Goal: Task Accomplishment & Management: Manage account settings

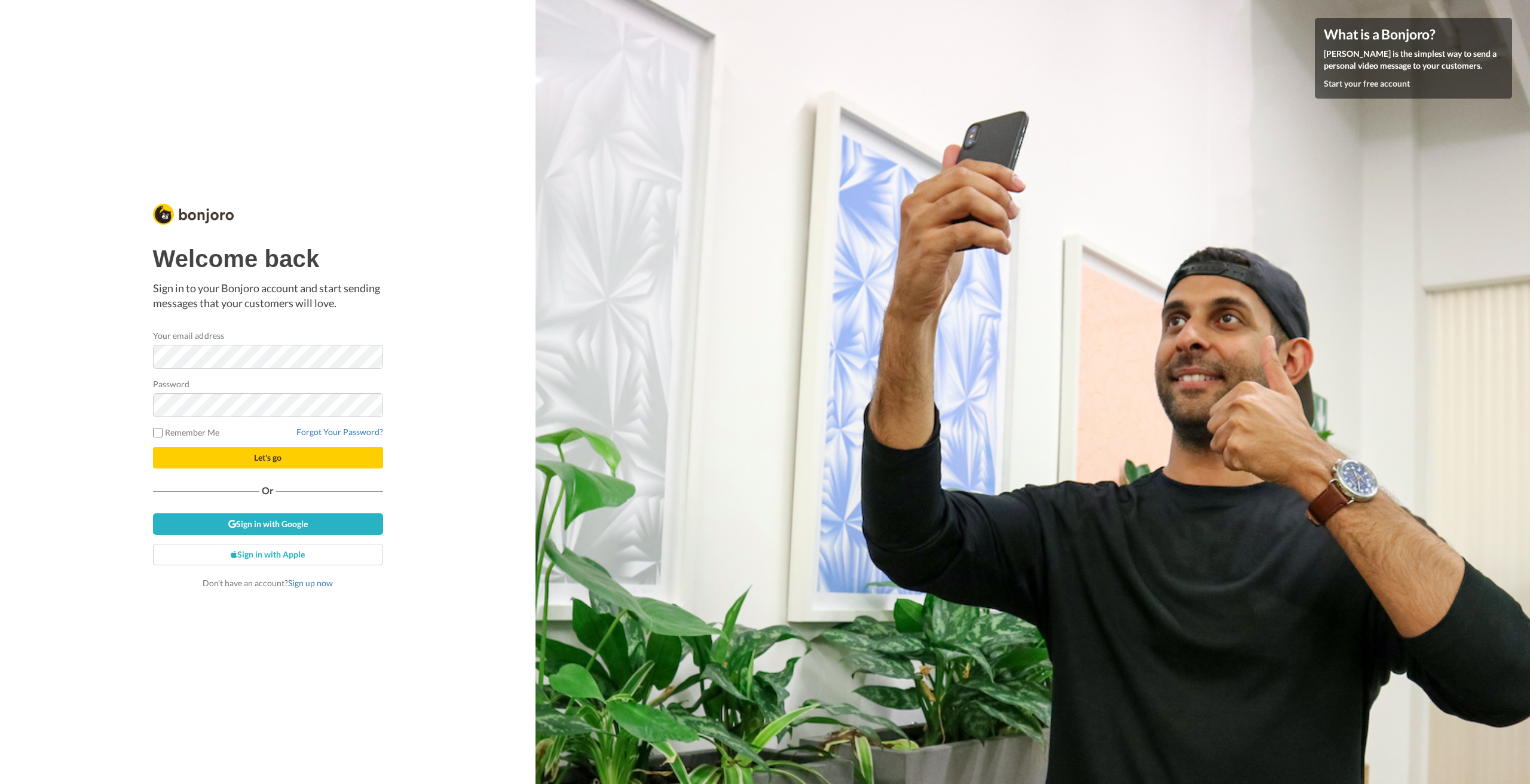
click at [288, 459] on button "Let's go" at bounding box center [268, 458] width 230 height 22
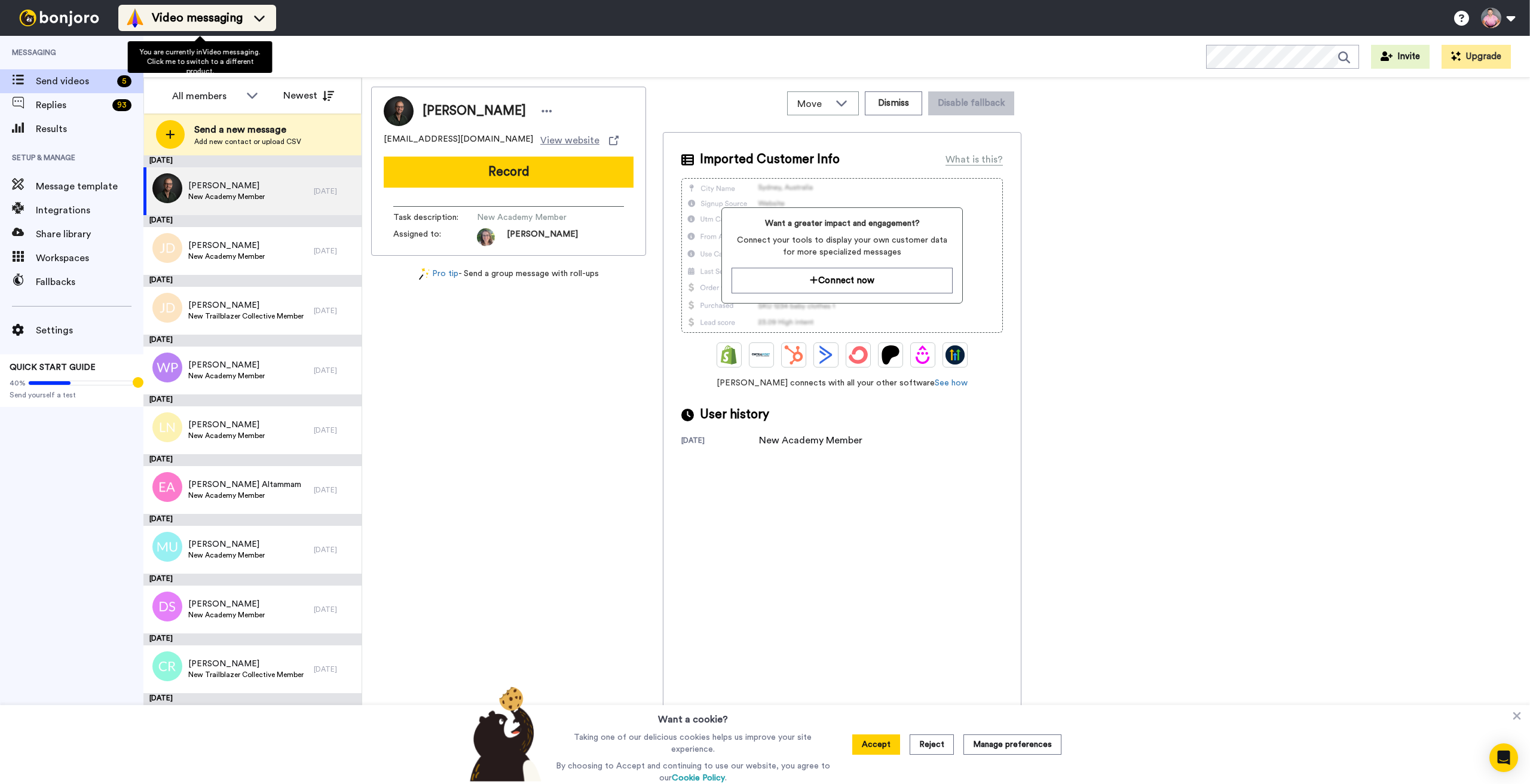
click at [269, 17] on icon at bounding box center [259, 18] width 19 height 12
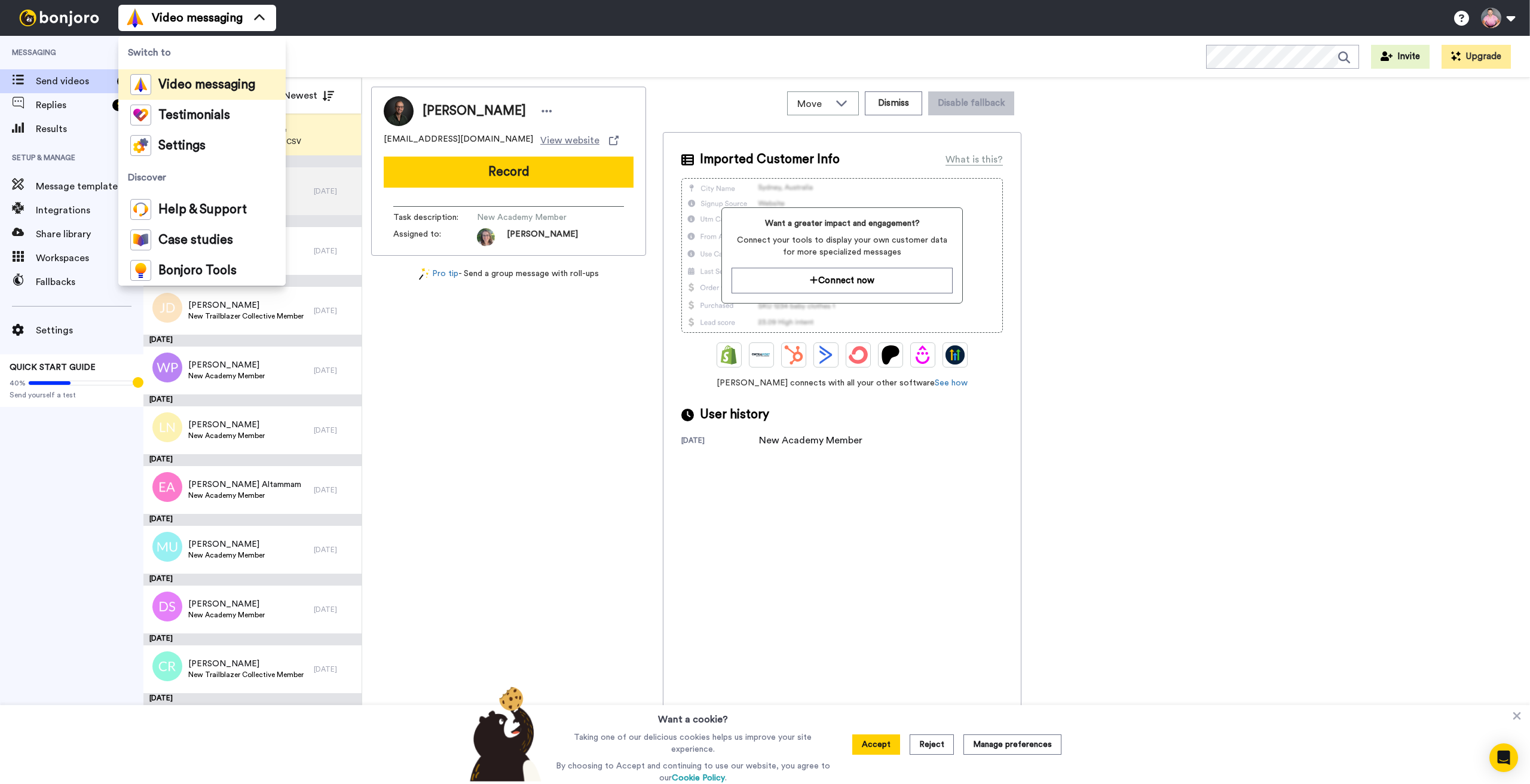
click at [204, 79] on span "Video messaging" at bounding box center [207, 85] width 97 height 12
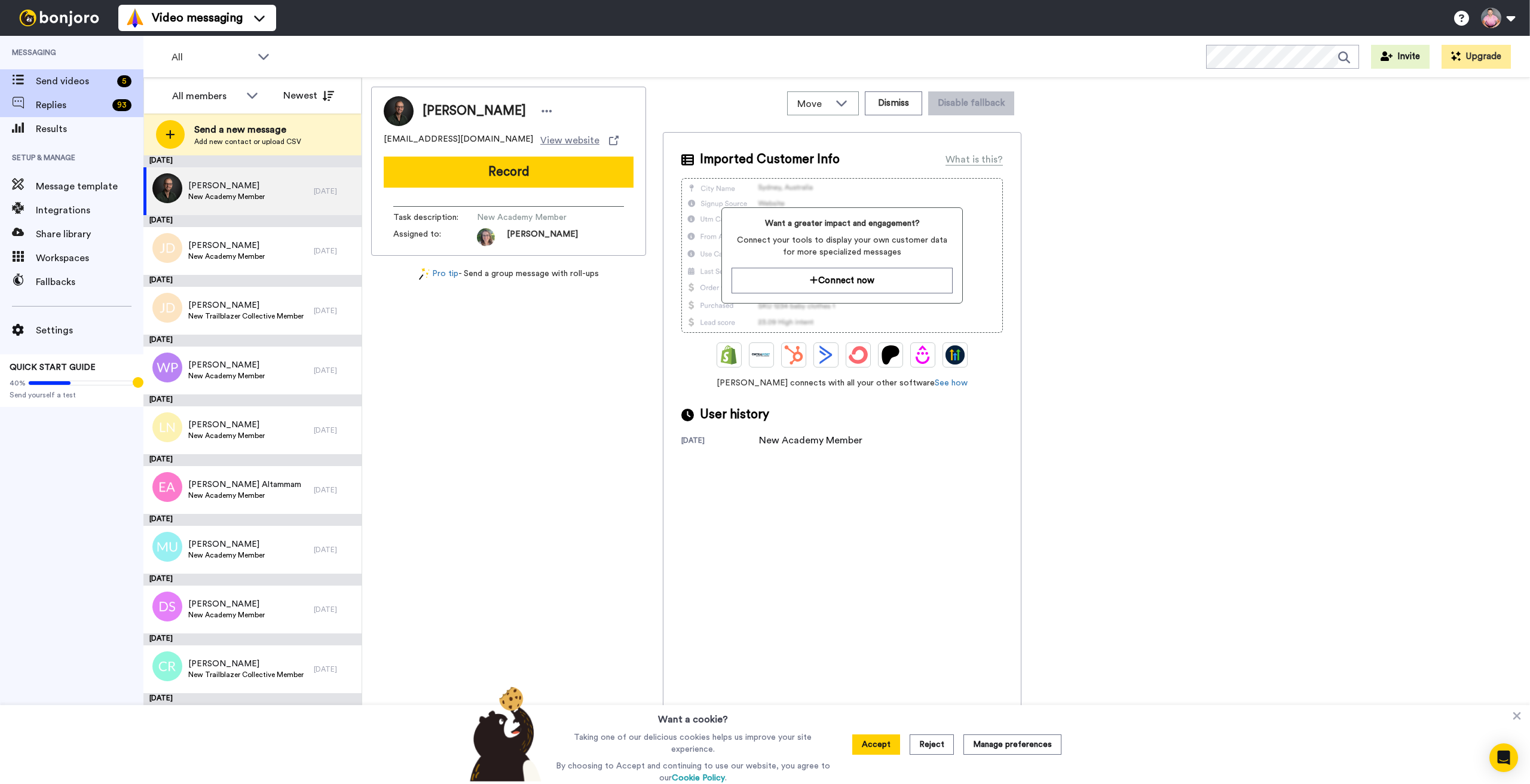
click at [60, 103] on span "Replies" at bounding box center [71, 105] width 72 height 15
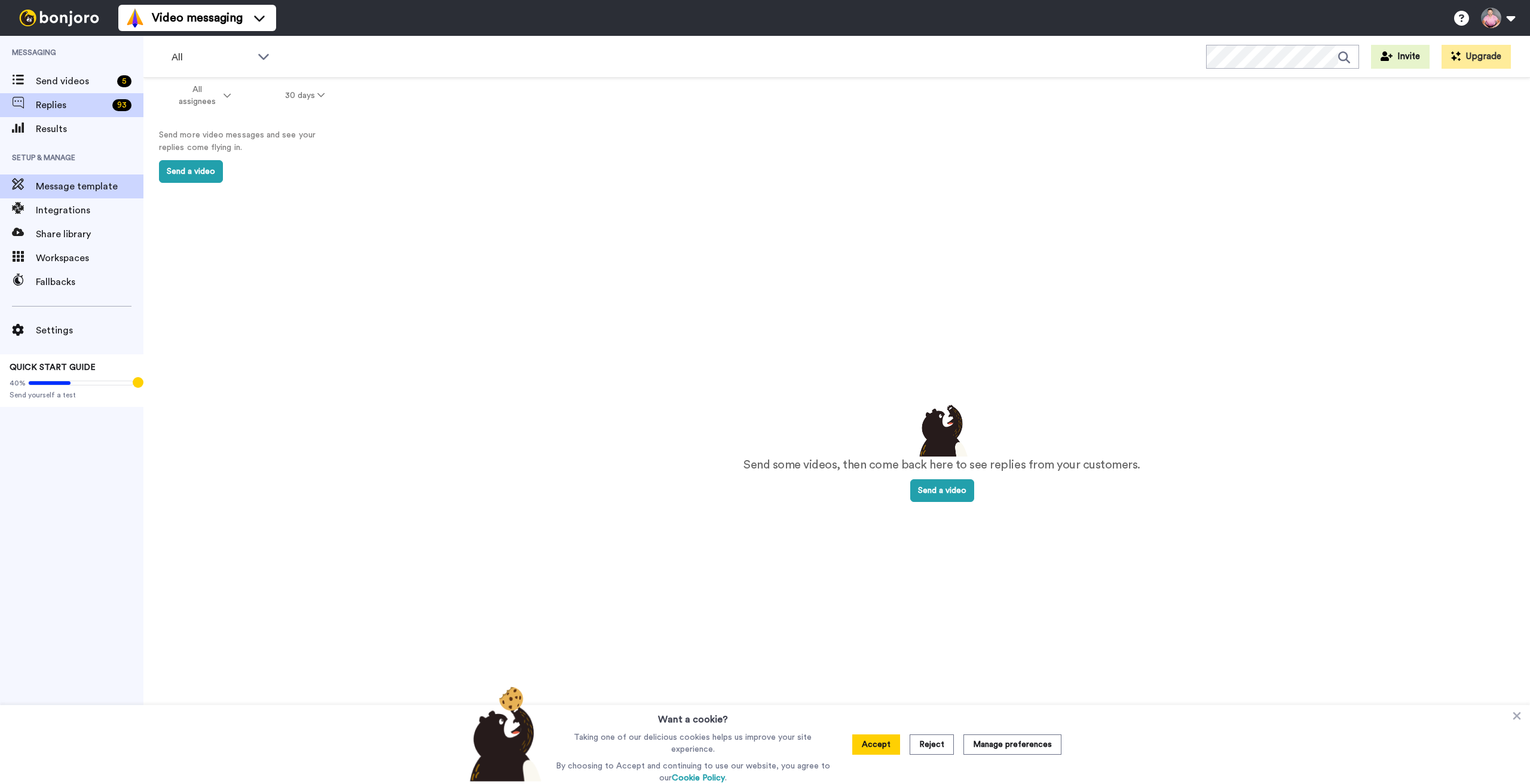
click at [63, 184] on span "Message template" at bounding box center [90, 186] width 108 height 15
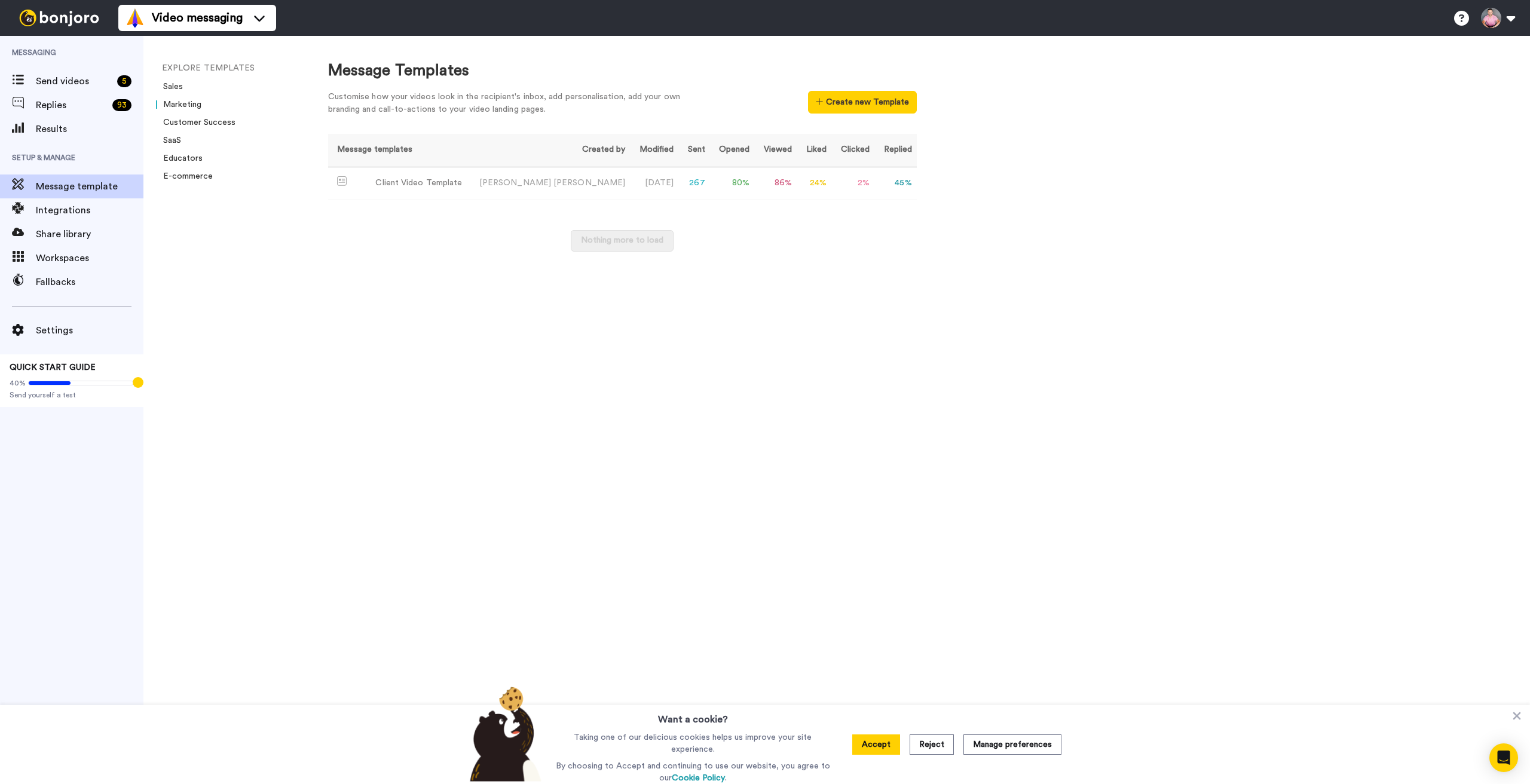
click at [187, 106] on link "Marketing" at bounding box center [178, 105] width 45 height 8
click at [845, 109] on button "Create new Template" at bounding box center [862, 102] width 108 height 23
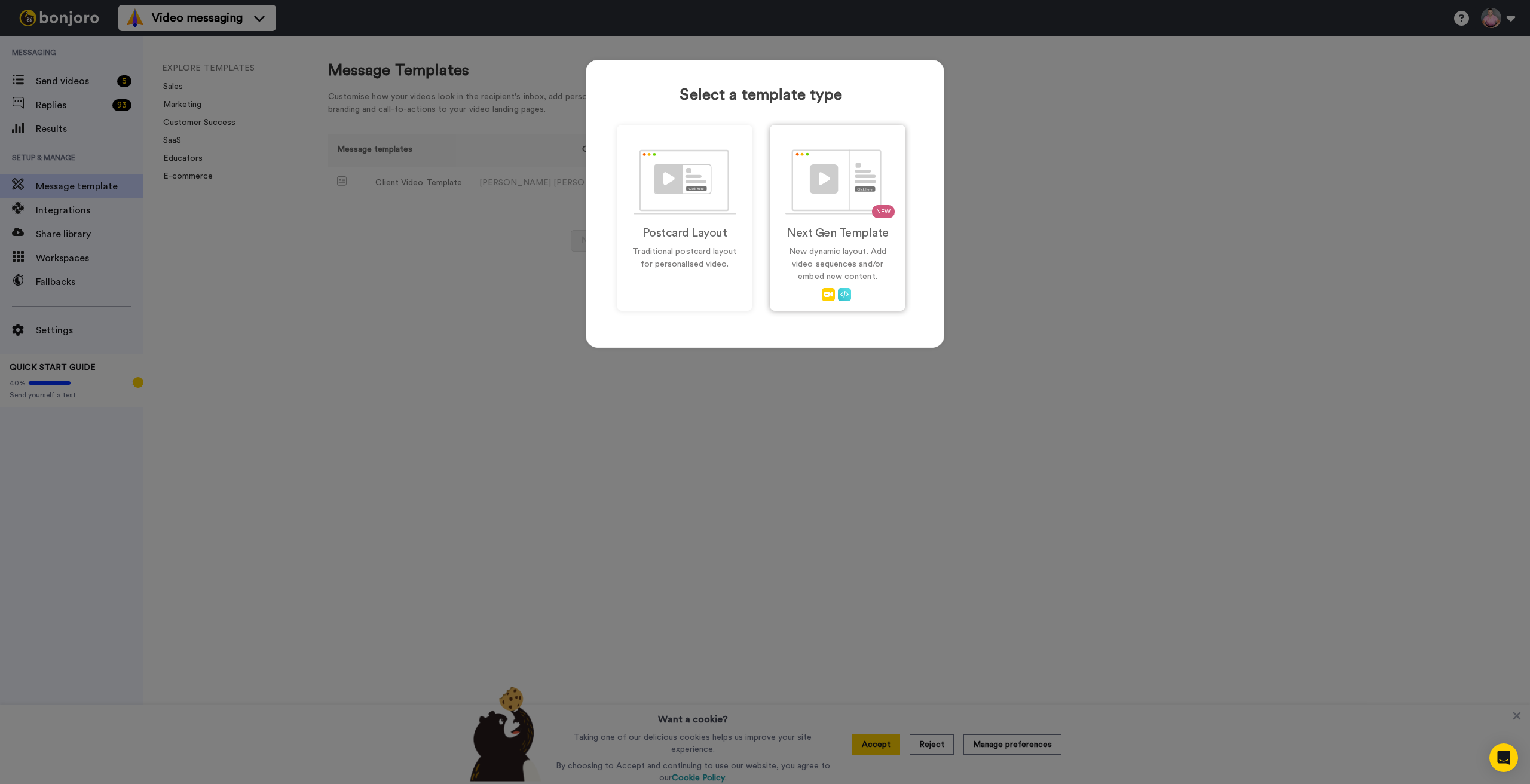
click at [821, 236] on h2 "Next Gen Template" at bounding box center [838, 233] width 111 height 13
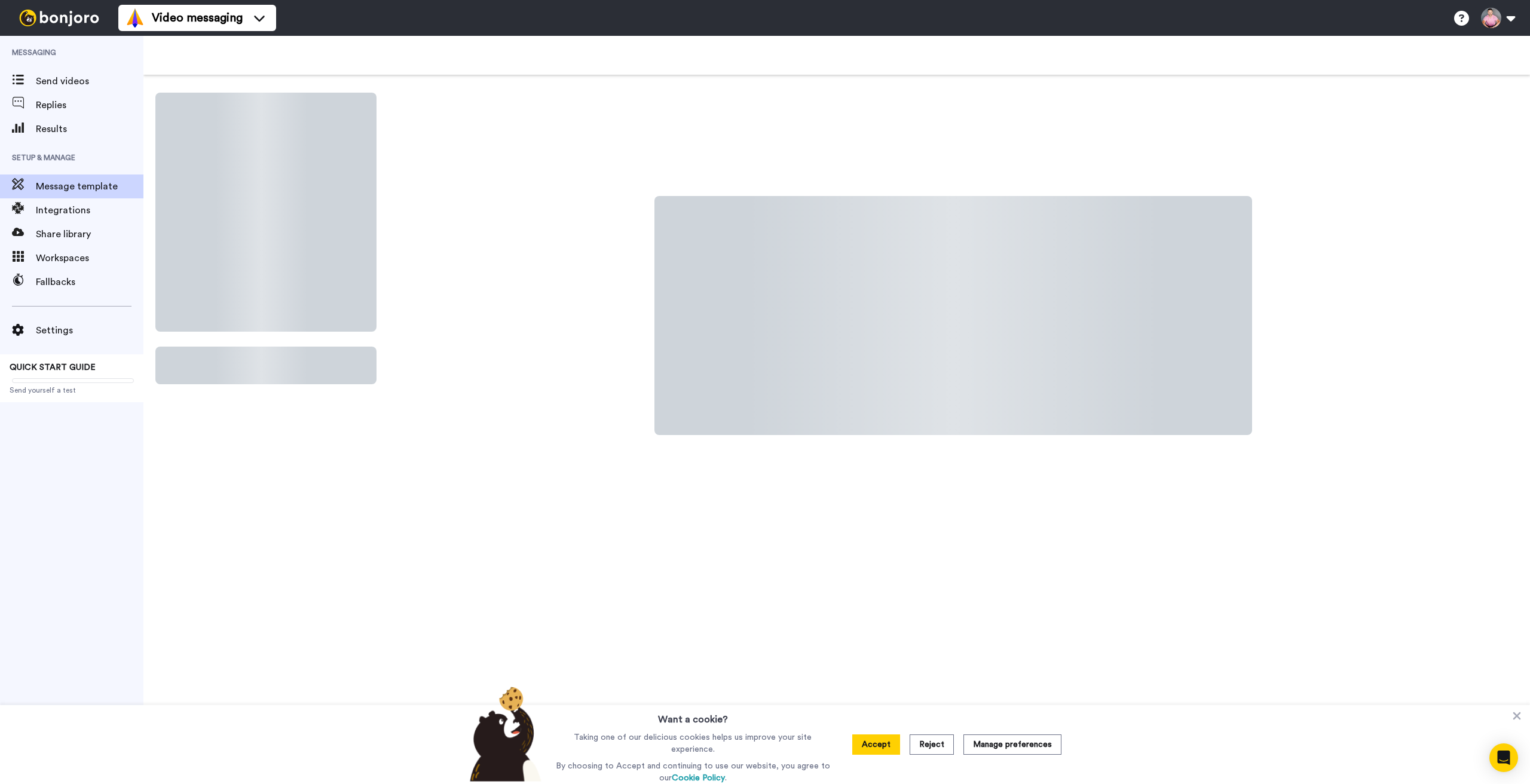
click at [871, 739] on button "Accept" at bounding box center [876, 745] width 48 height 21
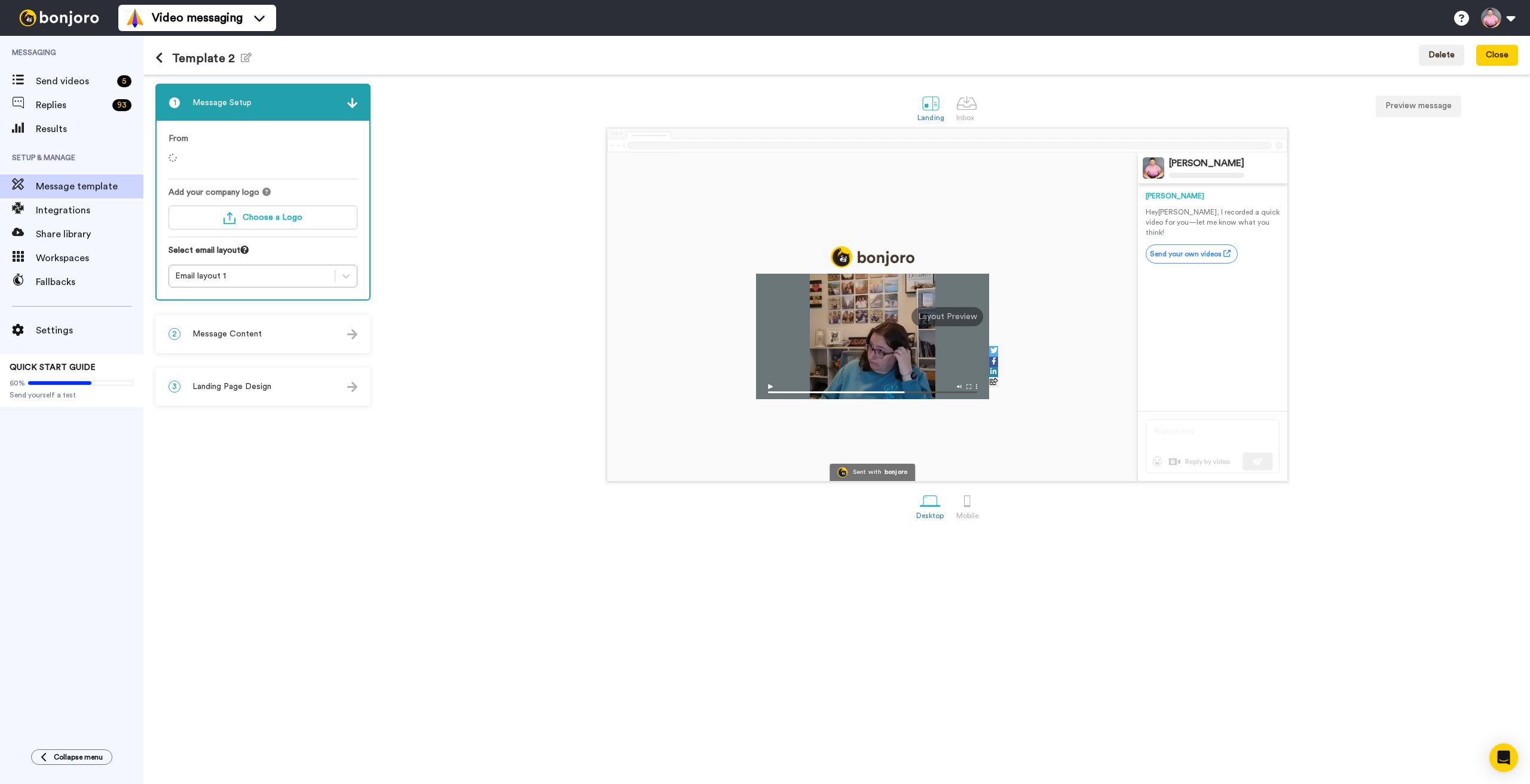
click at [159, 54] on icon at bounding box center [159, 58] width 8 height 12
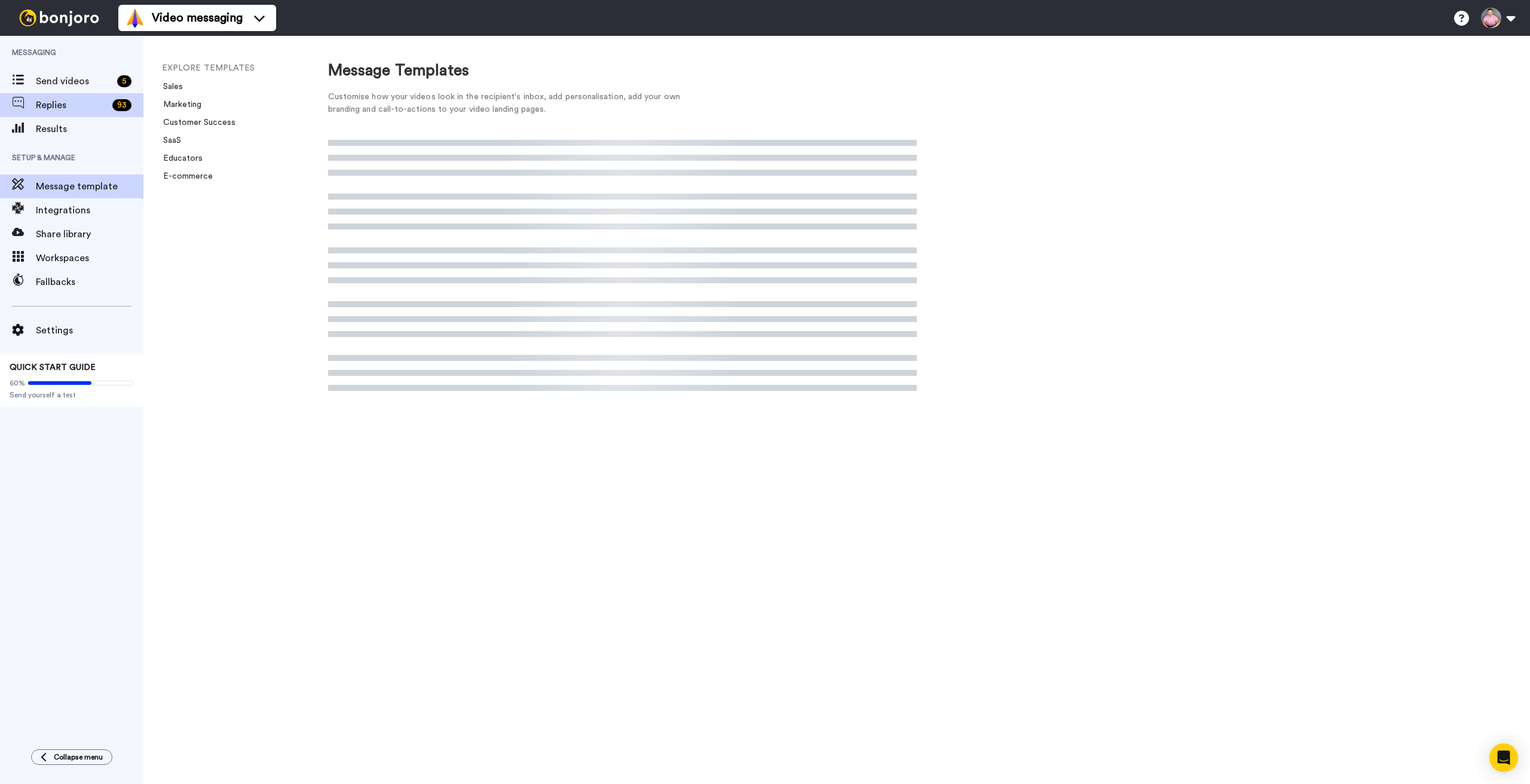
click at [71, 109] on span "Replies" at bounding box center [71, 105] width 72 height 15
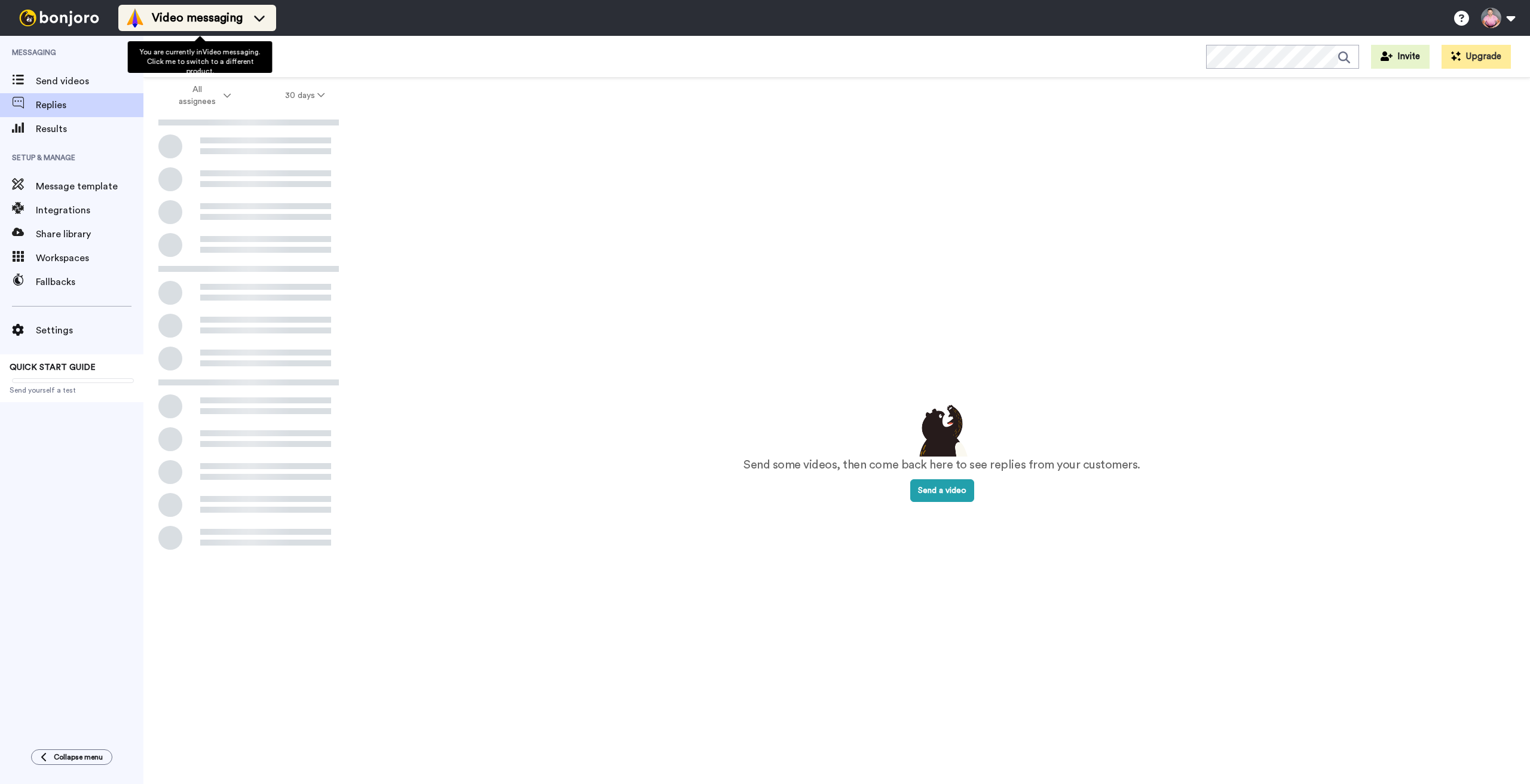
click at [269, 19] on icon at bounding box center [259, 18] width 19 height 12
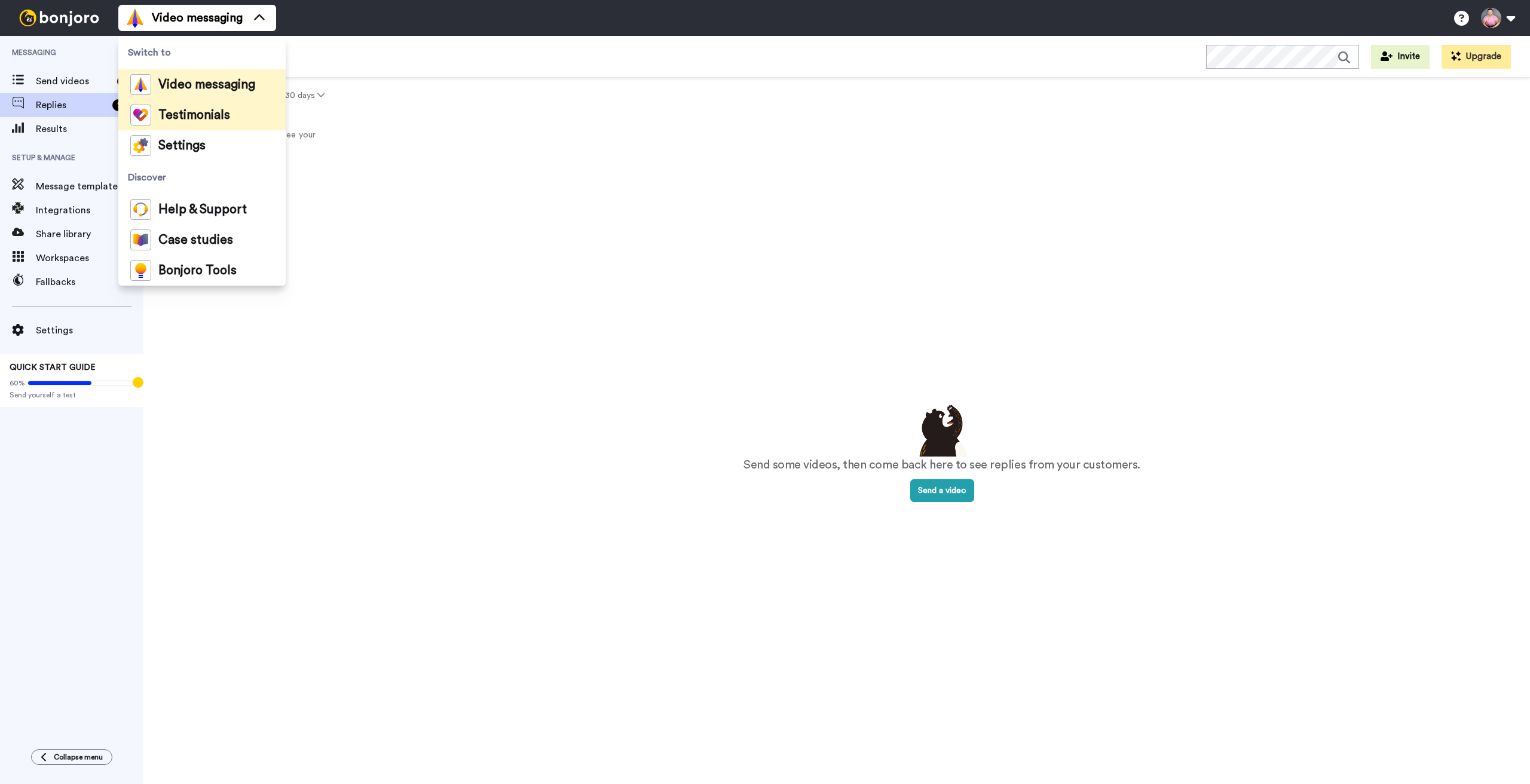
click at [234, 120] on li "Testimonials" at bounding box center [202, 115] width 168 height 30
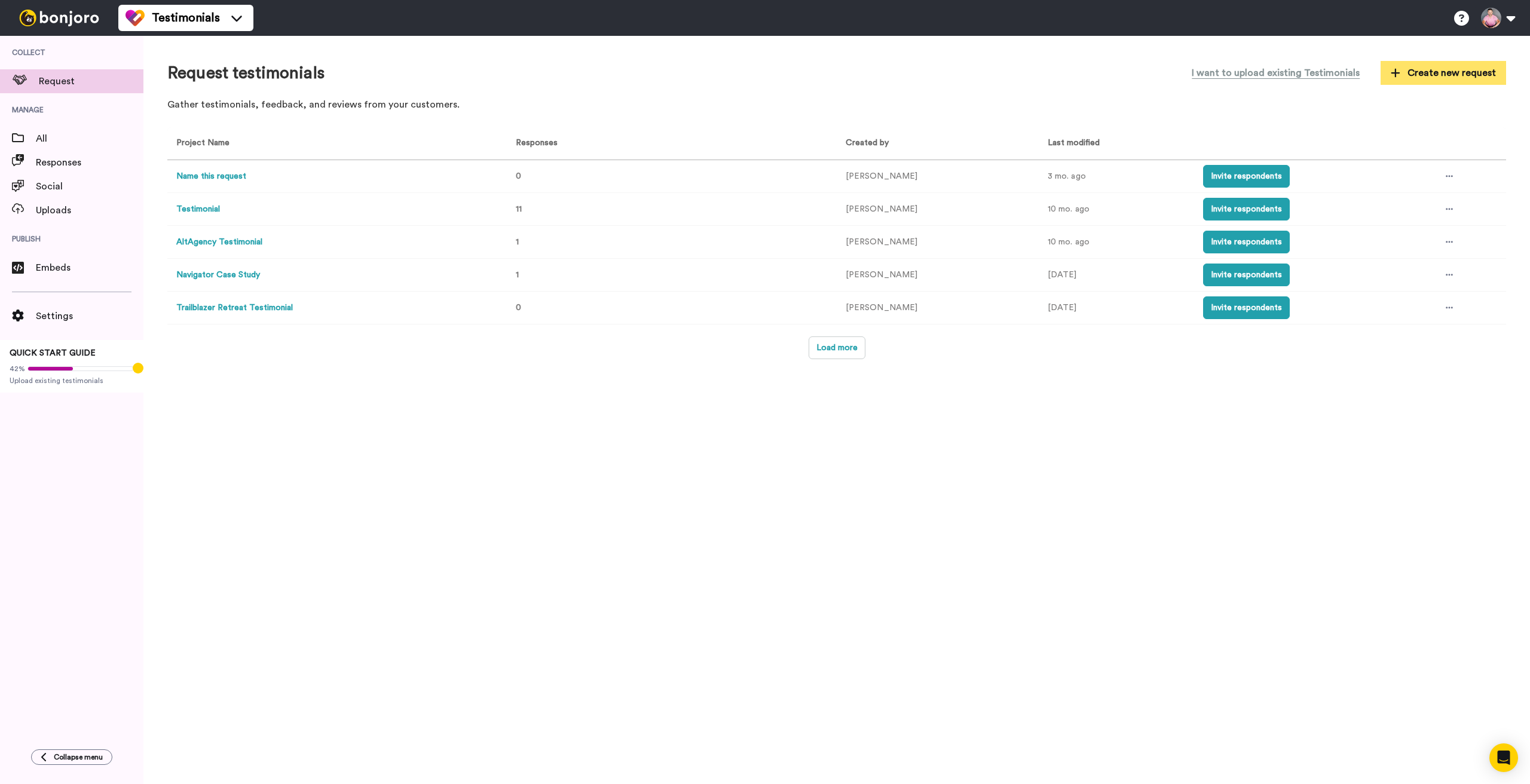
click at [1437, 75] on span "Create new request" at bounding box center [1444, 73] width 105 height 15
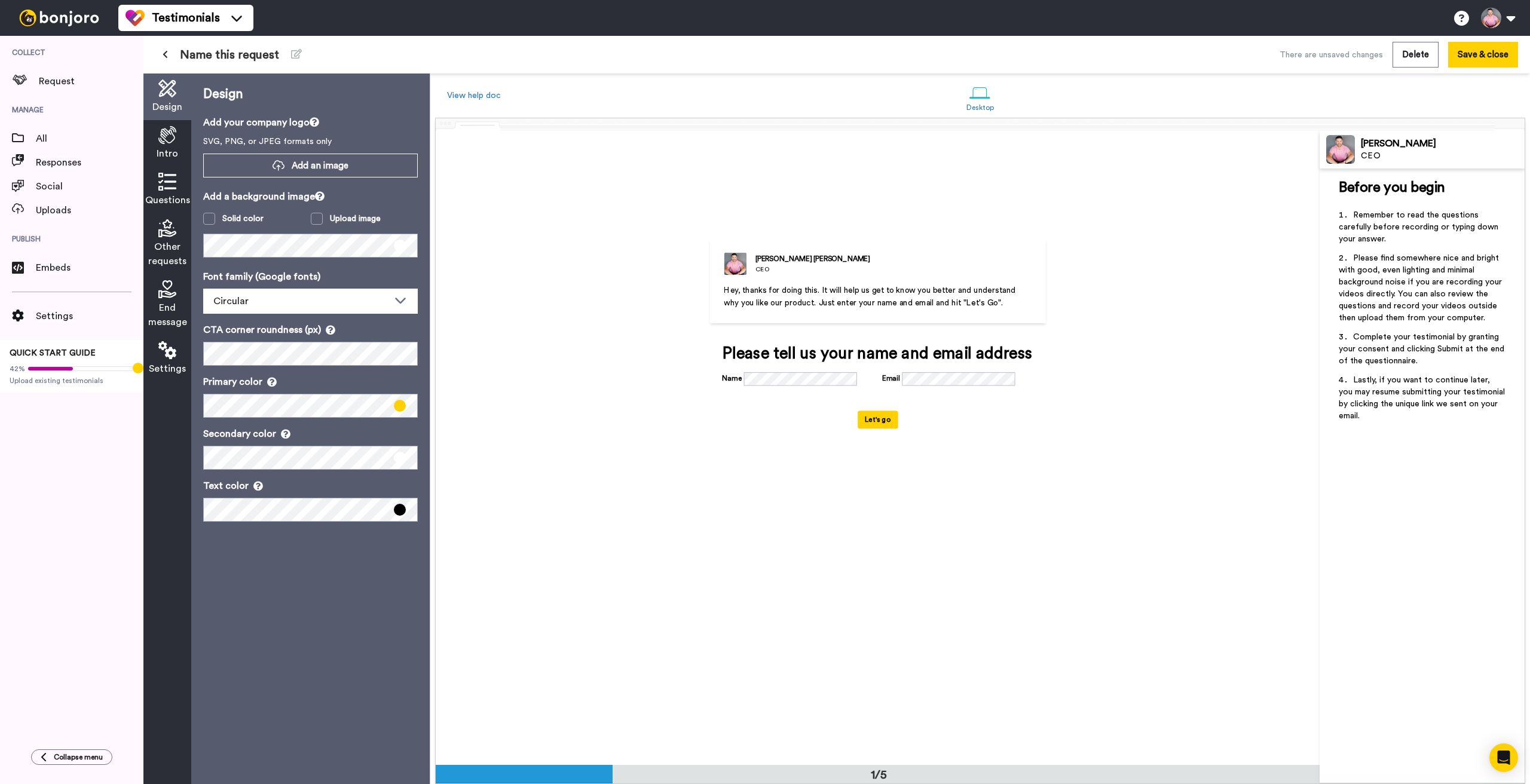
click at [776, 296] on p "Hey, thanks for doing this. It will help us get to know you better and understa…" at bounding box center [877, 297] width 308 height 25
click at [779, 293] on span "Hey, thanks for doing this. It will help us get to know you better and understa…" at bounding box center [871, 296] width 294 height 21
click at [816, 288] on span "Hey, thanks for doing this. It will help us get to know you better and understa…" at bounding box center [871, 296] width 294 height 21
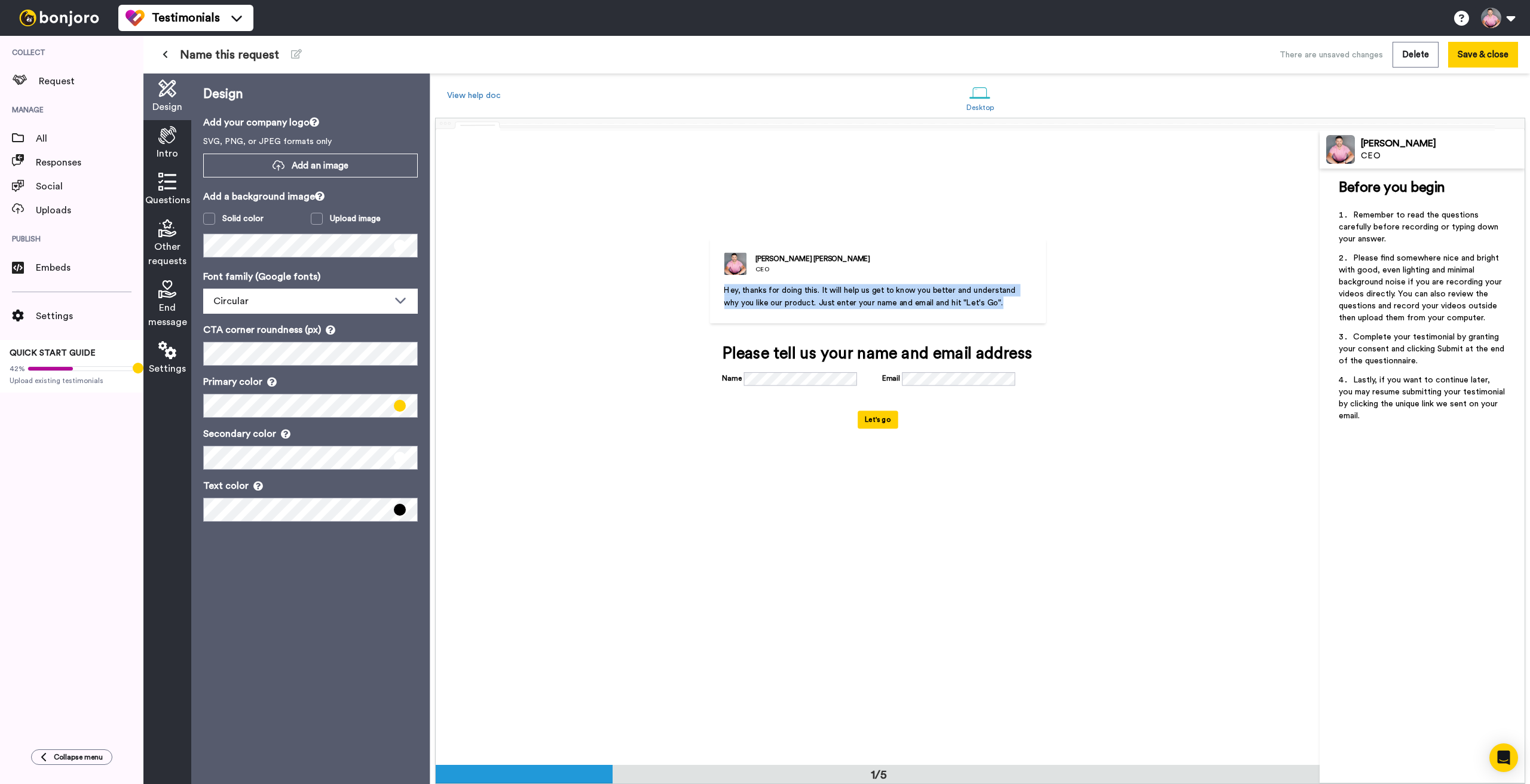
drag, startPoint x: 985, startPoint y: 300, endPoint x: 721, endPoint y: 293, distance: 264.1
click at [724, 293] on p "Hey, thanks for doing this. It will help us get to know you better and understa…" at bounding box center [877, 297] width 308 height 25
click at [174, 133] on icon at bounding box center [168, 135] width 18 height 18
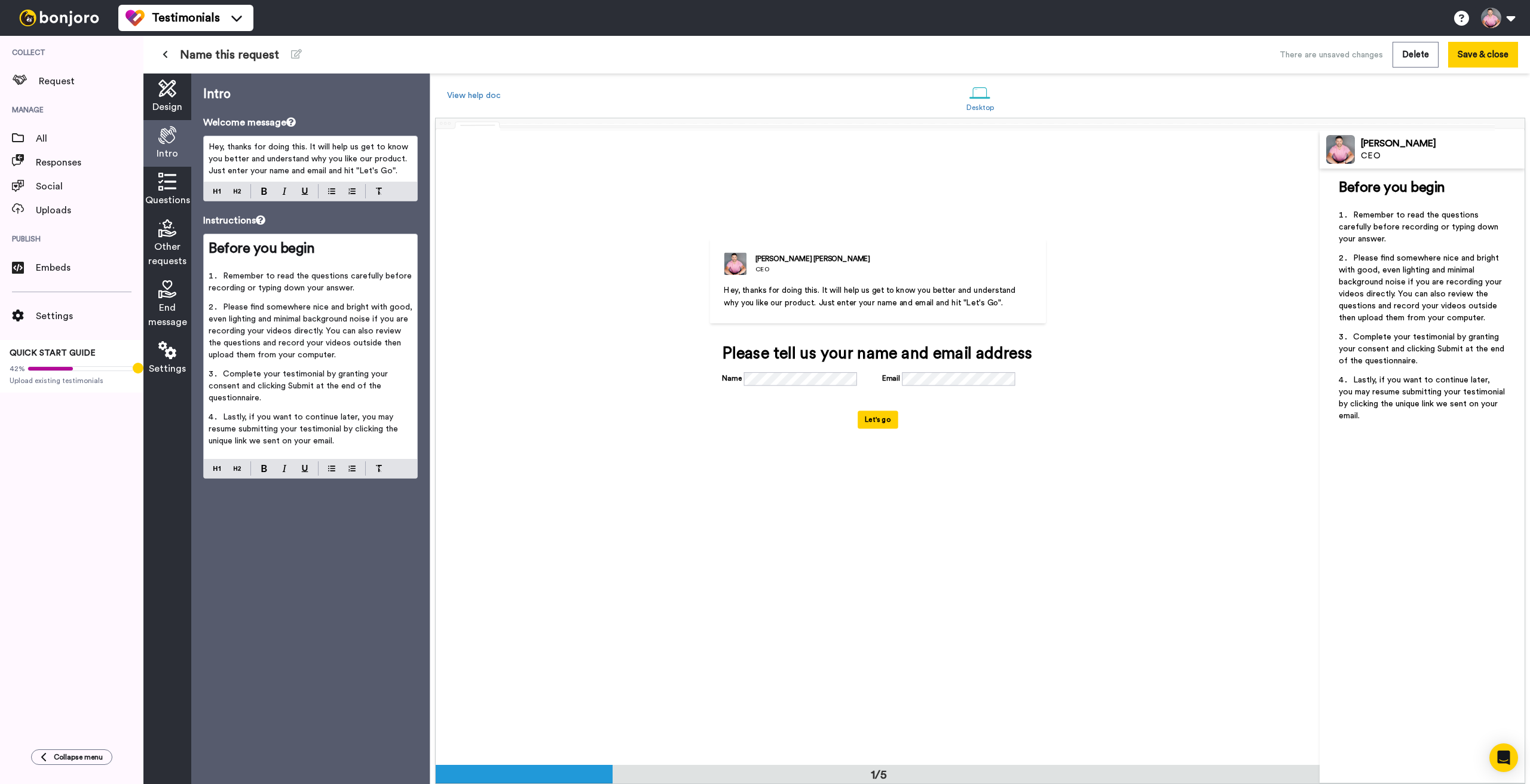
click at [315, 153] on p "Hey, thanks for doing this. It will help us get to know you better and understa…" at bounding box center [310, 158] width 204 height 36
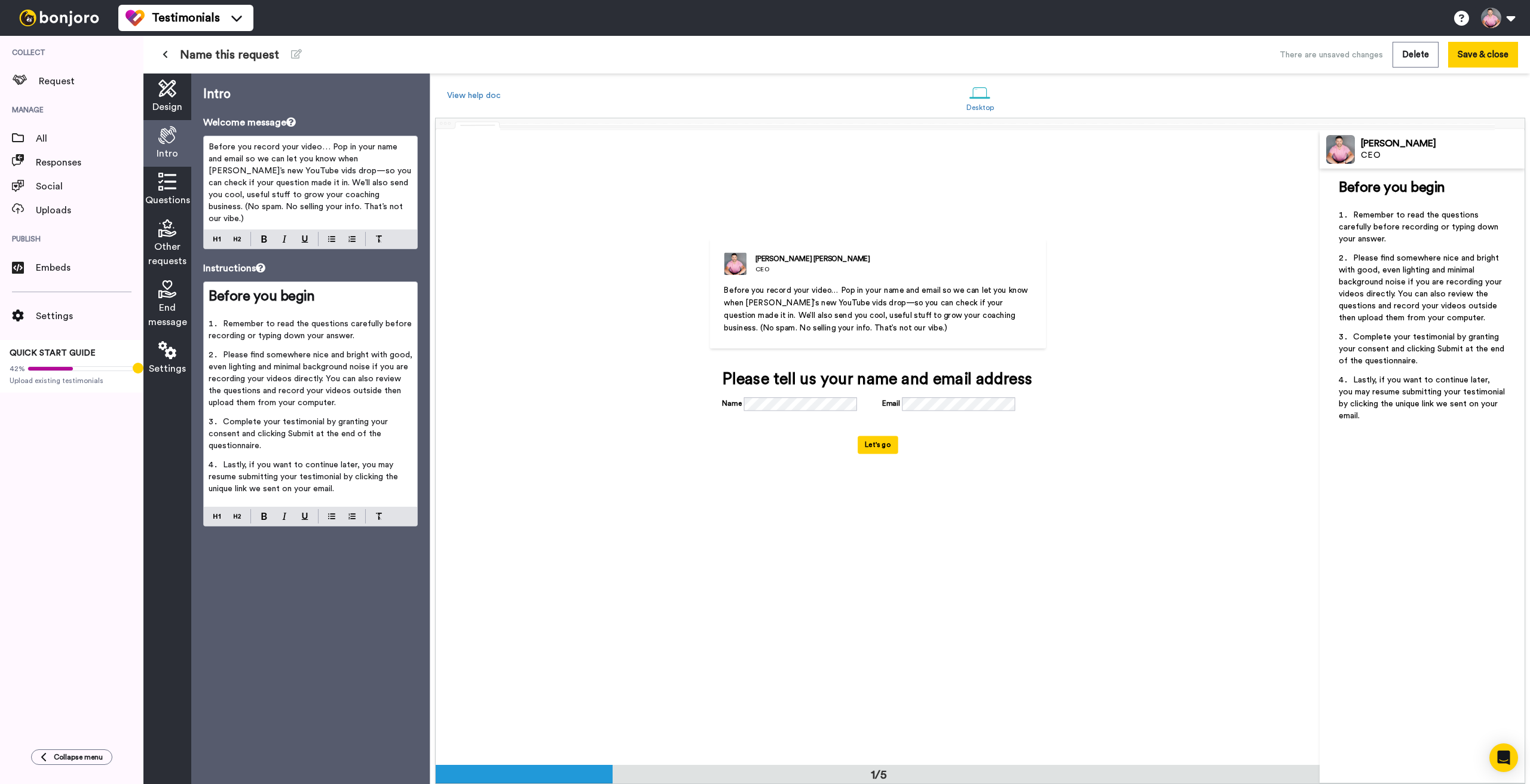
click at [348, 160] on span "Before you record your video… Pop in your name and email so we can let you know…" at bounding box center [311, 183] width 205 height 80
click at [250, 183] on span "Before you record your video… Pop in your name and email so we can let you know…" at bounding box center [311, 183] width 206 height 80
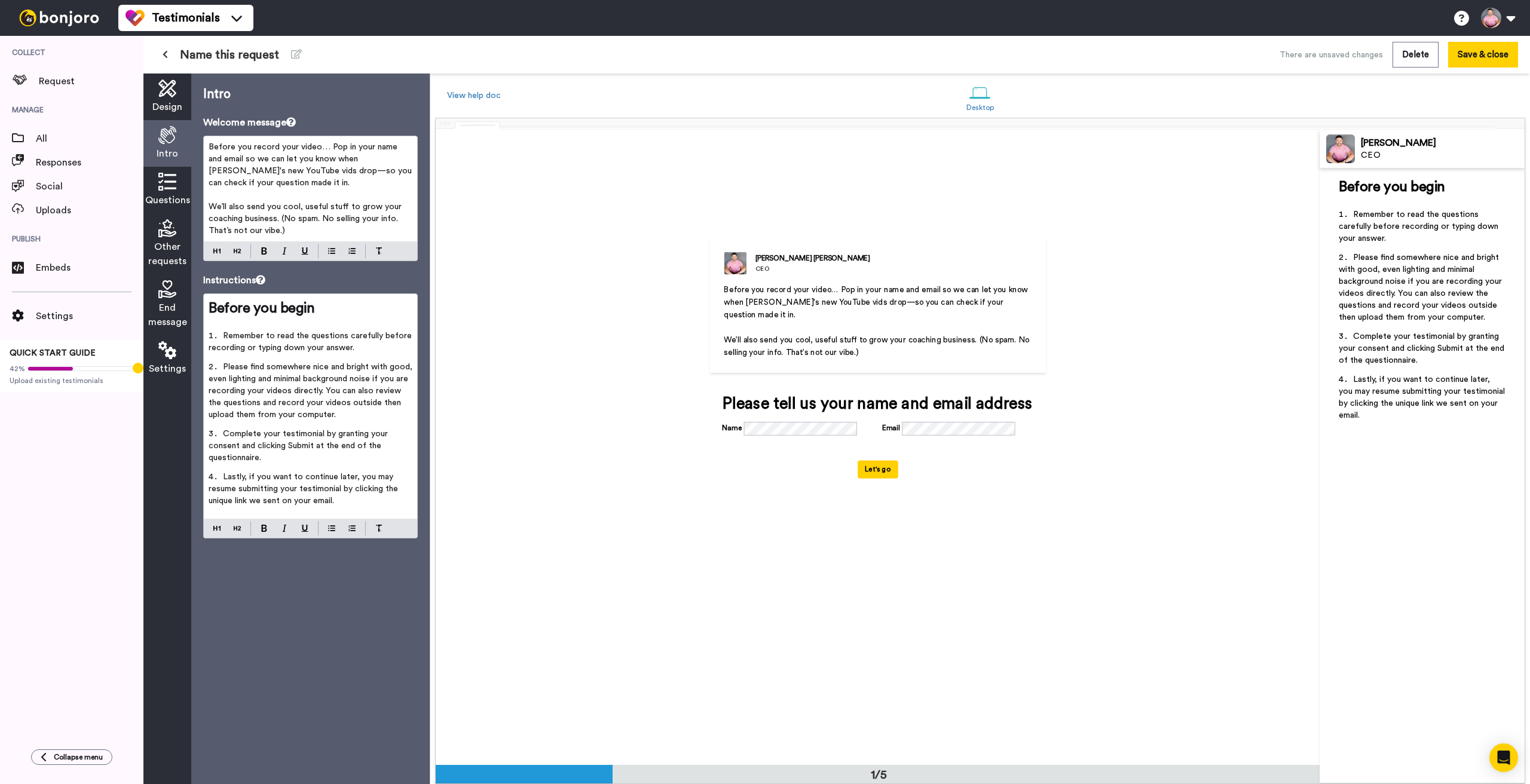
click at [232, 219] on span "We’ll also send you cool, useful stuff to grow your coaching business. (No spam…" at bounding box center [306, 218] width 195 height 32
click at [232, 219] on span "We’ll also send you cool, useful stuff to grow your coaching business. (No spam…" at bounding box center [306, 218] width 195 height 32
drag, startPoint x: 250, startPoint y: 335, endPoint x: 380, endPoint y: 351, distance: 131.0
click at [380, 351] on li "Remember to read the questions carefully before recording or typing down your a…" at bounding box center [310, 345] width 204 height 31
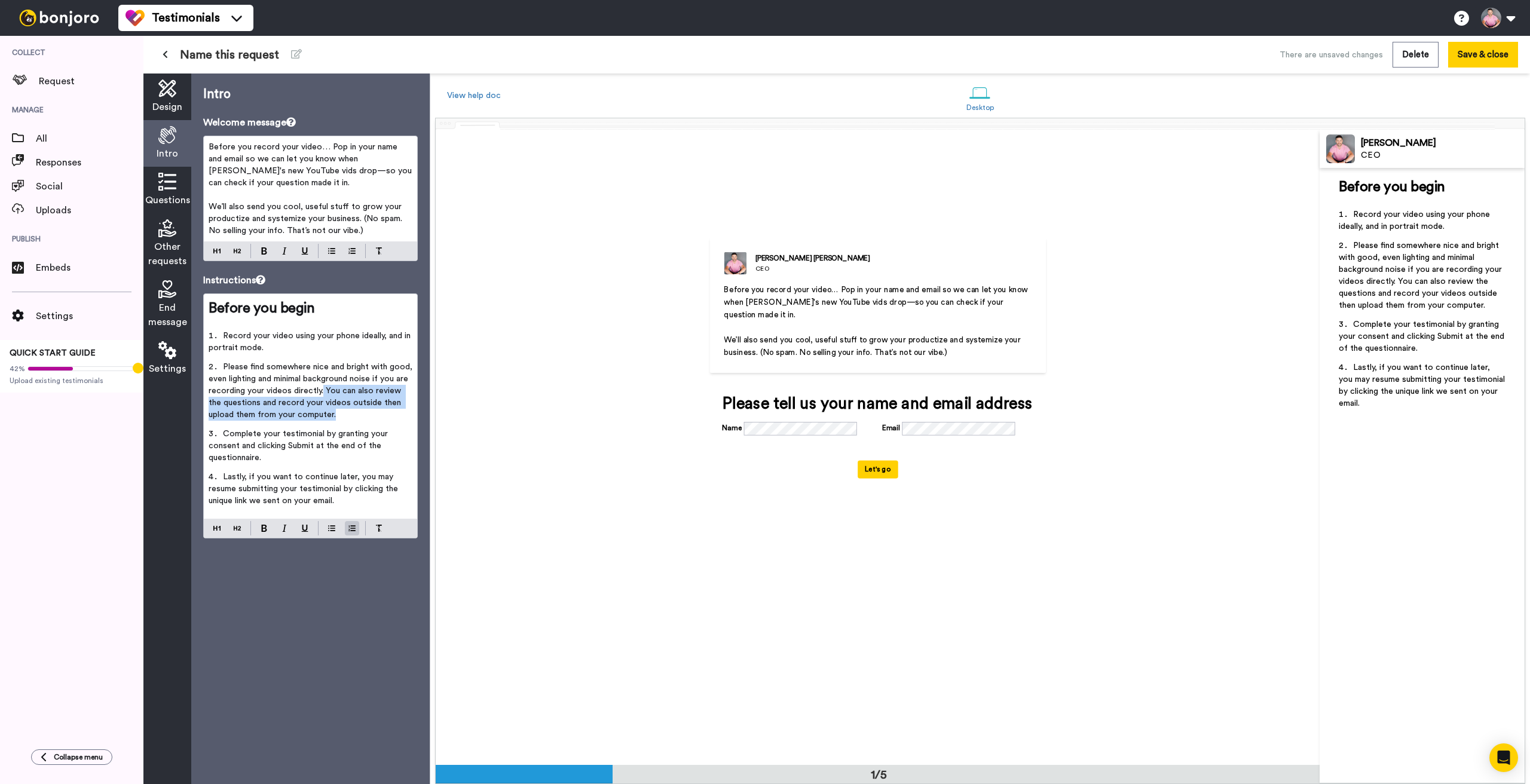
drag, startPoint x: 323, startPoint y: 387, endPoint x: 339, endPoint y: 414, distance: 31.4
click at [339, 414] on li "Please find somewhere nice and bright with good, even lighting and minimal back…" at bounding box center [310, 394] width 204 height 67
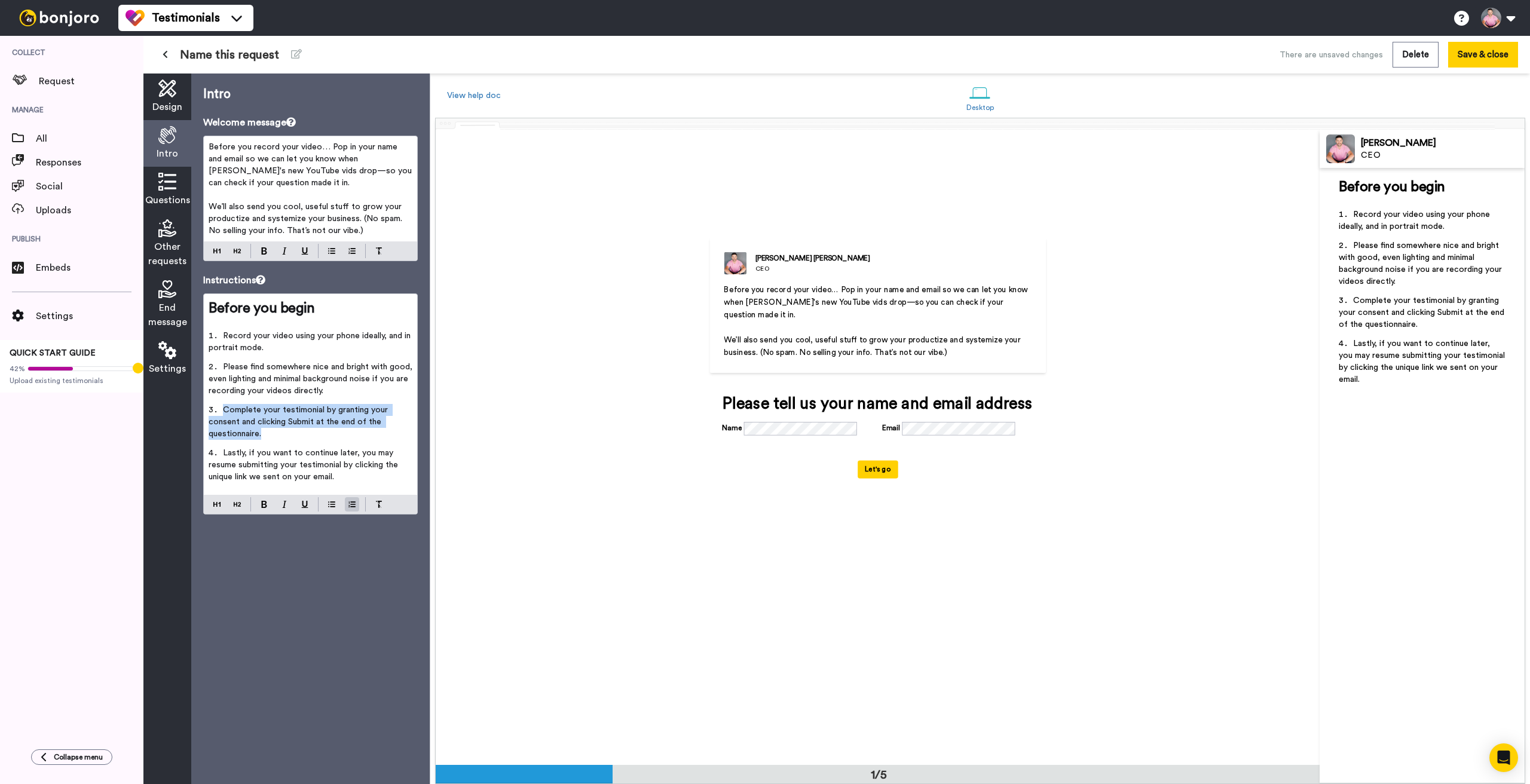
drag, startPoint x: 221, startPoint y: 406, endPoint x: 295, endPoint y: 430, distance: 77.8
click at [295, 430] on li "Complete your testimonial by granting your consent and clicking Submit at the e…" at bounding box center [310, 425] width 204 height 43
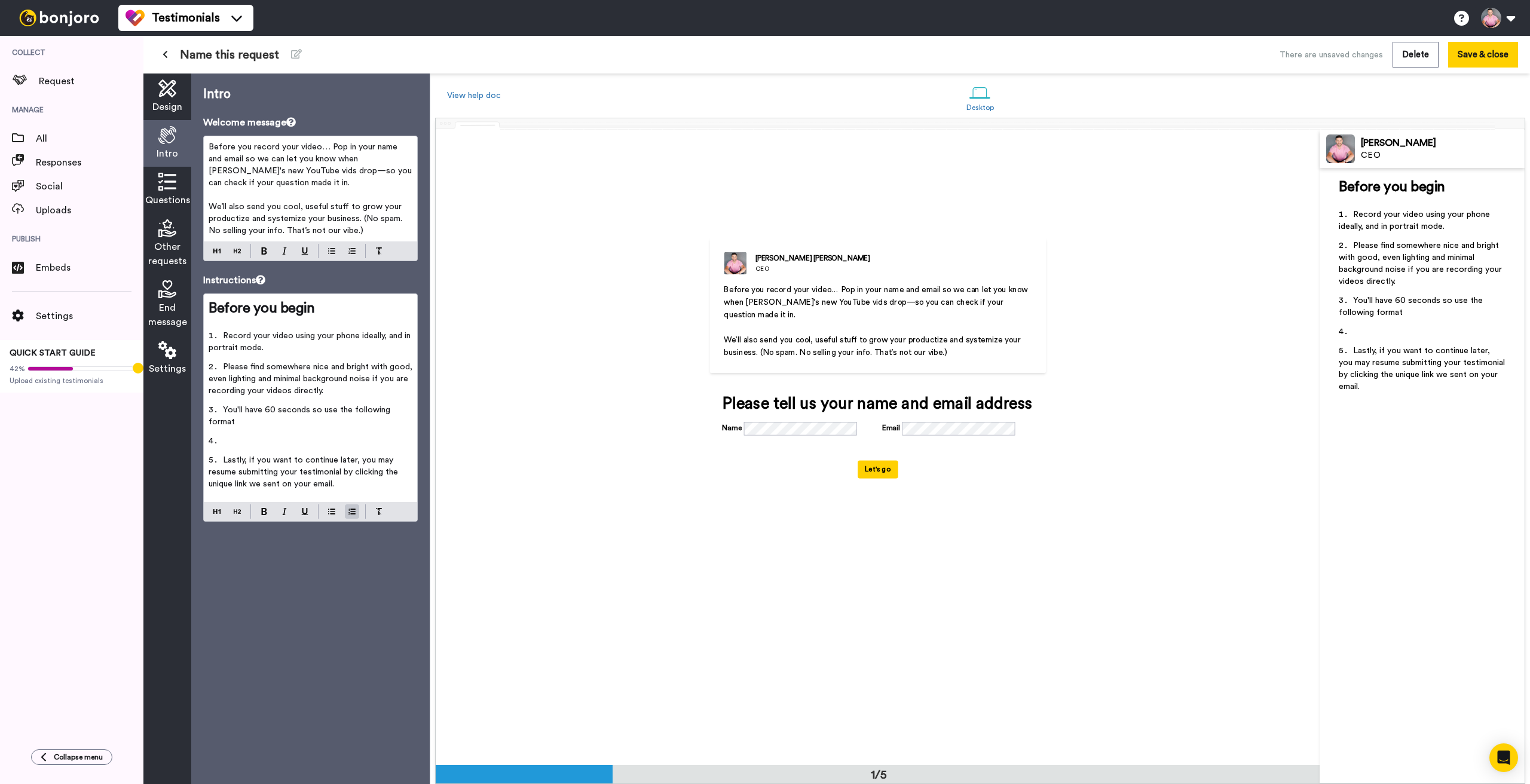
click at [331, 502] on div at bounding box center [310, 511] width 213 height 19
click at [248, 435] on li "﻿" at bounding box center [310, 441] width 204 height 12
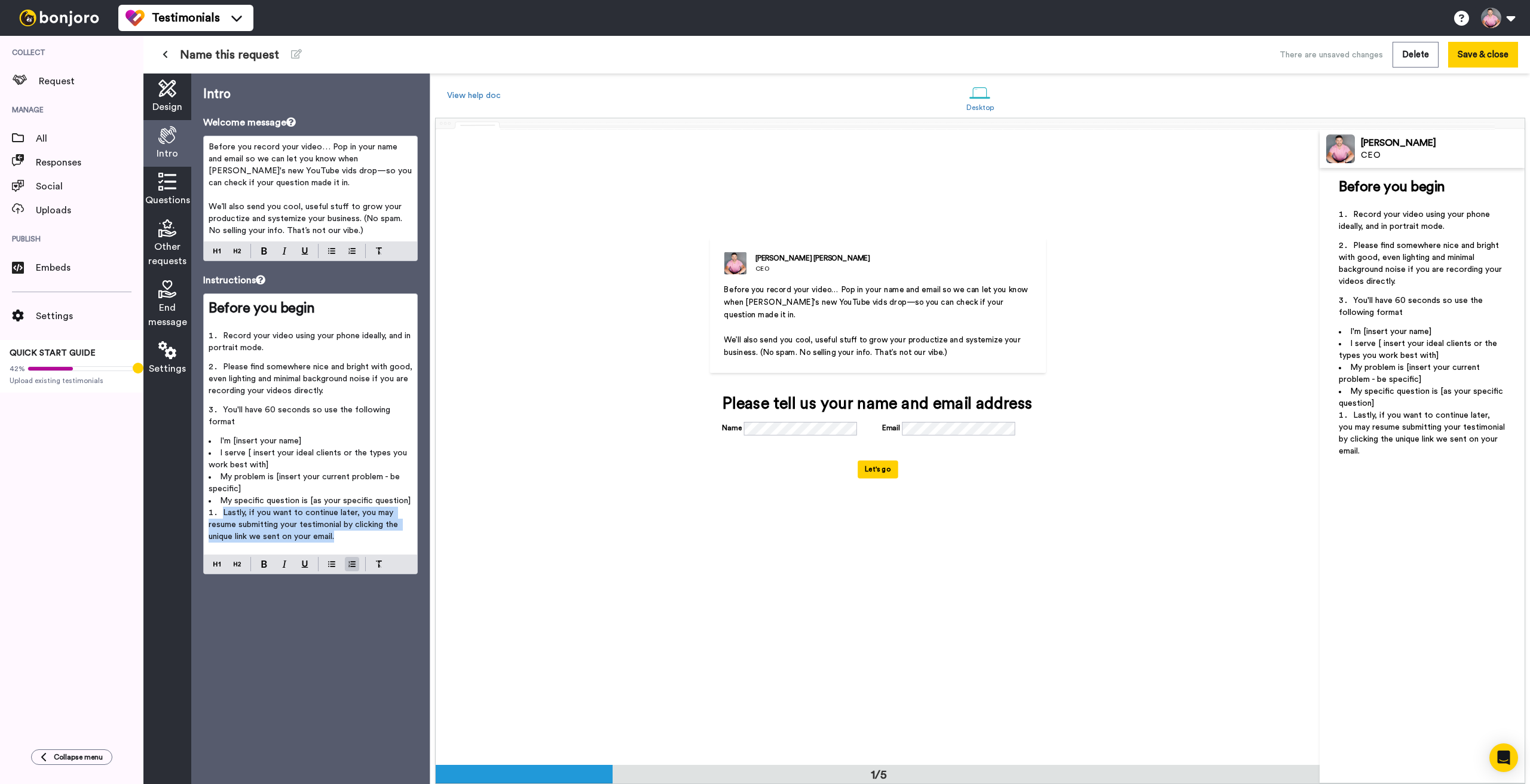
drag, startPoint x: 350, startPoint y: 525, endPoint x: 204, endPoint y: 497, distance: 148.7
click at [204, 497] on div "Before you begin ﻿ Record your video using your phone ideally, and in portrait …" at bounding box center [310, 424] width 213 height 261
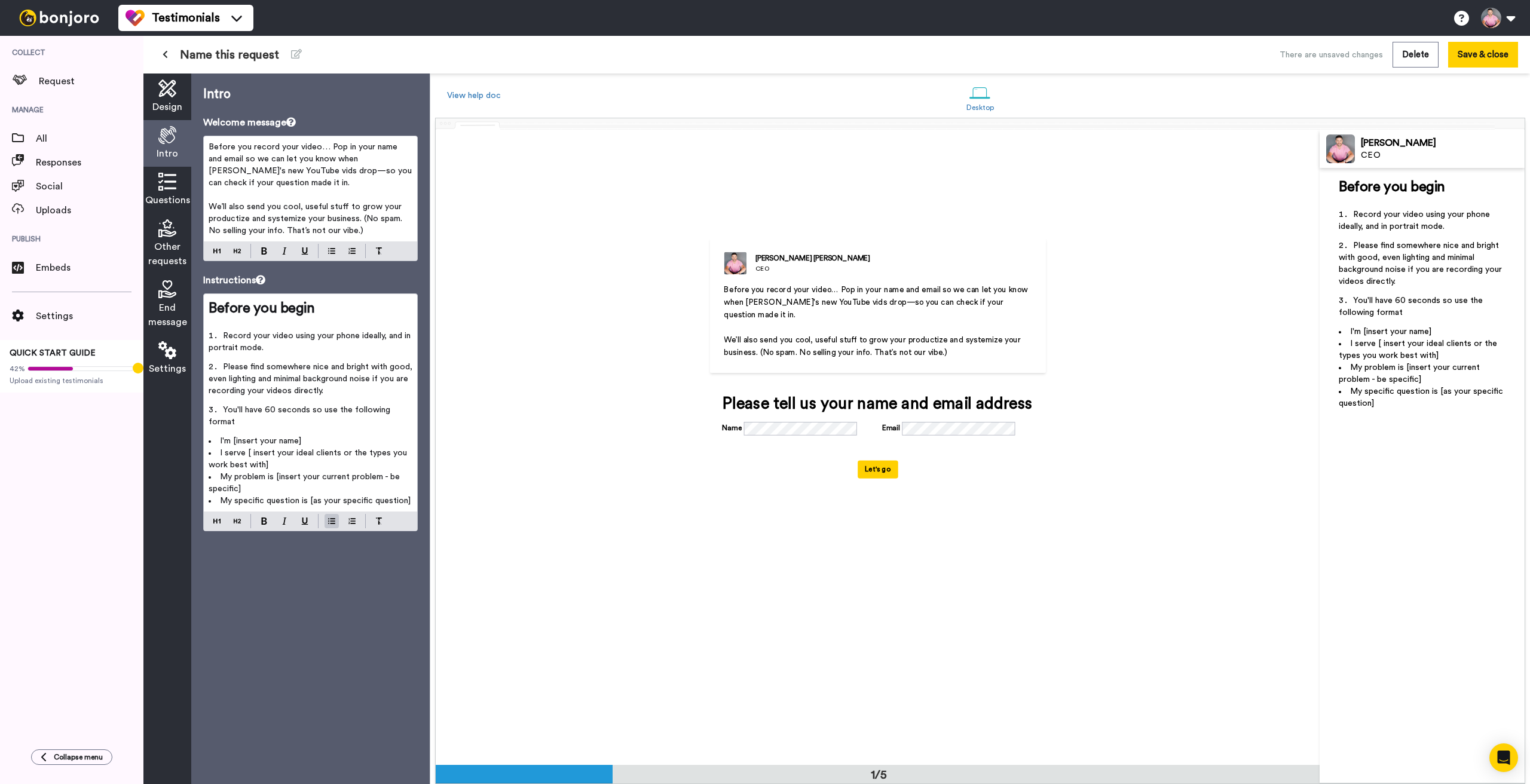
scroll to position [16, 0]
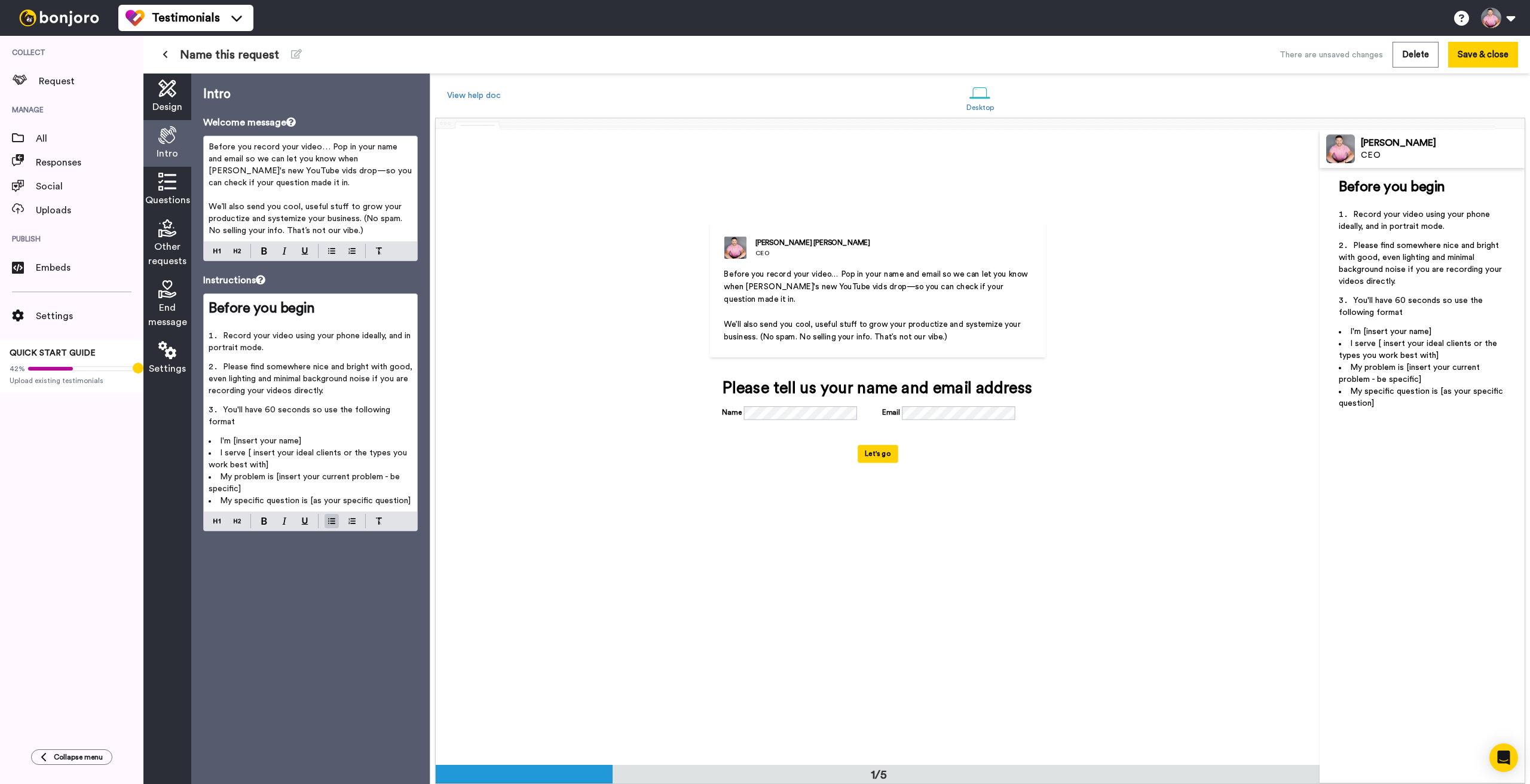
click at [1257, 380] on div "Greg Hickman CEO Before you record your video… Pop in your name and email so we…" at bounding box center [877, 432] width 884 height 635
click at [175, 175] on icon at bounding box center [168, 182] width 18 height 18
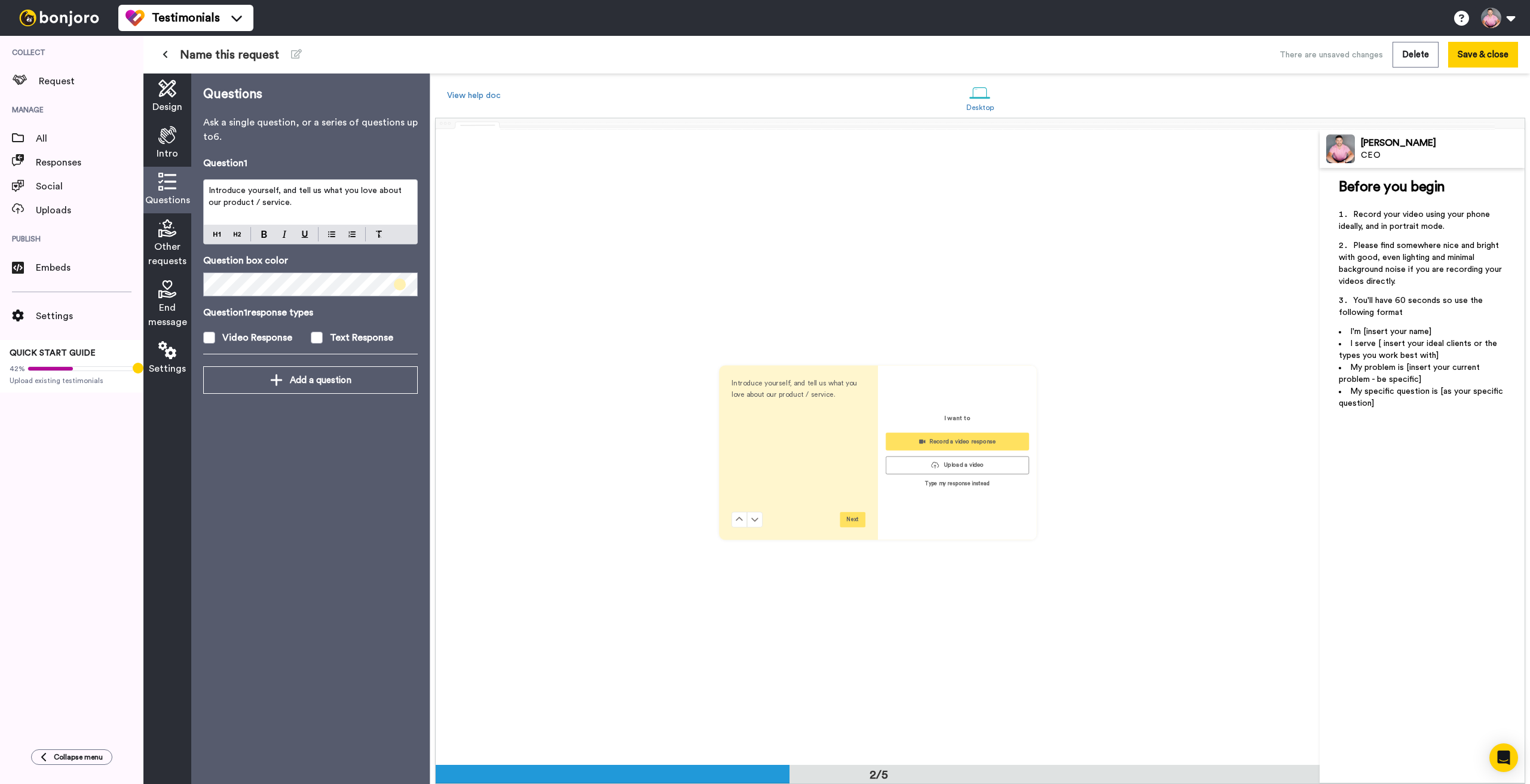
scroll to position [635, 0]
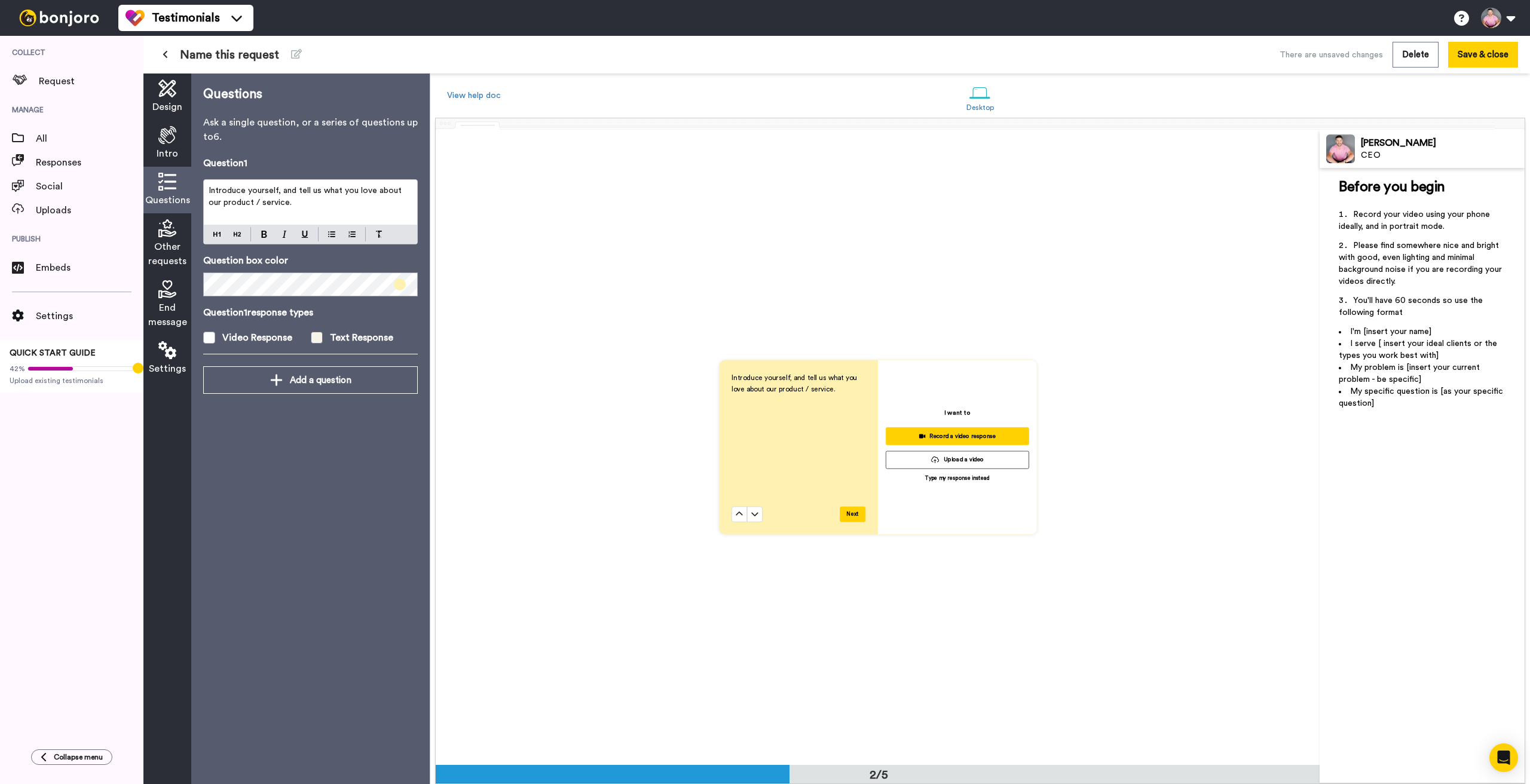
click at [322, 335] on span at bounding box center [317, 338] width 12 height 12
click at [163, 349] on icon at bounding box center [168, 350] width 18 height 18
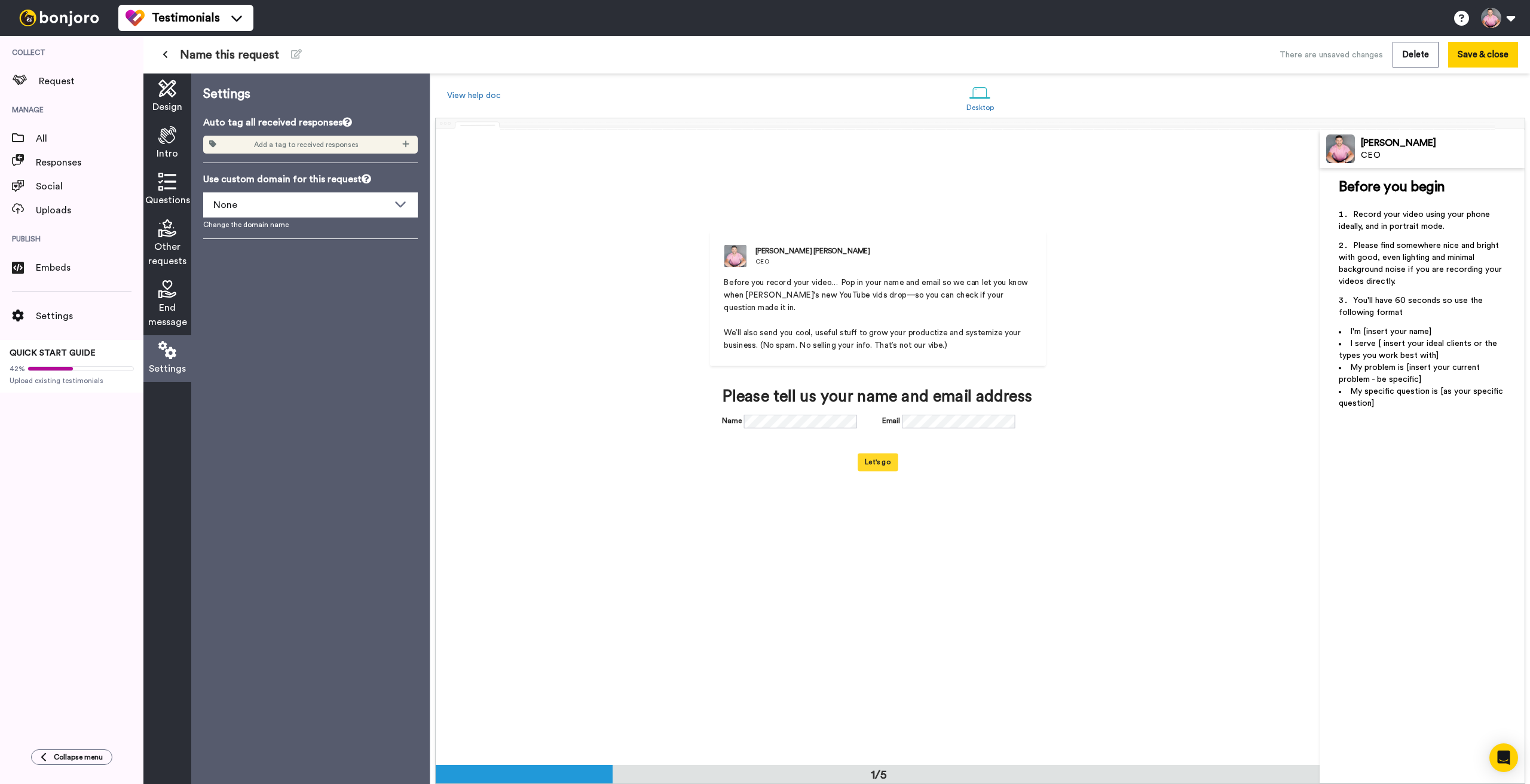
scroll to position [1, 0]
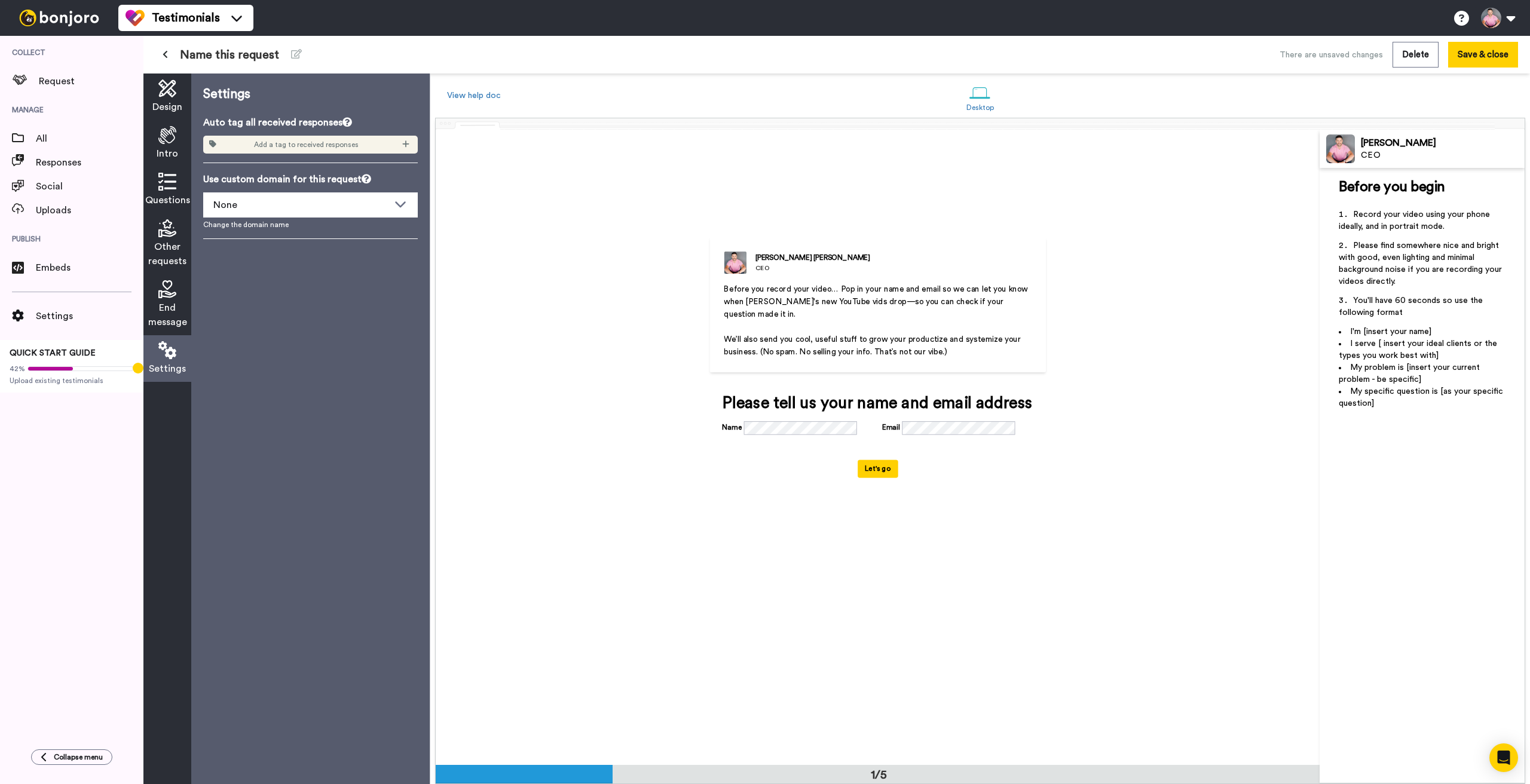
click at [166, 294] on icon at bounding box center [168, 290] width 18 height 18
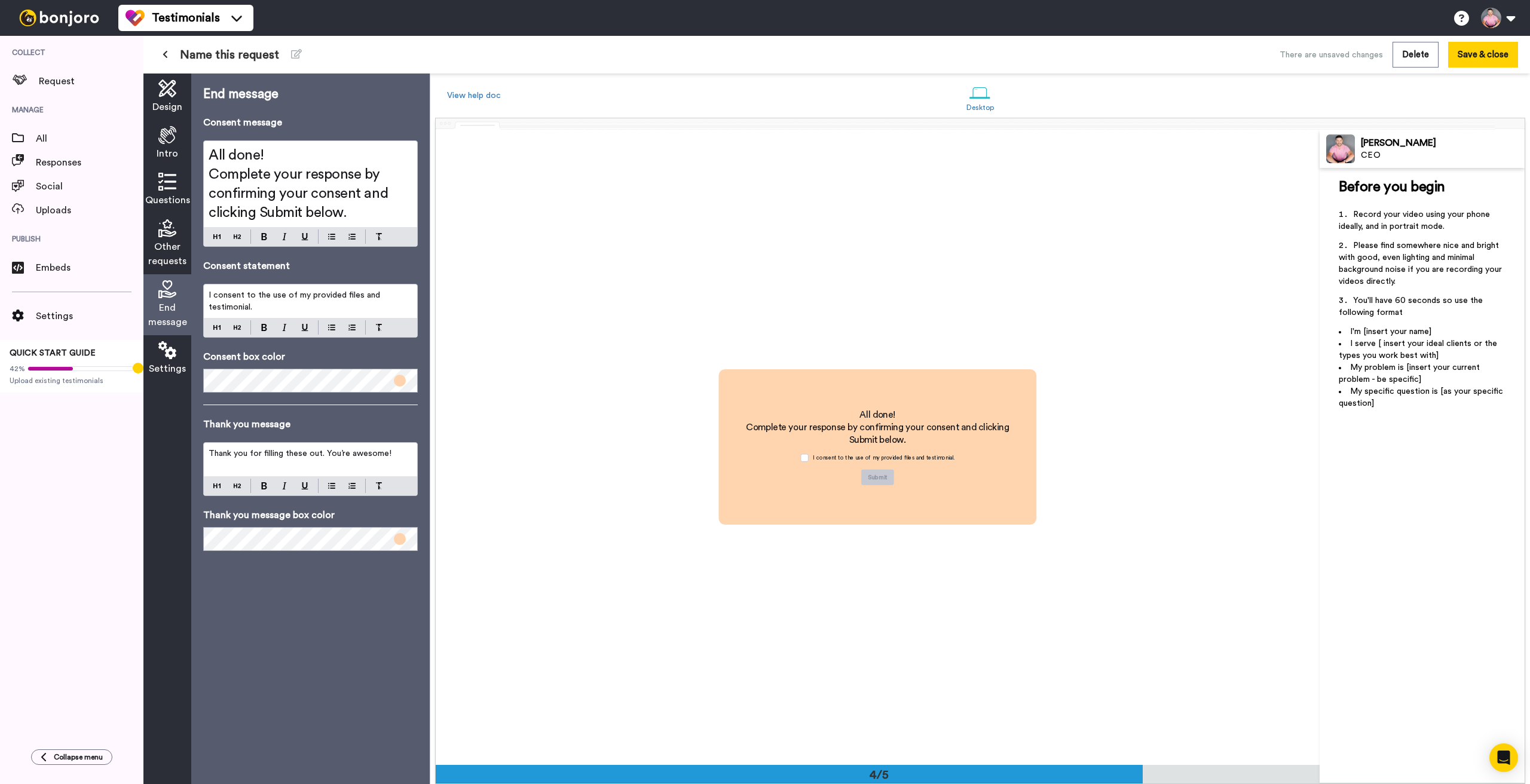
click at [163, 230] on icon at bounding box center [168, 228] width 18 height 18
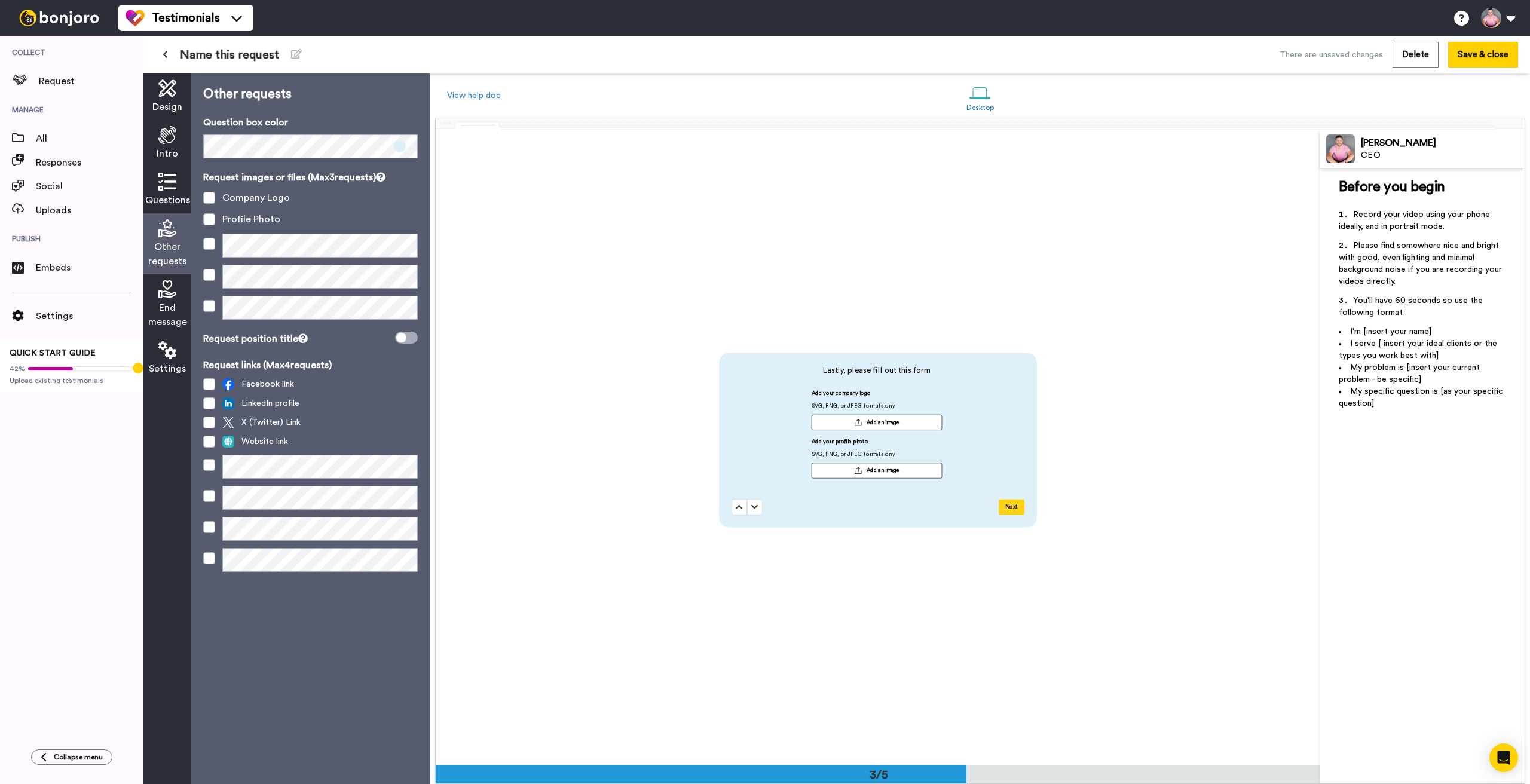
scroll to position [1269, 0]
click at [166, 183] on icon at bounding box center [168, 182] width 18 height 18
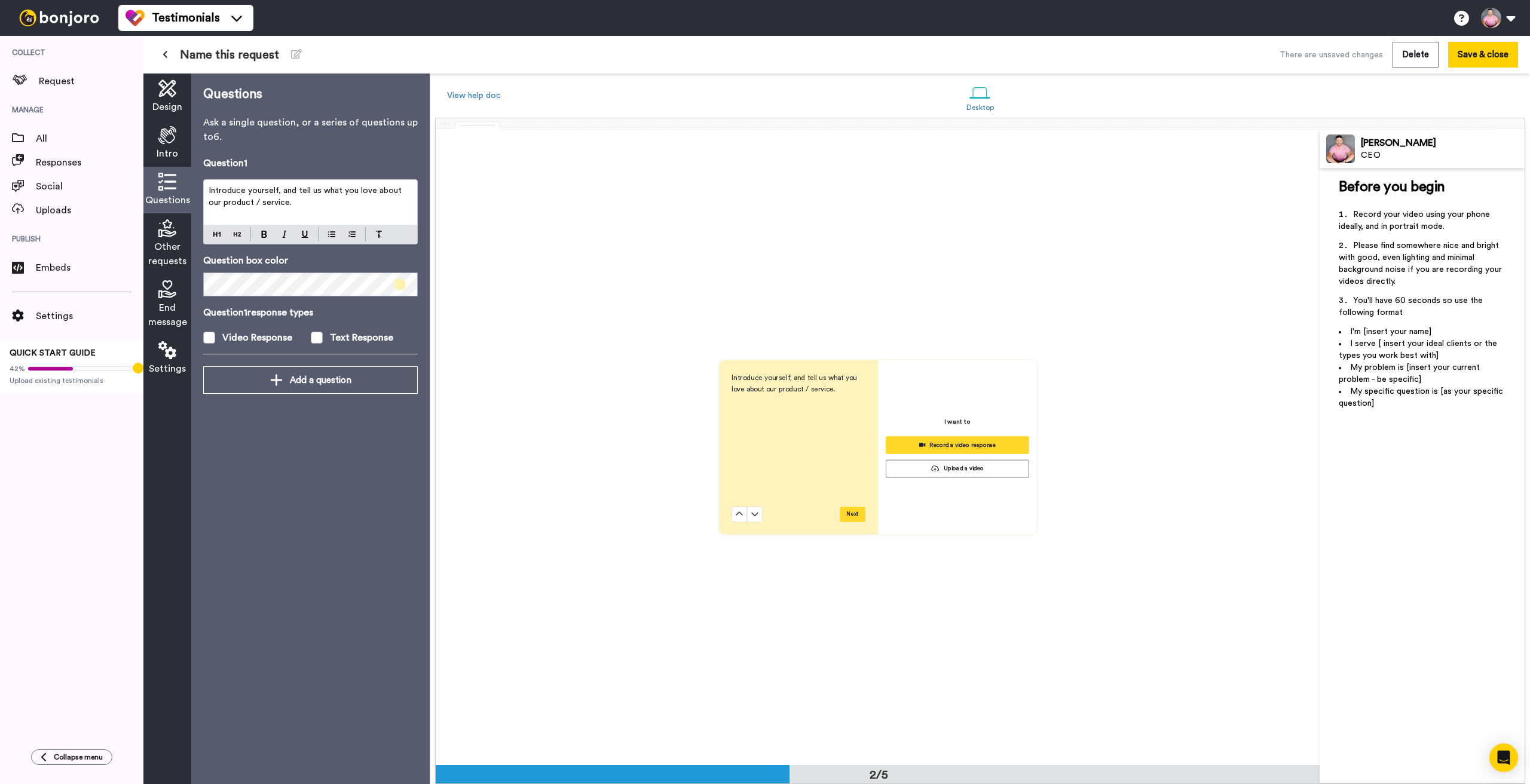
scroll to position [635, 0]
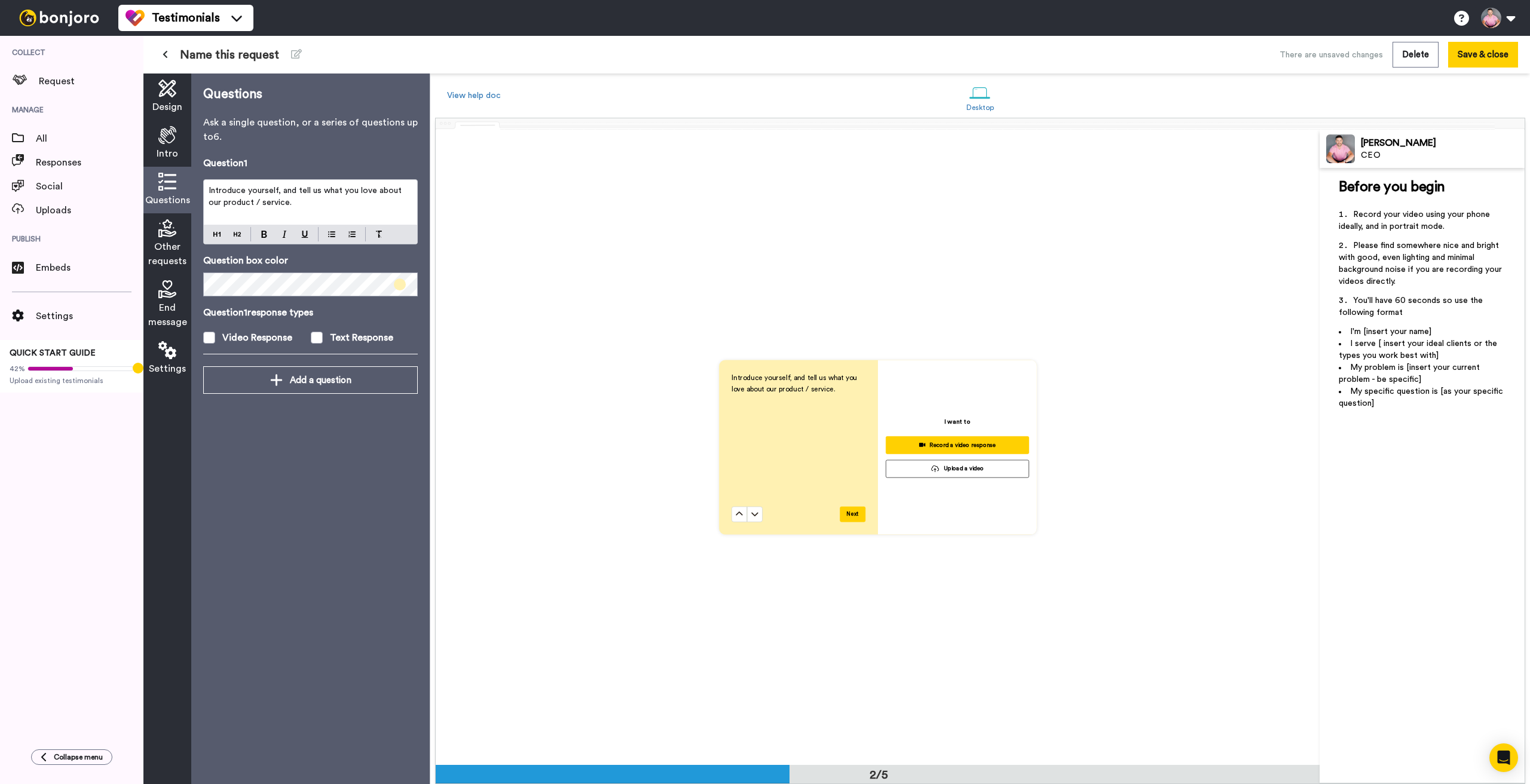
click at [166, 133] on icon at bounding box center [168, 135] width 18 height 18
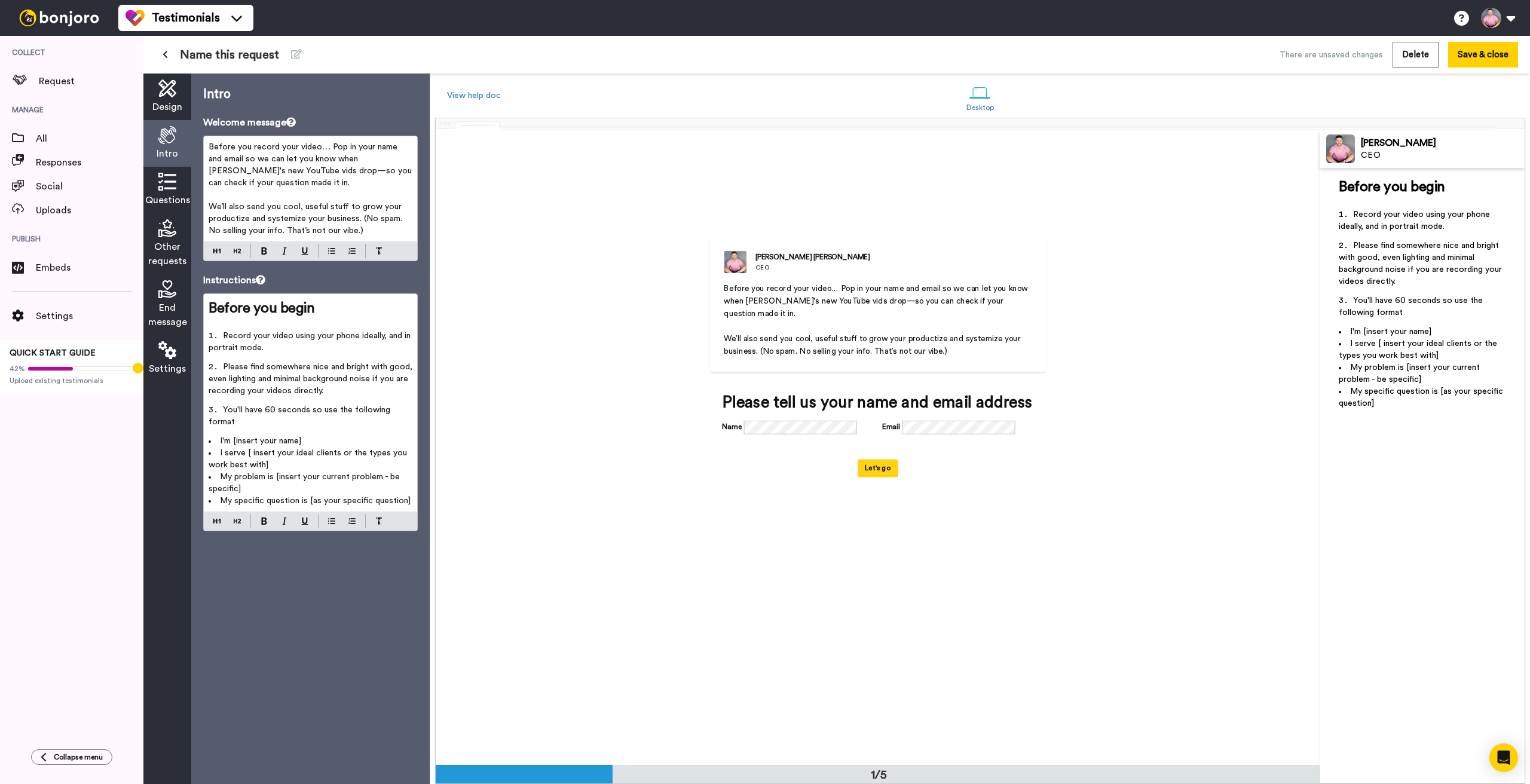
scroll to position [1, 0]
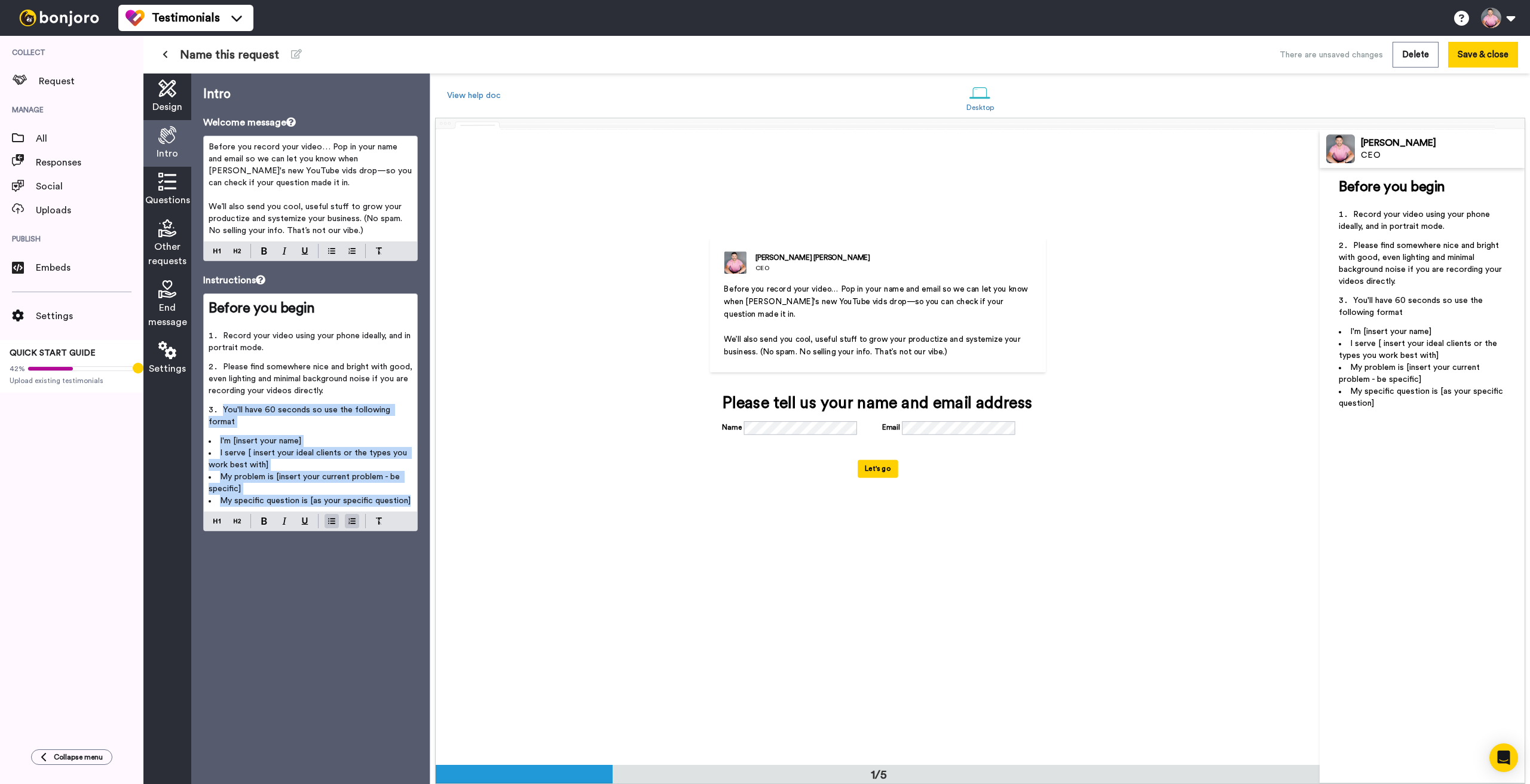
drag, startPoint x: 220, startPoint y: 407, endPoint x: 400, endPoint y: 504, distance: 204.5
click at [400, 505] on div "Before you begin ﻿ Record your video using your phone ideally, and in portrait …" at bounding box center [310, 412] width 215 height 238
copy div "You'll have 60 seconds so use the following format I'm [insert your name] I ser…"
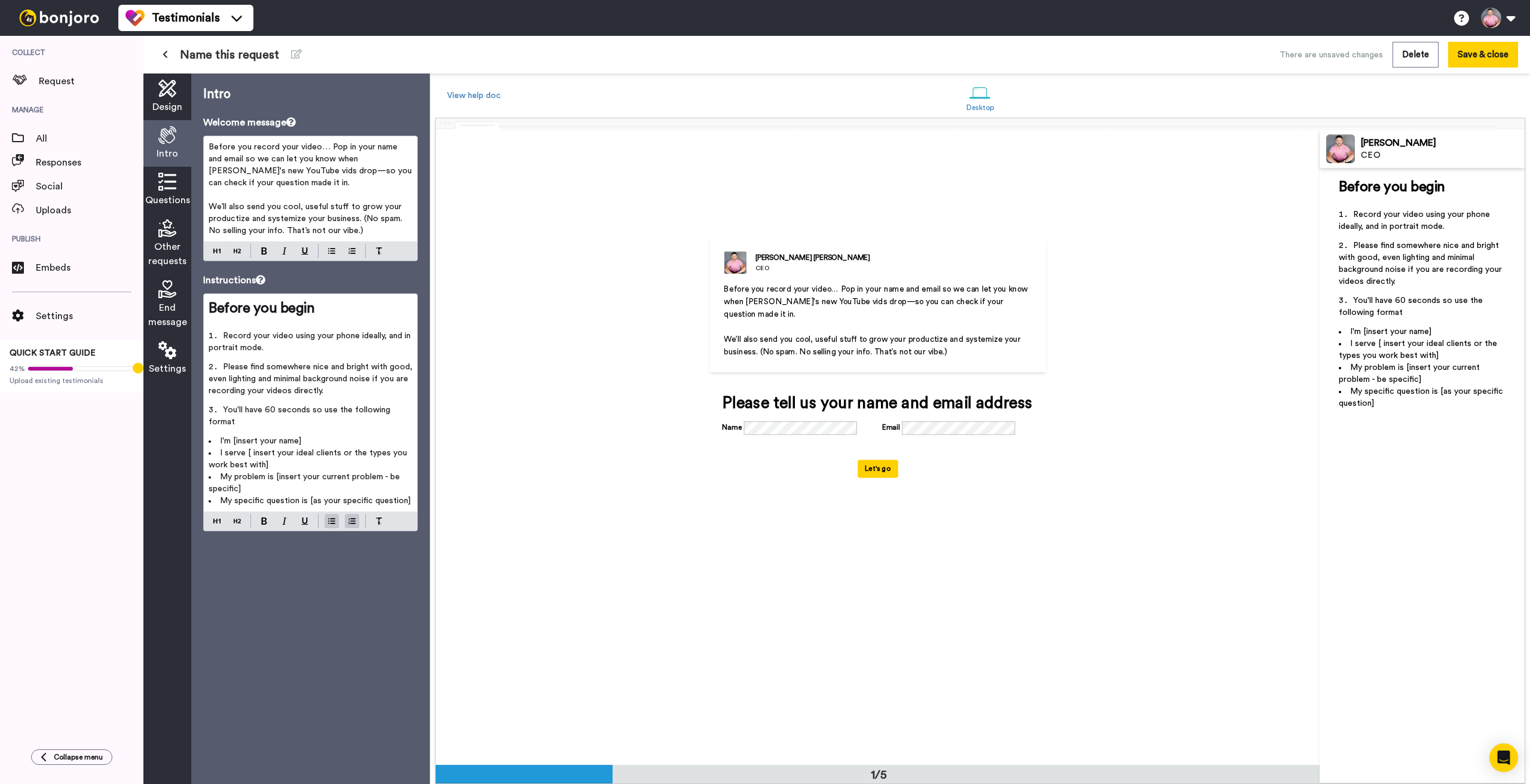
click at [160, 175] on icon at bounding box center [168, 182] width 18 height 18
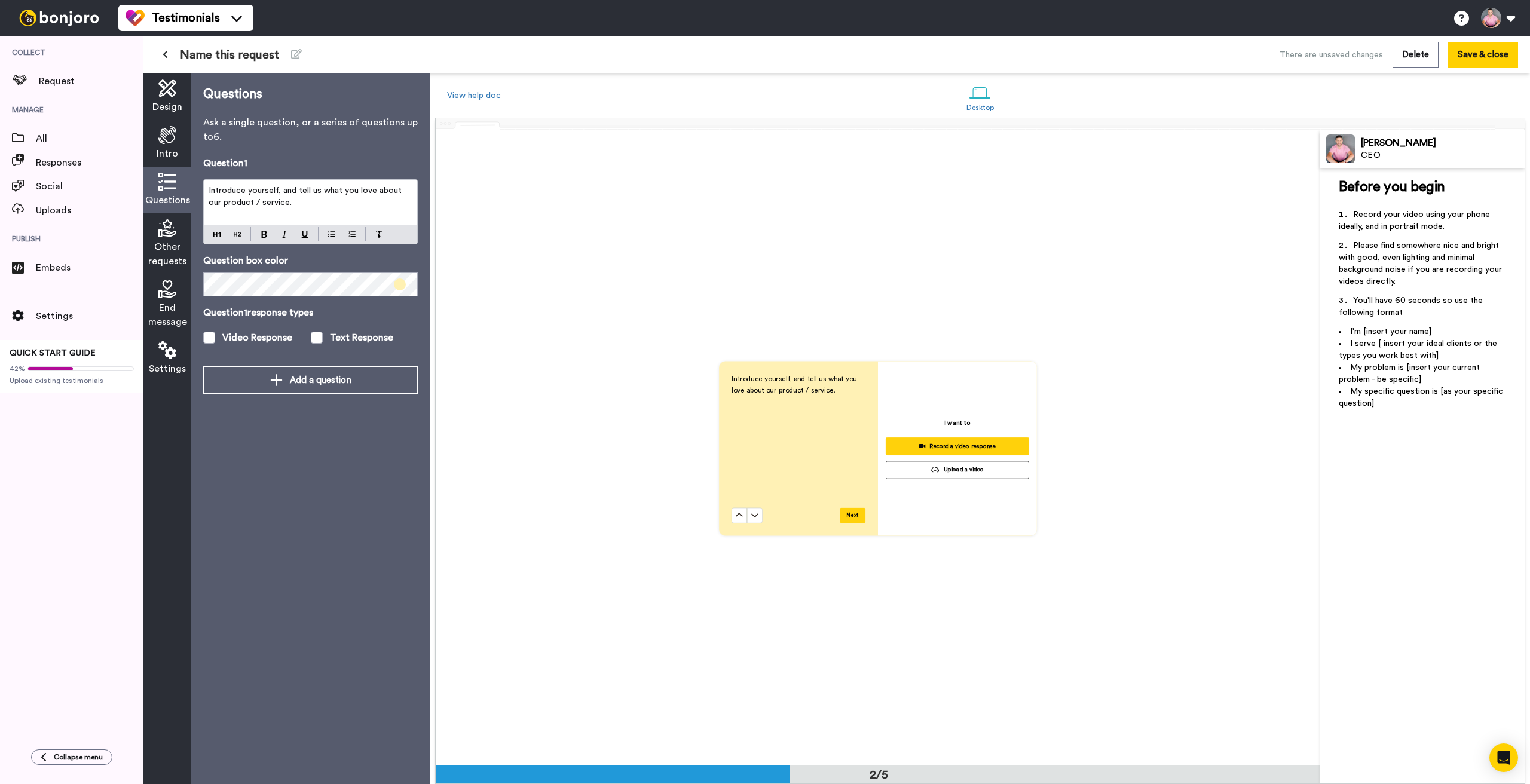
scroll to position [635, 0]
click at [776, 383] on p "Introduce yourself, and tell us what you love about our product / service." at bounding box center [798, 383] width 134 height 22
drag, startPoint x: 228, startPoint y: 199, endPoint x: 200, endPoint y: 188, distance: 30.1
click at [200, 188] on div "Questions Ask a single question, or a series of questions up to 6 . Question 1 …" at bounding box center [310, 429] width 238 height 710
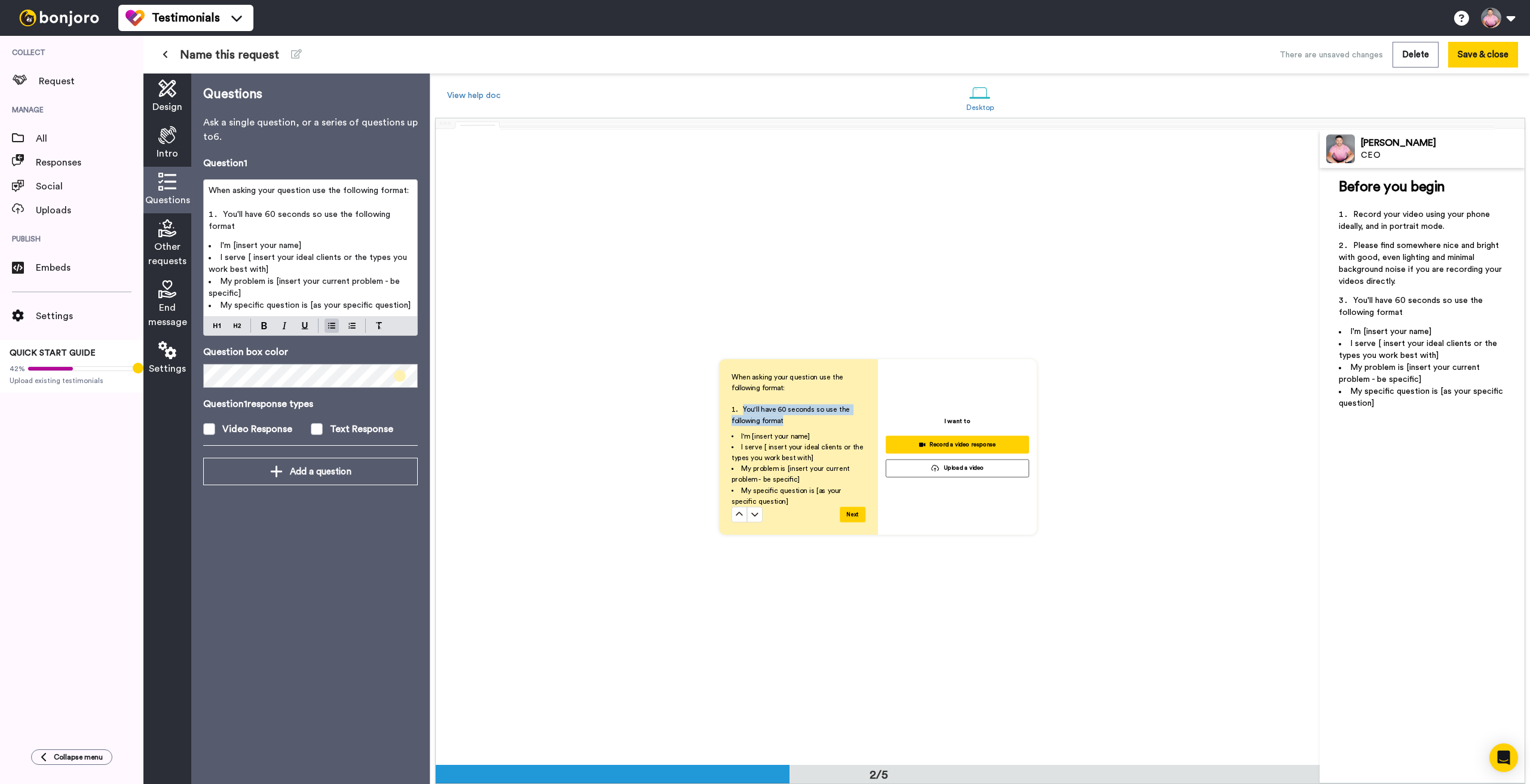
drag, startPoint x: 803, startPoint y: 420, endPoint x: 729, endPoint y: 407, distance: 75.1
click at [729, 408] on div "When asking your question use the following format: ﻿ You'll have 60 seconds so…" at bounding box center [798, 447] width 159 height 176
click at [781, 418] on span "You'll have 60 seconds so use the following format" at bounding box center [792, 415] width 120 height 18
click at [317, 215] on span "You'll have 60 seconds so use the following format" at bounding box center [301, 221] width 184 height 21
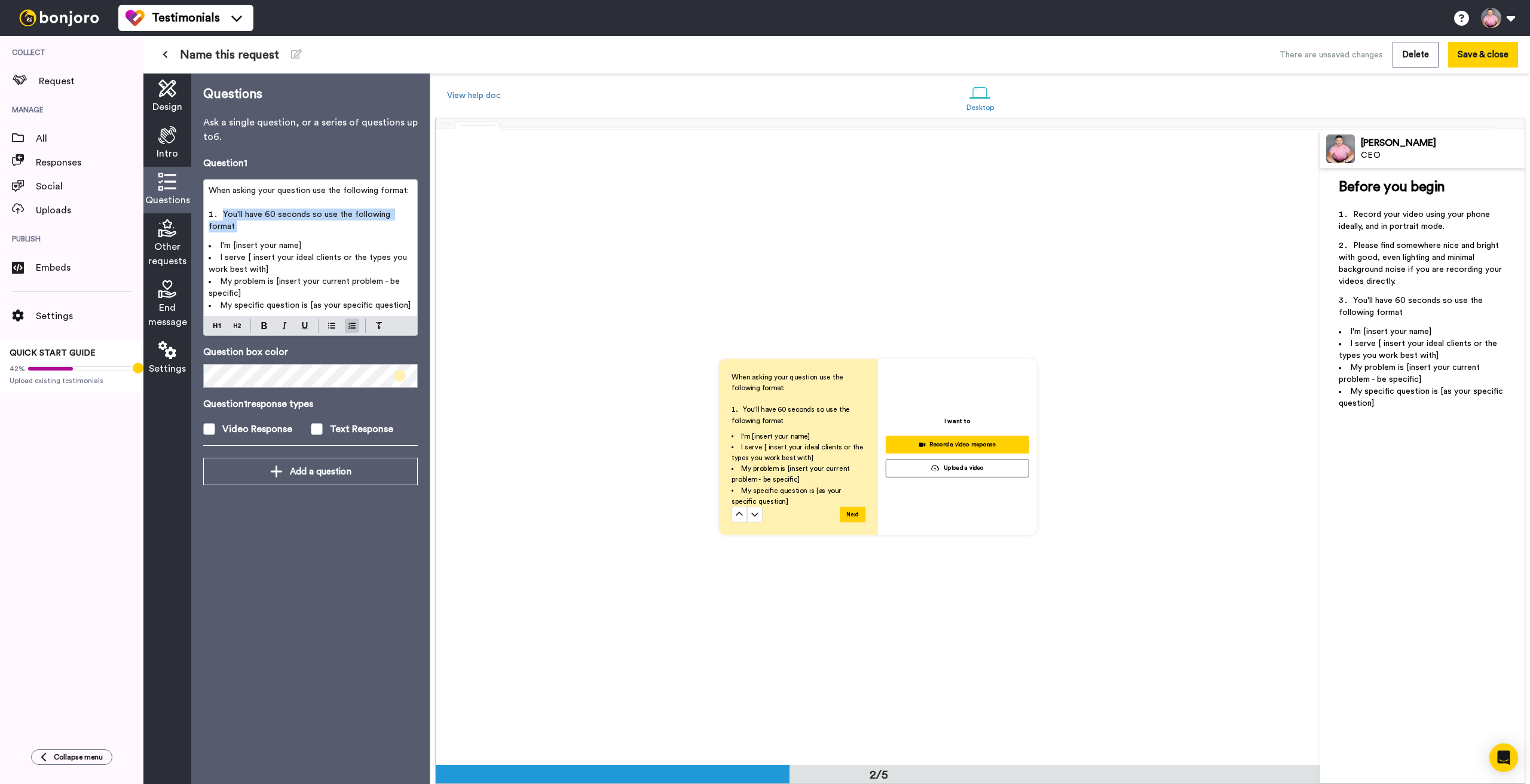
click at [317, 215] on span "You'll have 60 seconds so use the following format" at bounding box center [301, 221] width 184 height 21
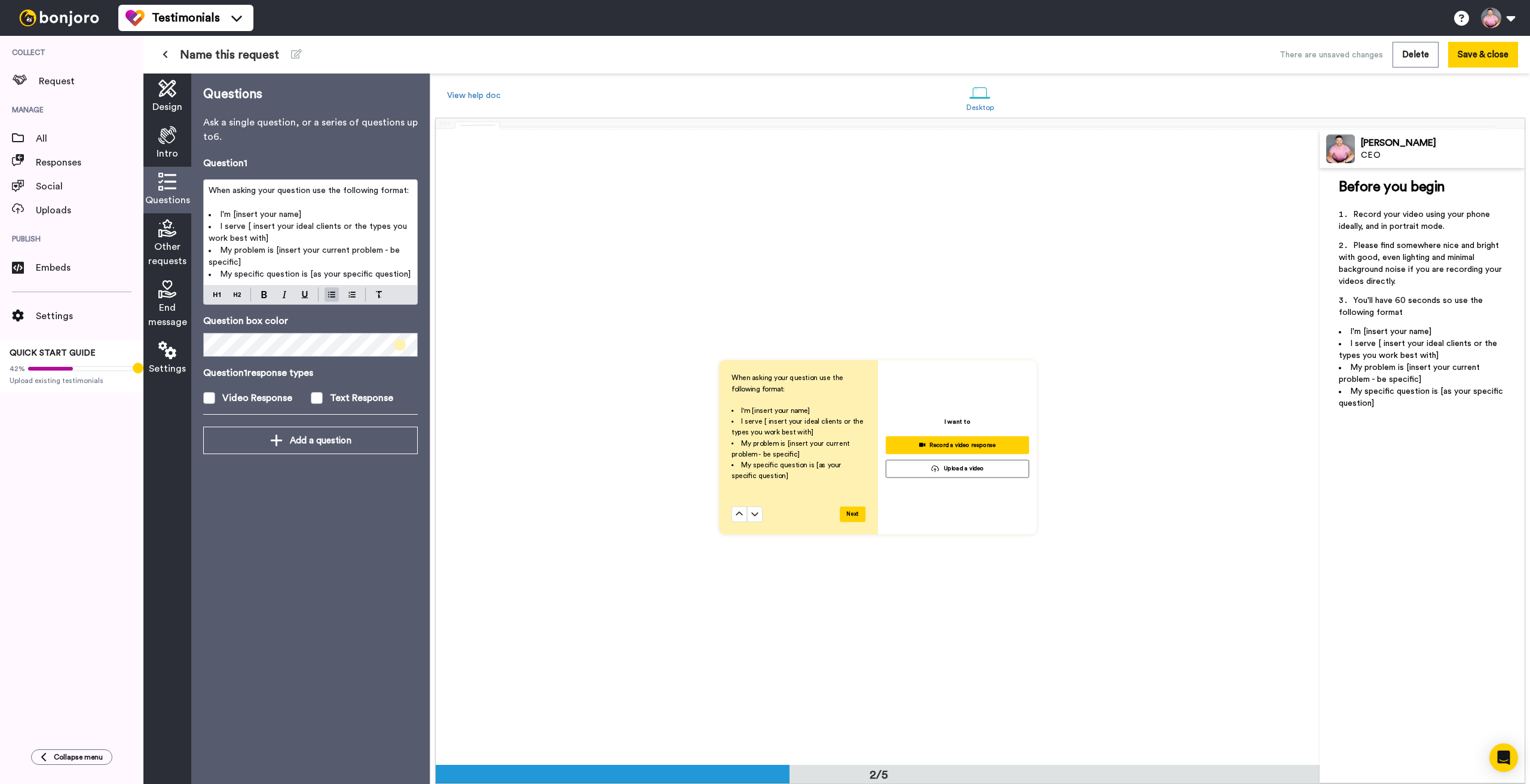
drag, startPoint x: 243, startPoint y: 250, endPoint x: 252, endPoint y: 261, distance: 14.2
click at [243, 250] on span "My problem is [insert your current problem - be specific]" at bounding box center [305, 256] width 194 height 21
click at [314, 215] on li "I'm [insert your name]" at bounding box center [310, 215] width 204 height 12
drag, startPoint x: 411, startPoint y: 276, endPoint x: 208, endPoint y: 209, distance: 213.8
click at [207, 209] on div "When asking your question use the following format: ﻿ I'm [insert your name] I …" at bounding box center [310, 232] width 213 height 105
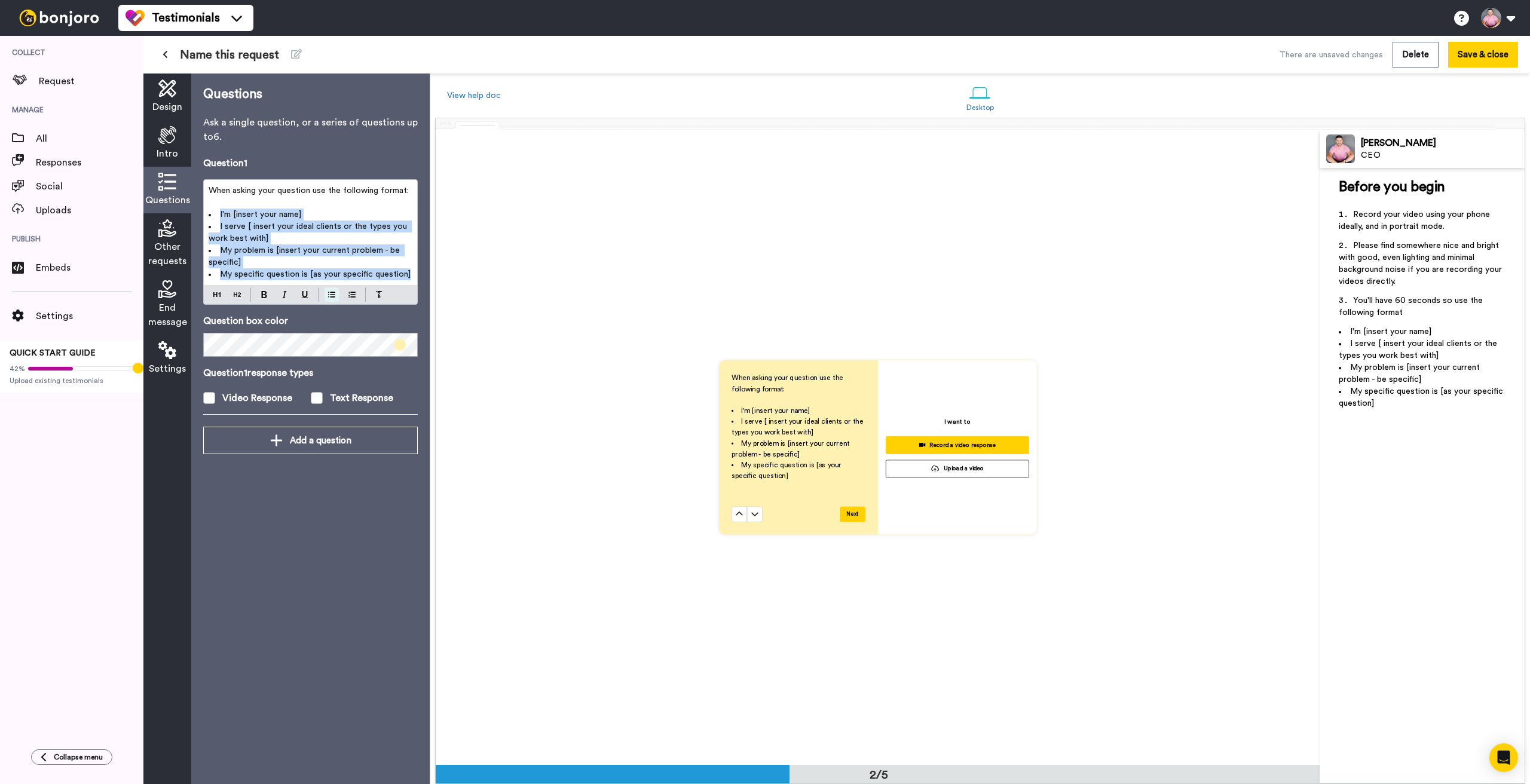
click at [327, 294] on button at bounding box center [332, 294] width 15 height 15
click at [269, 255] on span "My problem is [insert your current problem - be specific]" at bounding box center [299, 256] width 182 height 21
click at [306, 214] on p "I'm [insert your name]" at bounding box center [310, 215] width 204 height 12
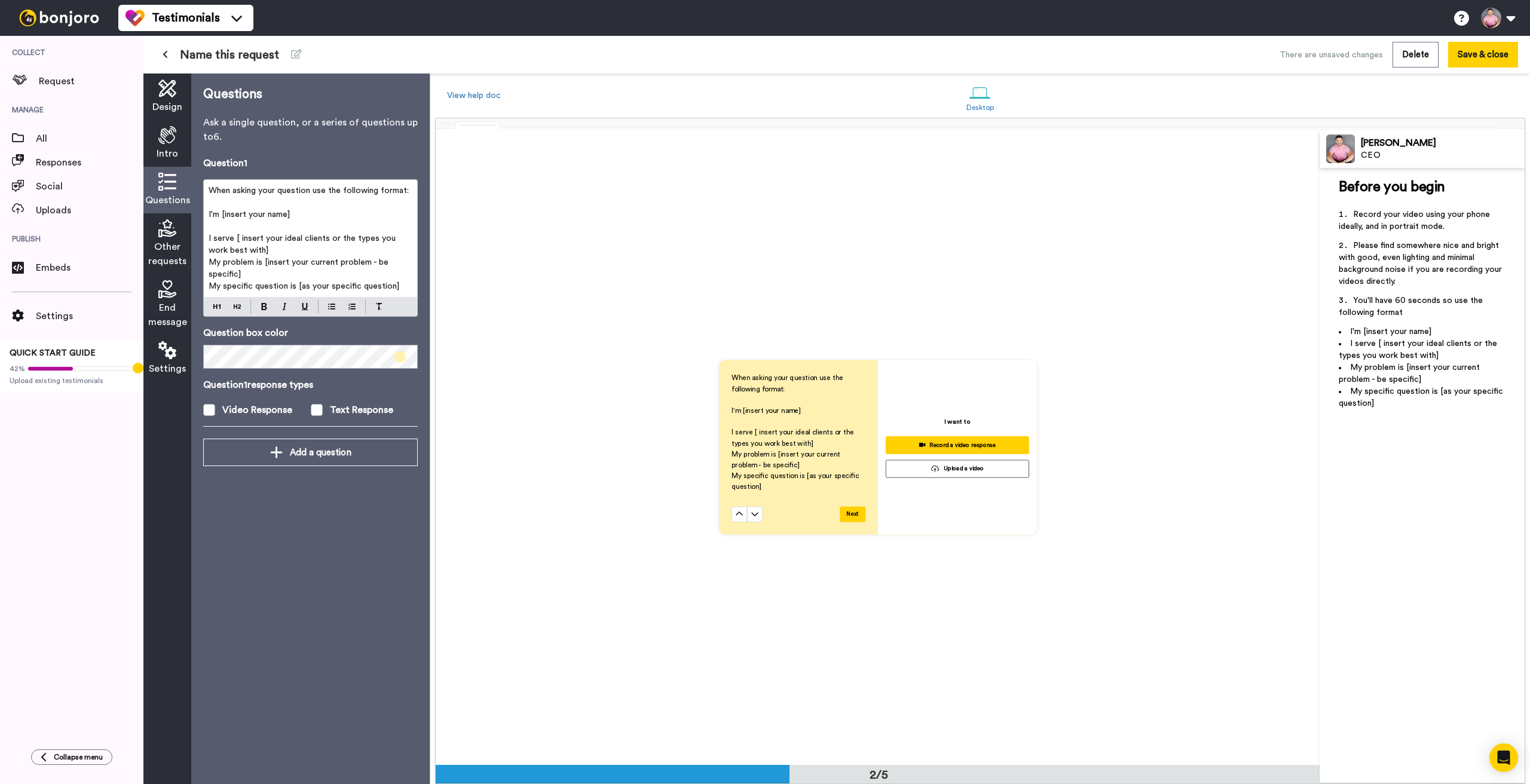
click at [253, 250] on p "I serve [ insert your ideal clients or the types you work best with]" at bounding box center [310, 244] width 204 height 24
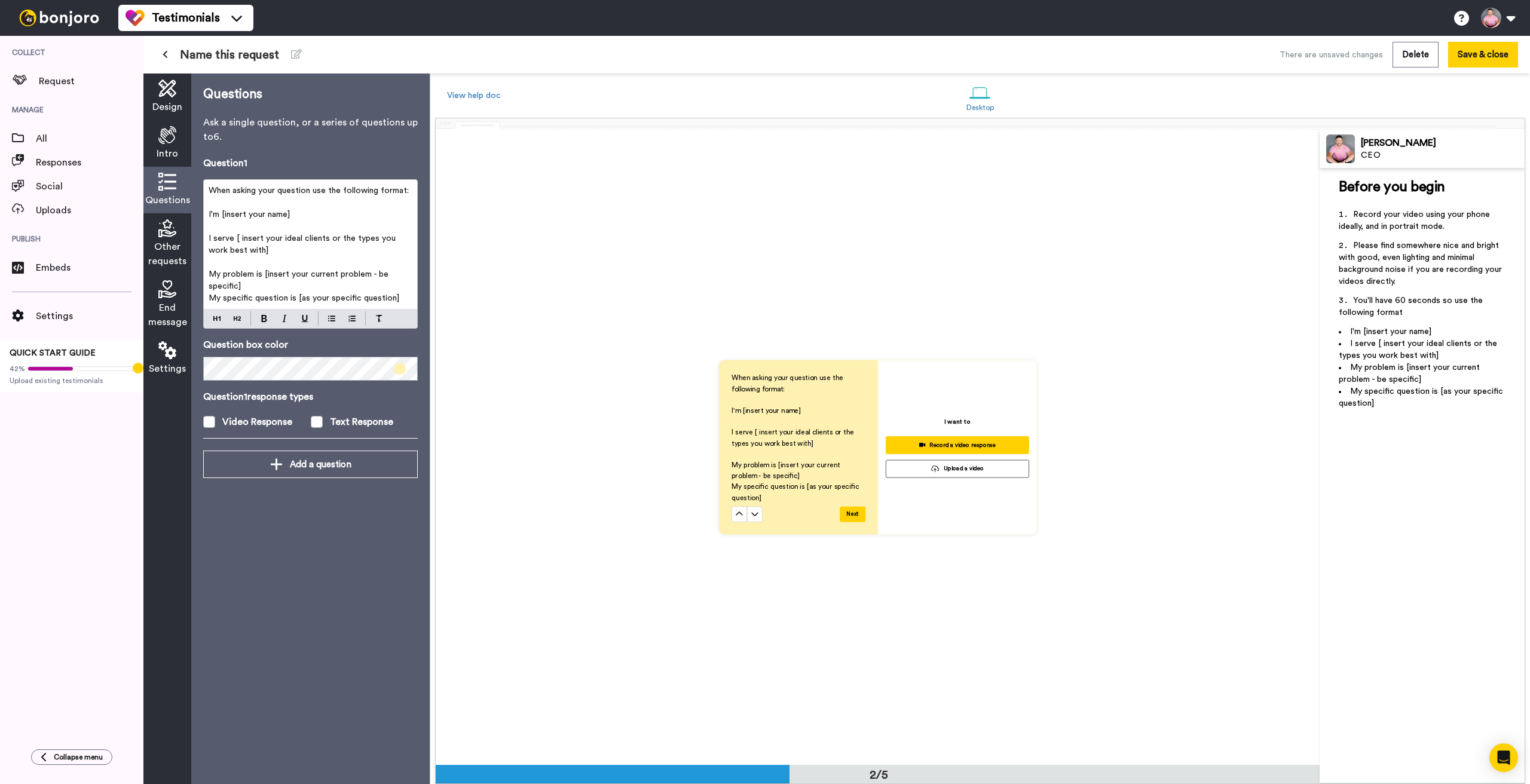
click at [250, 287] on p "My problem is [insert your current problem - be specific]" at bounding box center [310, 280] width 204 height 24
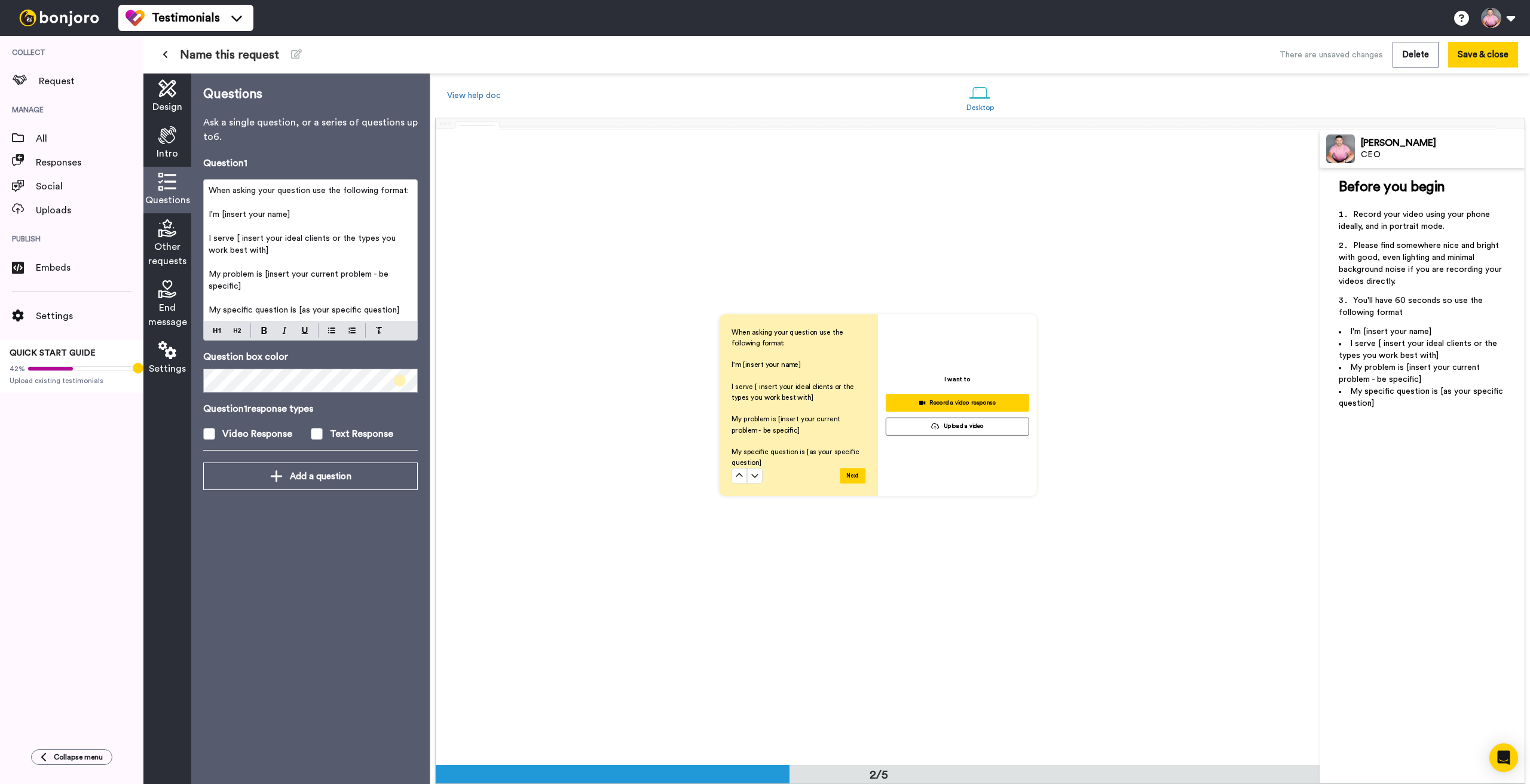
scroll to position [711, 0]
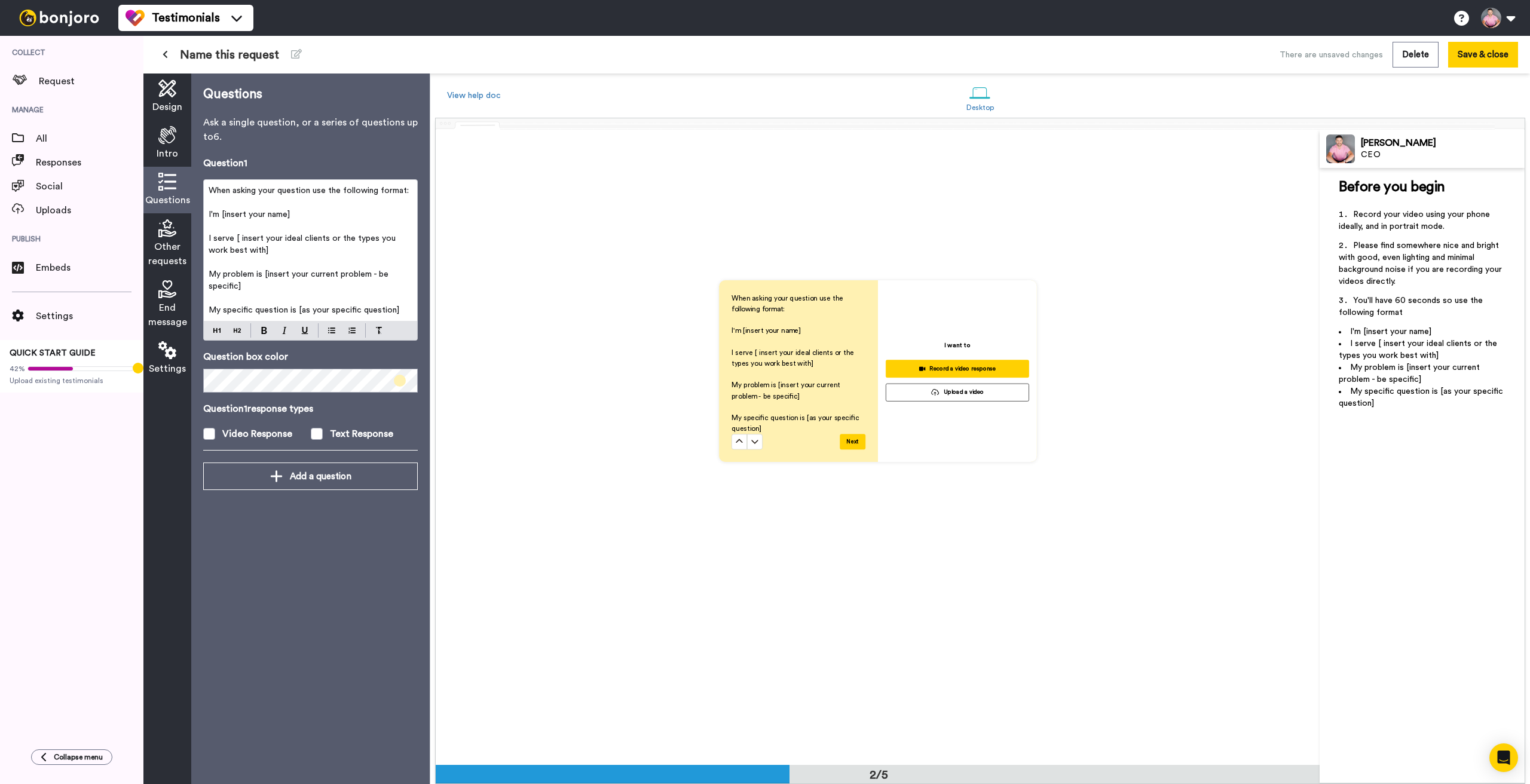
click at [161, 242] on span "Other requests" at bounding box center [167, 253] width 38 height 28
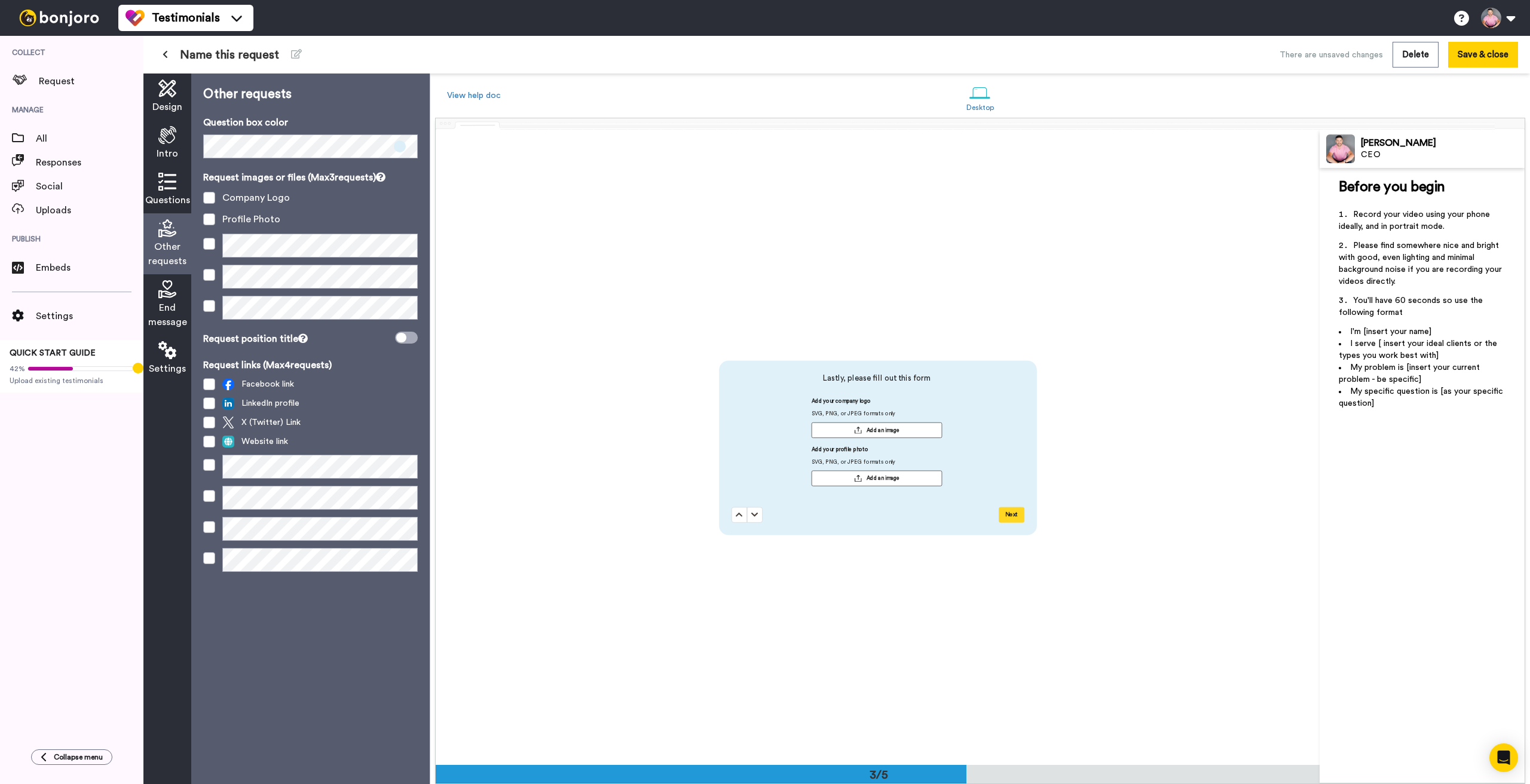
scroll to position [1269, 0]
click at [166, 293] on icon at bounding box center [168, 290] width 18 height 18
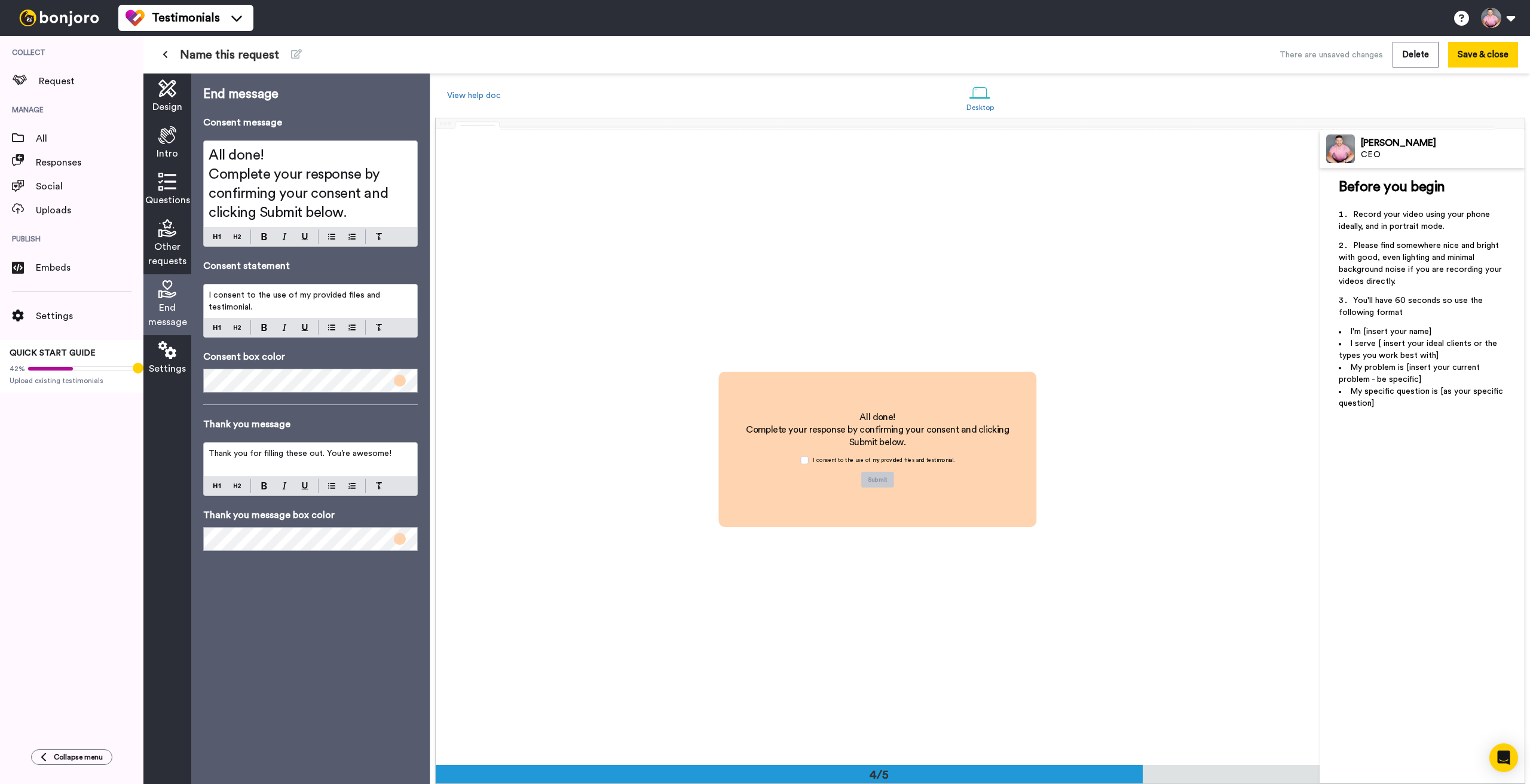
scroll to position [1905, 0]
click at [316, 175] on span "Complete your response by confirming your consent and clicking Submit below." at bounding box center [300, 193] width 183 height 53
click at [374, 196] on span "Complete your response by confirming your consent and clicking Submit below." at bounding box center [300, 193] width 183 height 53
click at [374, 195] on span "Complete your response by confirming your consent and clicking Submit below." at bounding box center [300, 193] width 183 height 53
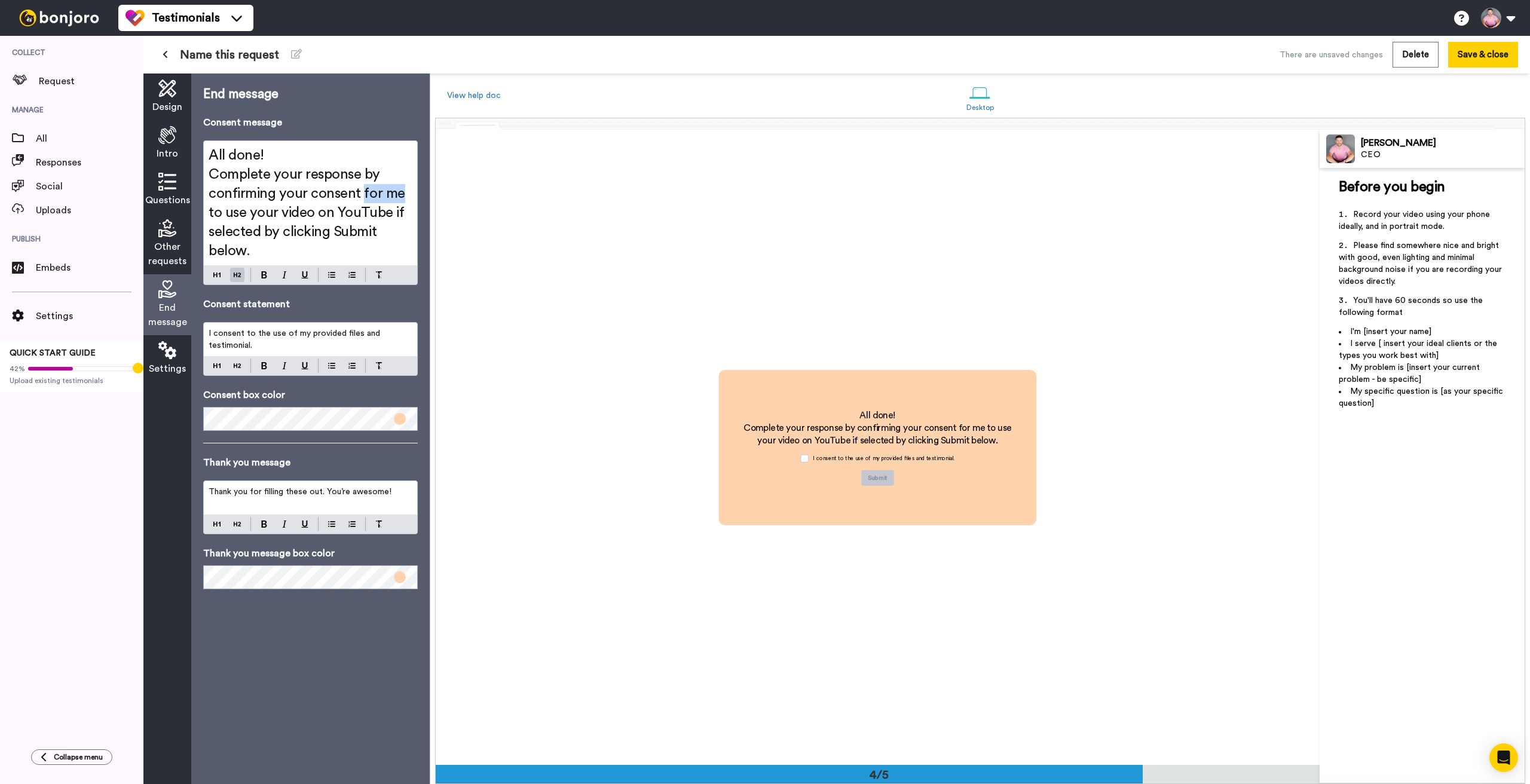
drag, startPoint x: 371, startPoint y: 194, endPoint x: 400, endPoint y: 196, distance: 29.1
click at [400, 196] on span "Complete your response by confirming your consent for me to use your video on Y…" at bounding box center [308, 213] width 200 height 91
click at [351, 210] on span "Complete your response by confirming your consent to use your video on YouTube …" at bounding box center [307, 213] width 197 height 91
click at [261, 229] on span "Complete your response by confirming your consent to use your video on YouTube …" at bounding box center [307, 213] width 197 height 91
click at [371, 175] on span "Complete your response by confirming your consent to use your video on YouTube …" at bounding box center [307, 213] width 197 height 91
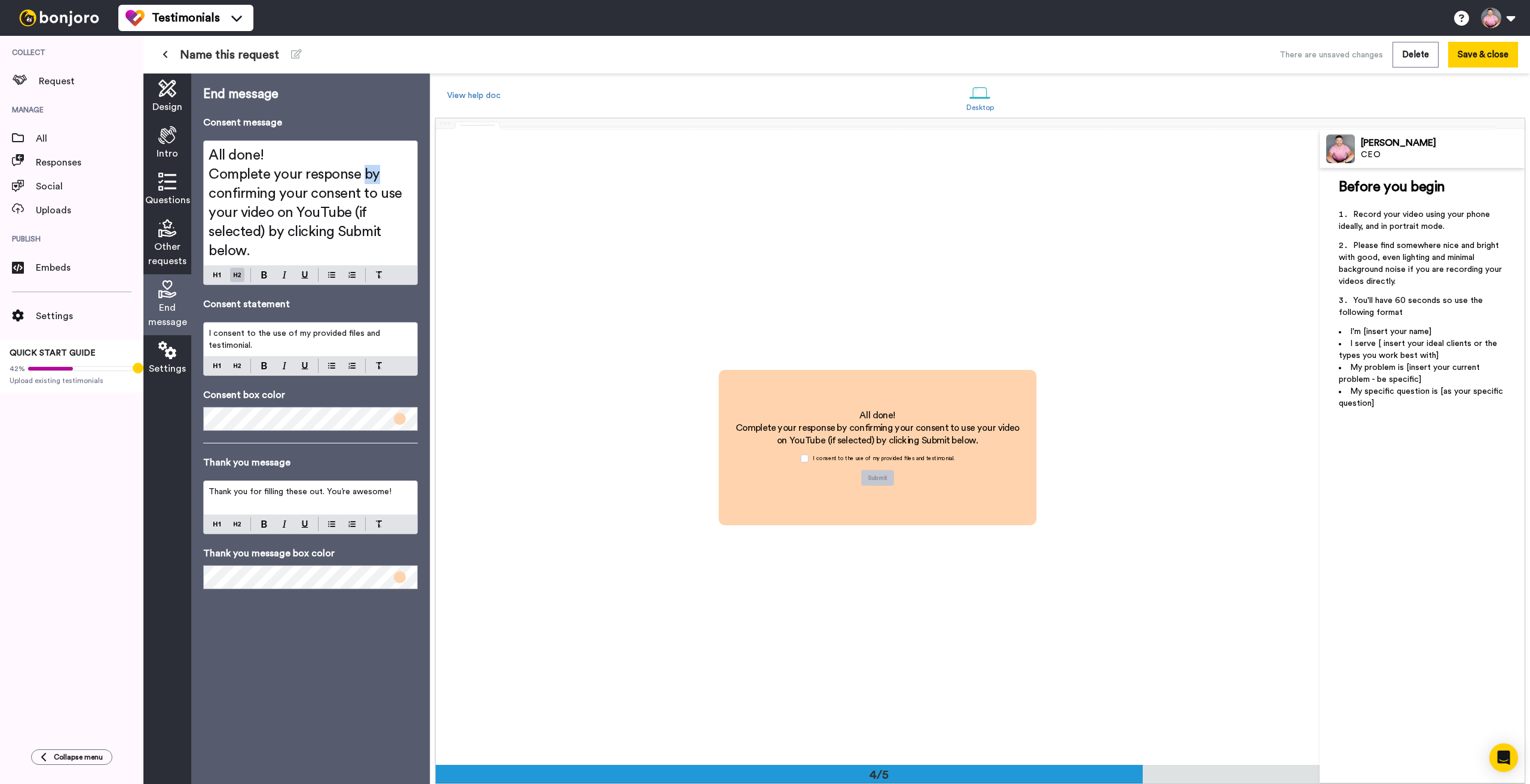
click at [371, 175] on span "Complete your response by confirming your consent to use your video on YouTube …" at bounding box center [307, 213] width 197 height 91
click at [276, 198] on span "Complete your response and confirming your consent to use your video on YouTube…" at bounding box center [307, 213] width 197 height 91
click at [169, 356] on icon at bounding box center [168, 350] width 18 height 18
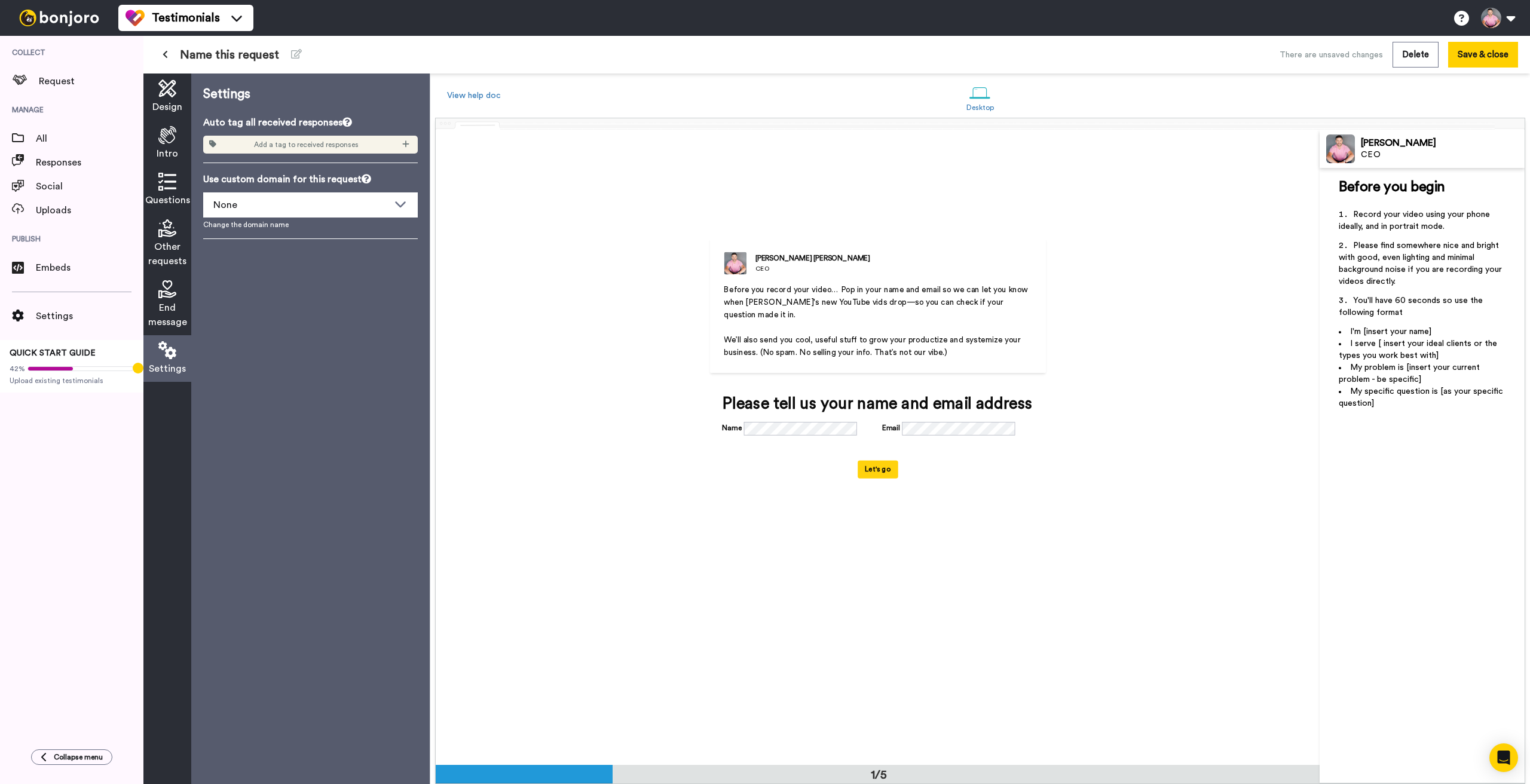
scroll to position [0, 0]
click at [302, 203] on div "None" at bounding box center [301, 205] width 175 height 15
click at [253, 344] on div "Settings Auto tag all received responses Add a tag to received responses Use cu…" at bounding box center [310, 429] width 238 height 710
click at [169, 92] on icon at bounding box center [168, 88] width 18 height 18
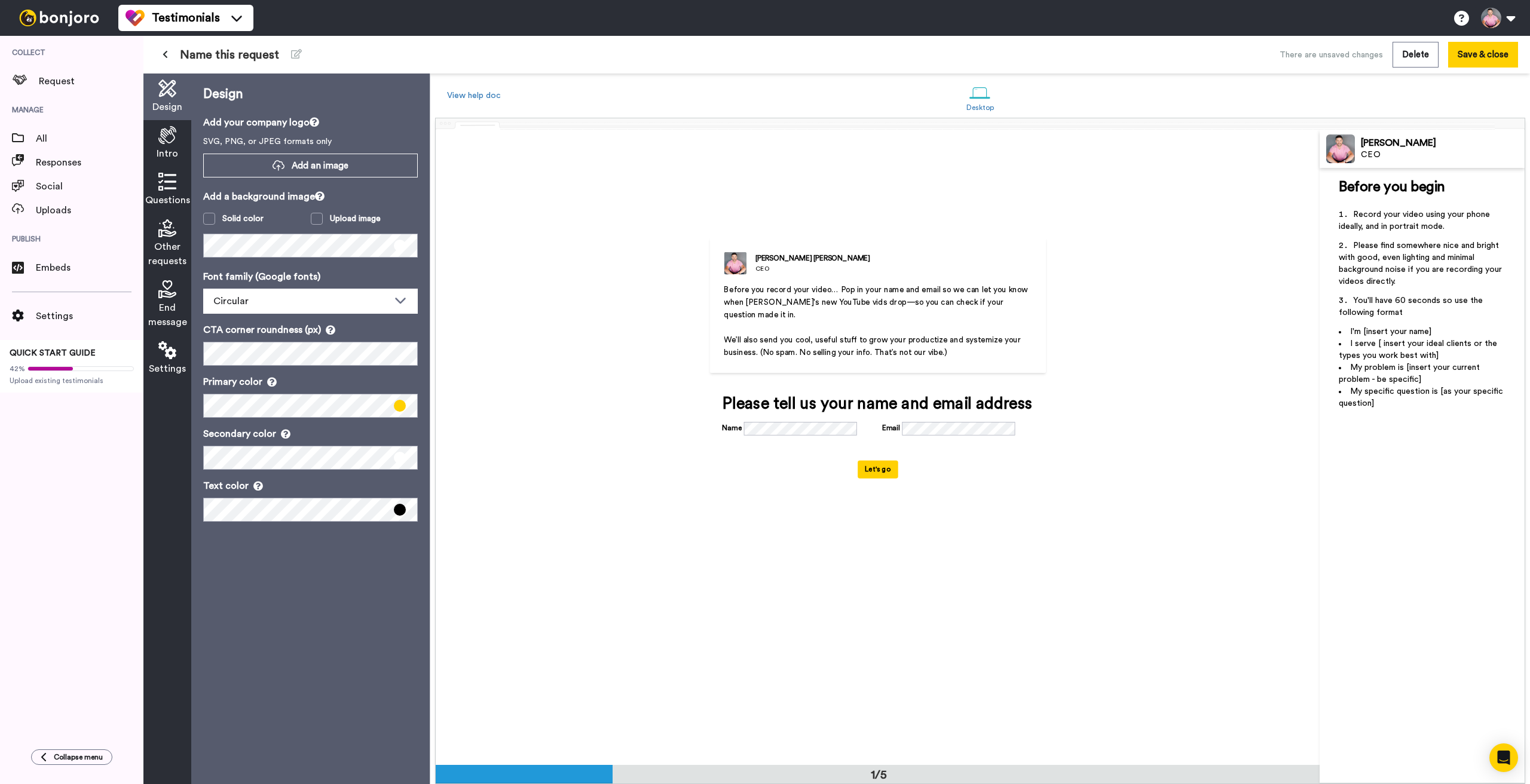
click at [165, 131] on icon at bounding box center [168, 135] width 18 height 18
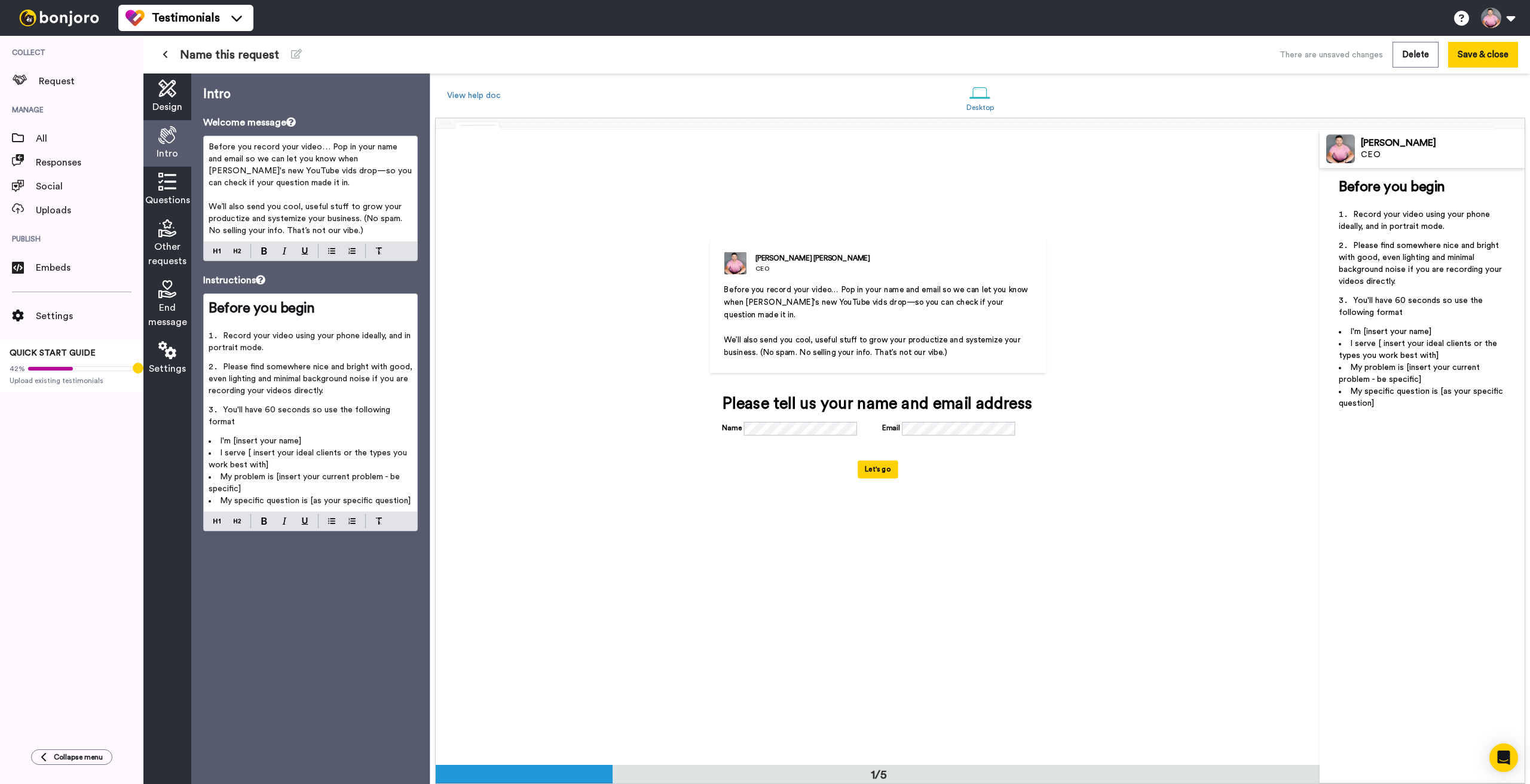
click at [169, 178] on icon at bounding box center [168, 182] width 18 height 18
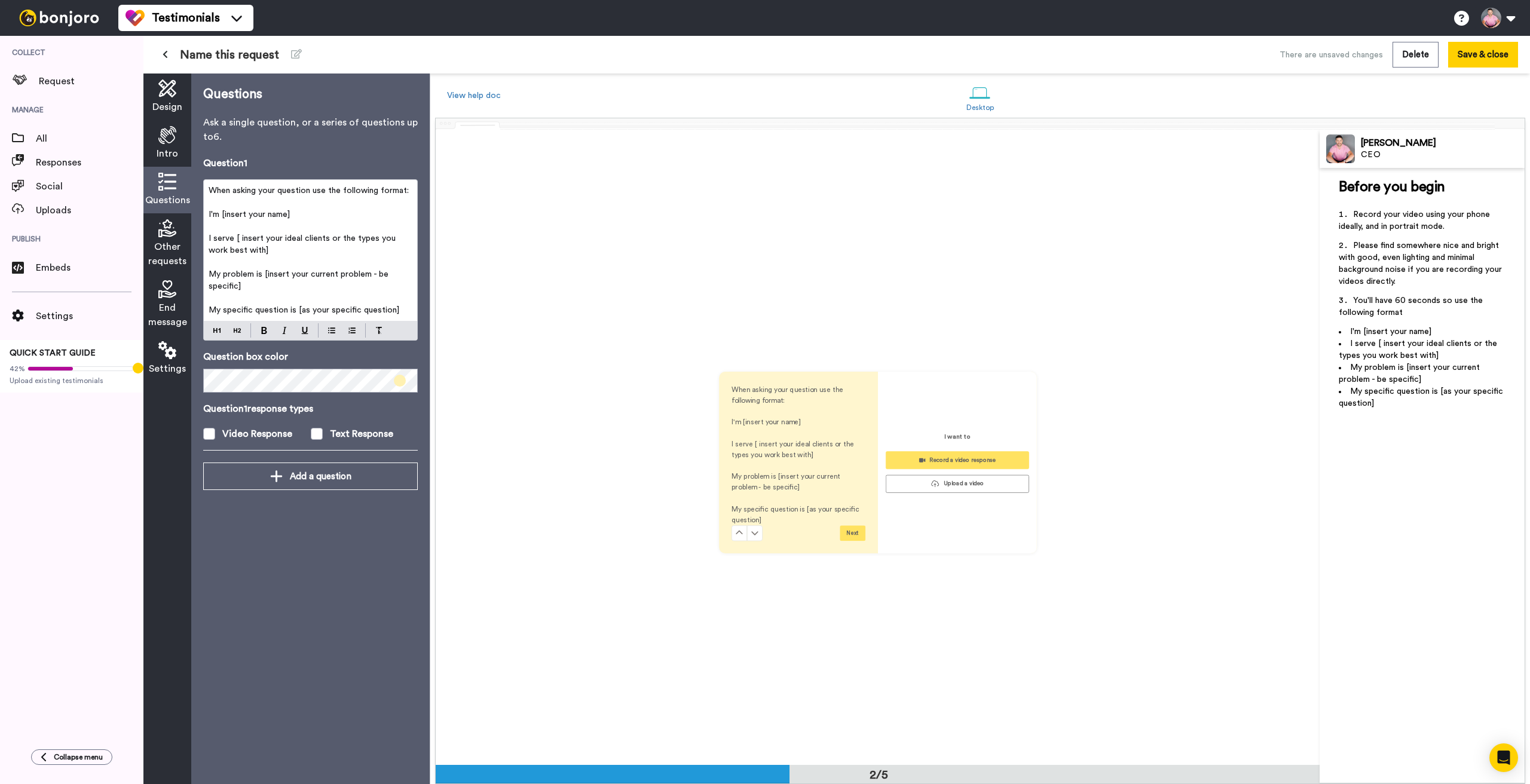
scroll to position [635, 0]
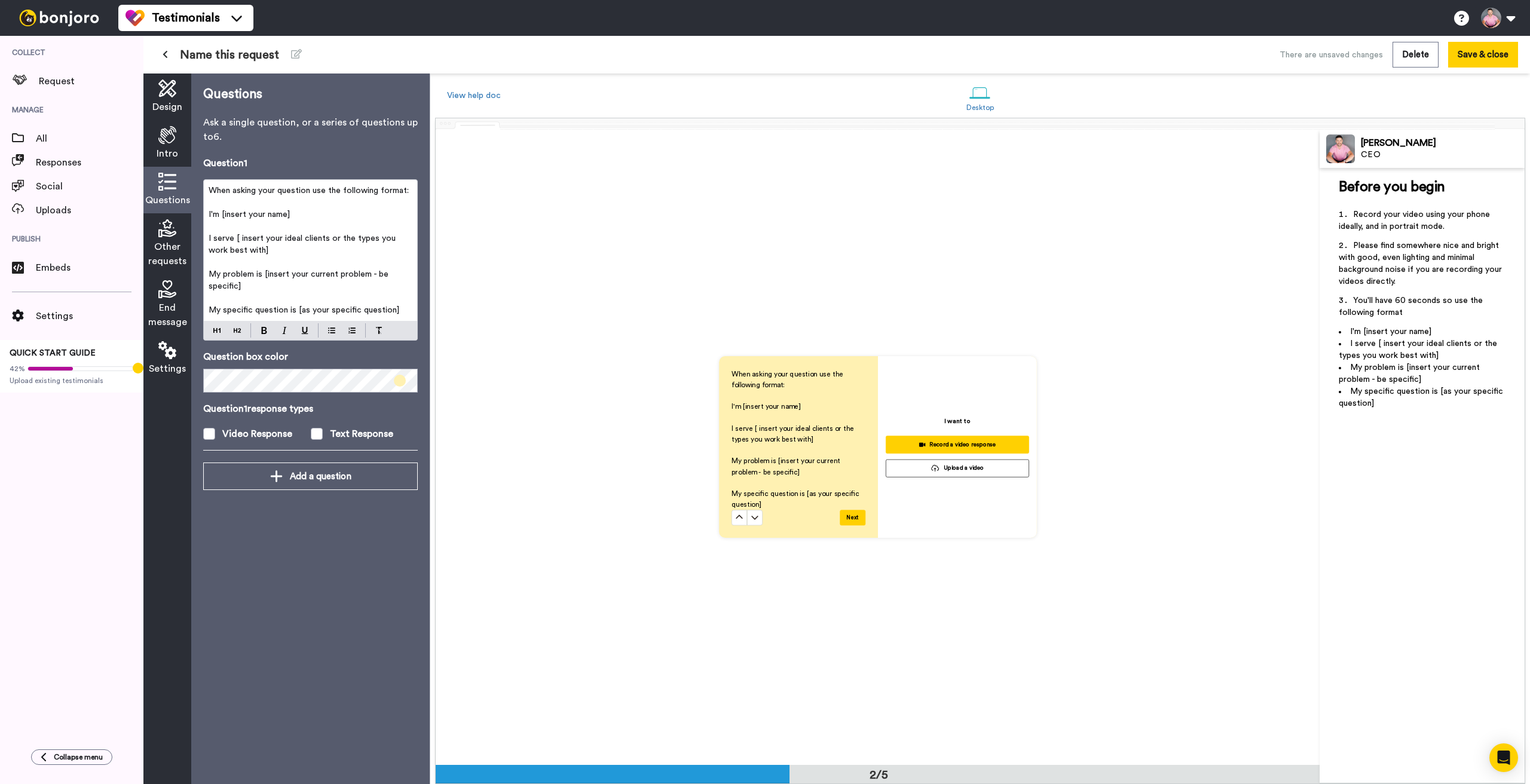
click at [165, 136] on icon at bounding box center [168, 135] width 18 height 18
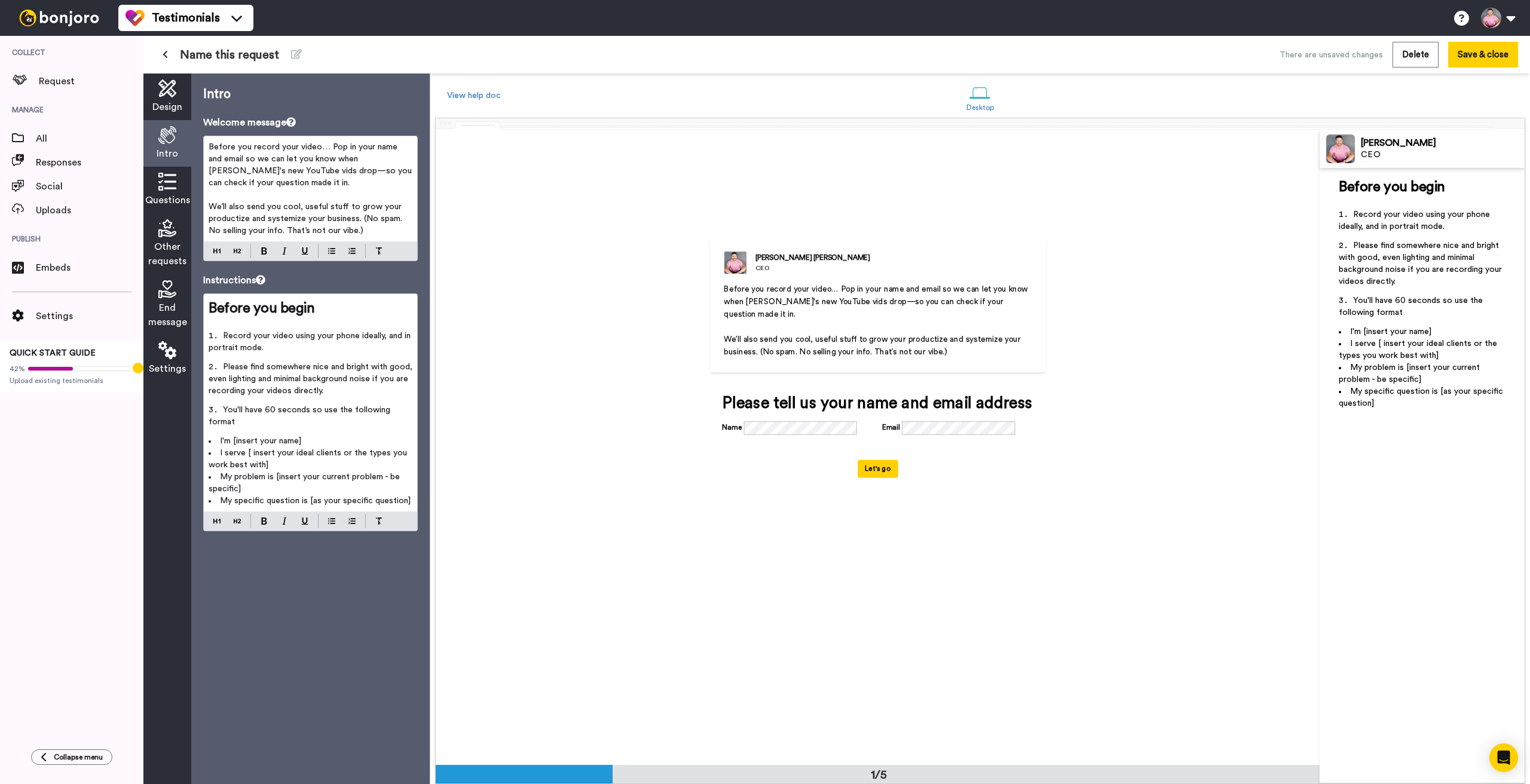
scroll to position [0, 0]
click at [210, 147] on span "Before you record your video… Pop in your name and email so we can let you know…" at bounding box center [311, 164] width 206 height 44
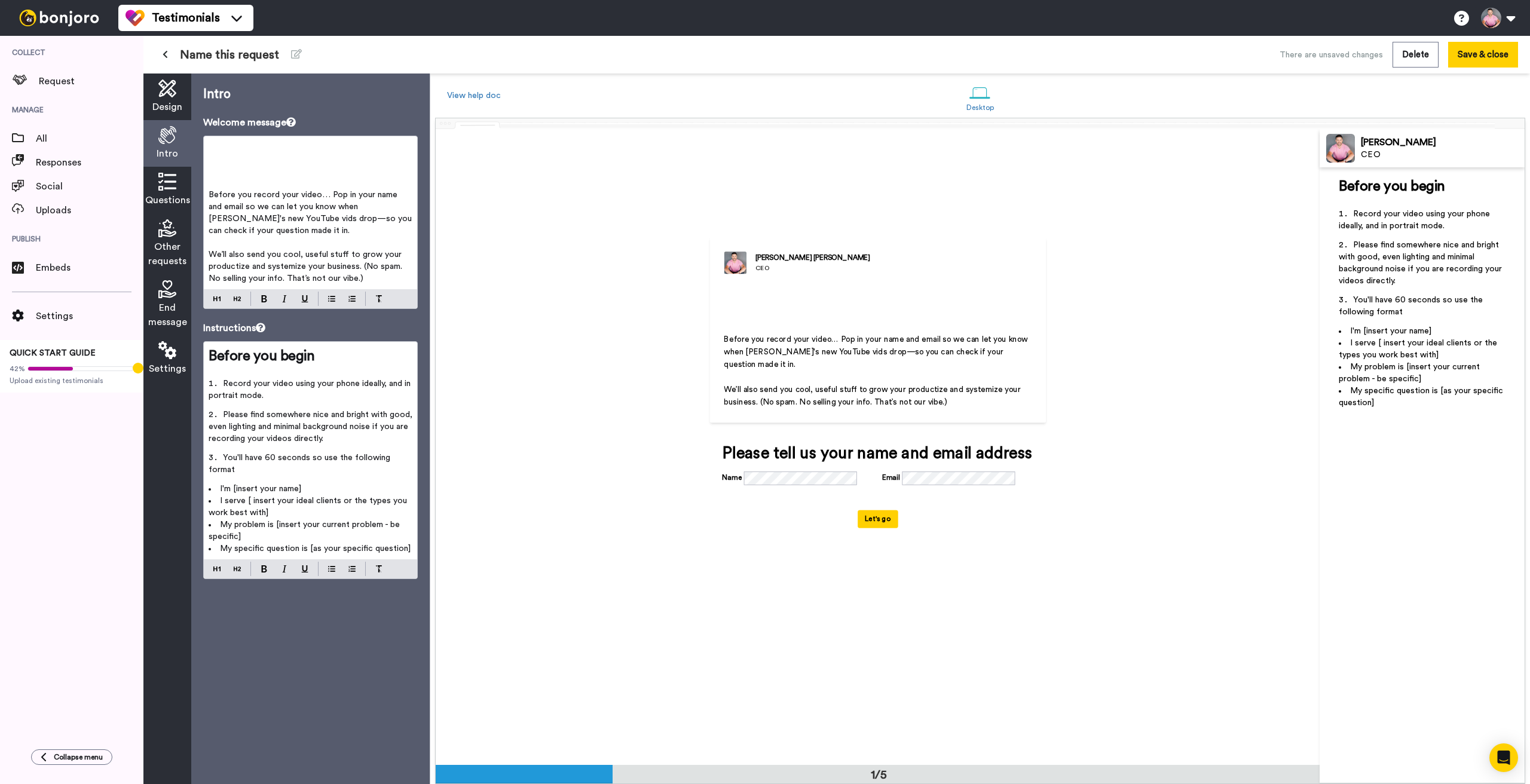
click at [216, 157] on p "﻿" at bounding box center [310, 159] width 204 height 12
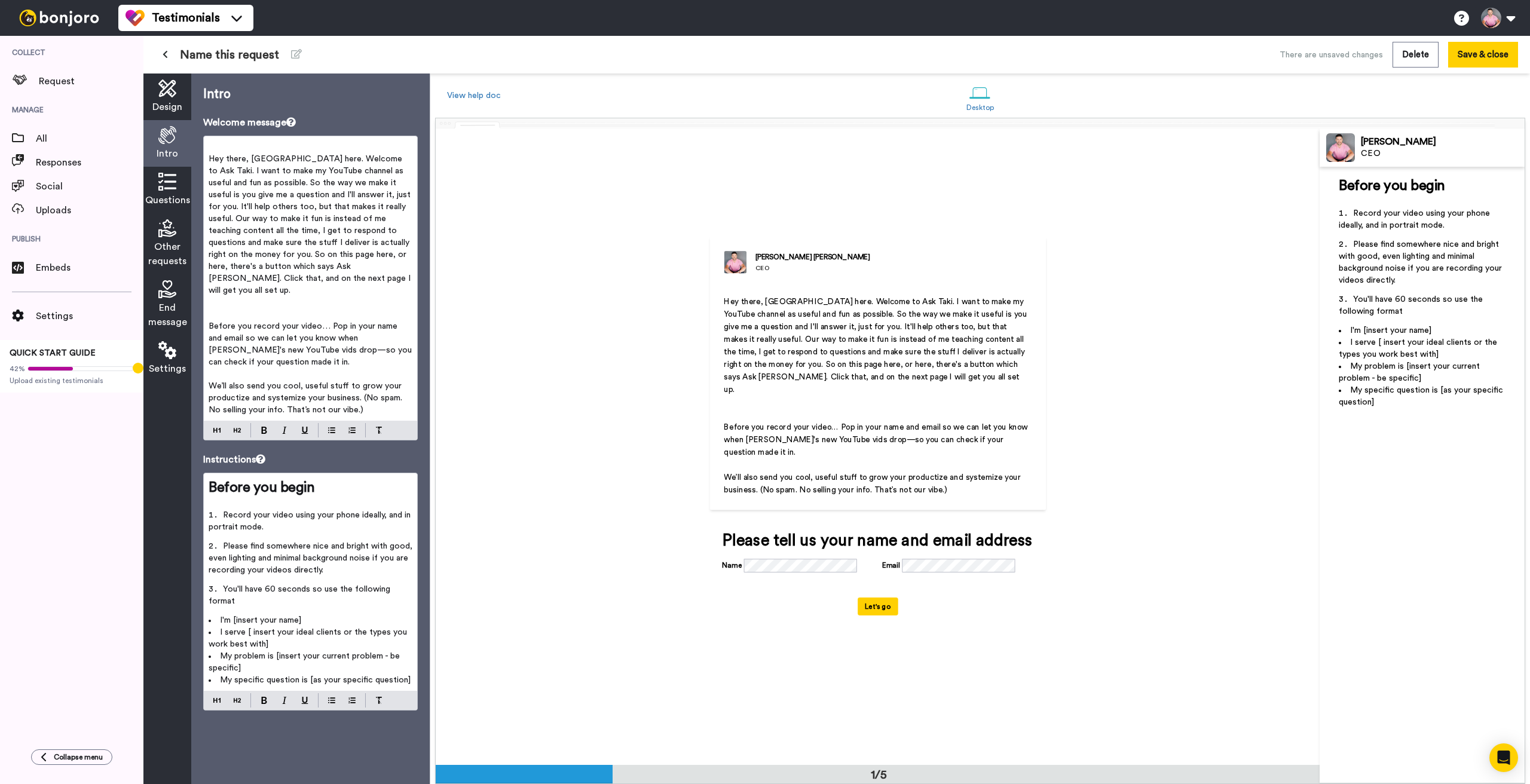
click at [210, 160] on span "Hey there, Stochi here. Welcome to Ask Taki. I want to make my YouTube channel …" at bounding box center [311, 224] width 204 height 140
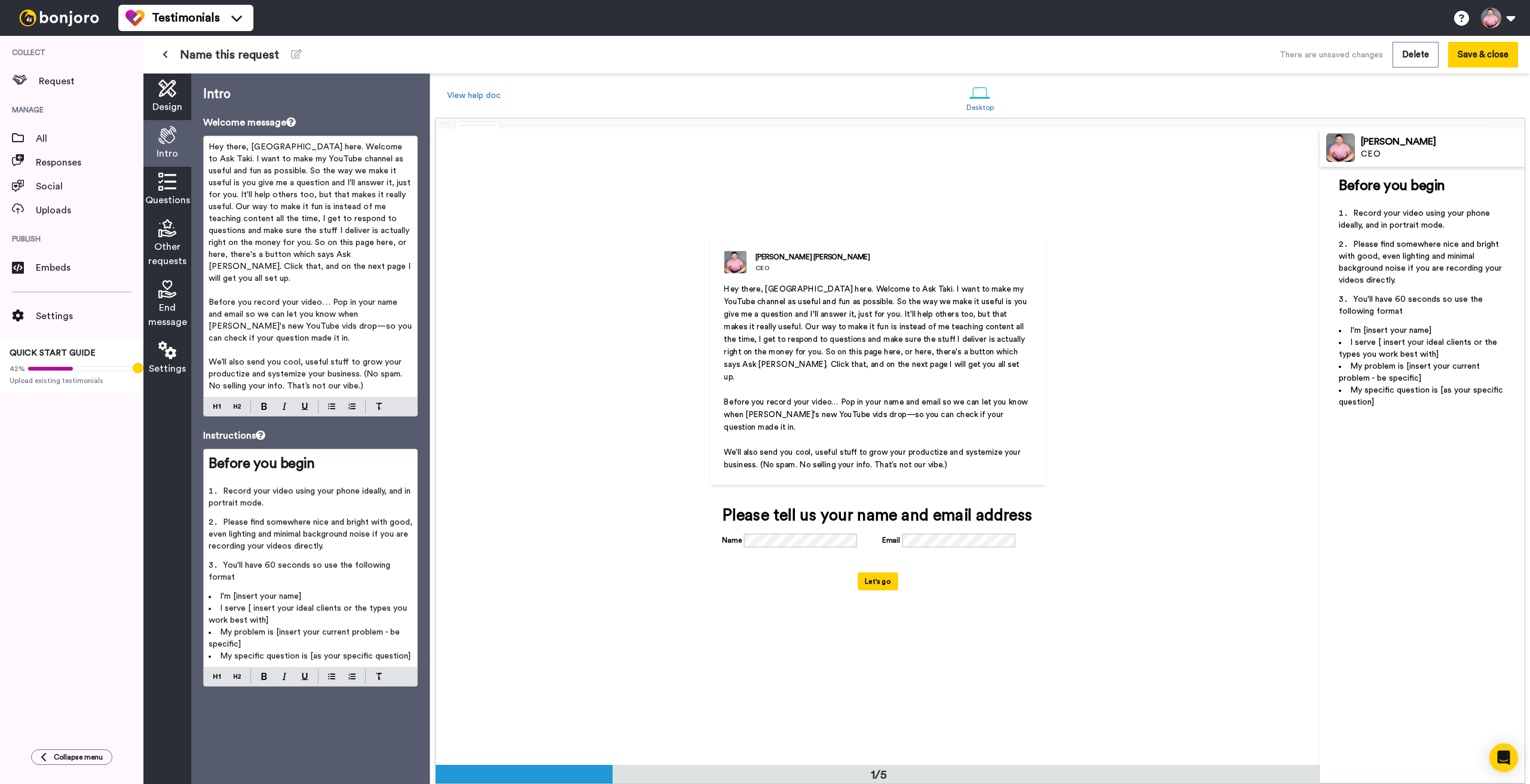
click at [257, 147] on span "Hey there, Stochi here. Welcome to Ask Taki. I want to make my YouTube channel …" at bounding box center [311, 212] width 204 height 140
click at [363, 147] on span "Hey there, Greg here. Welcome to Ask Taki. I want to make my YouTube channel as…" at bounding box center [310, 212] width 204 height 140
click at [211, 243] on span "Hey there, Greg here. Welcome to Ask Greg. I want to make my YouTube channel as…" at bounding box center [310, 212] width 204 height 140
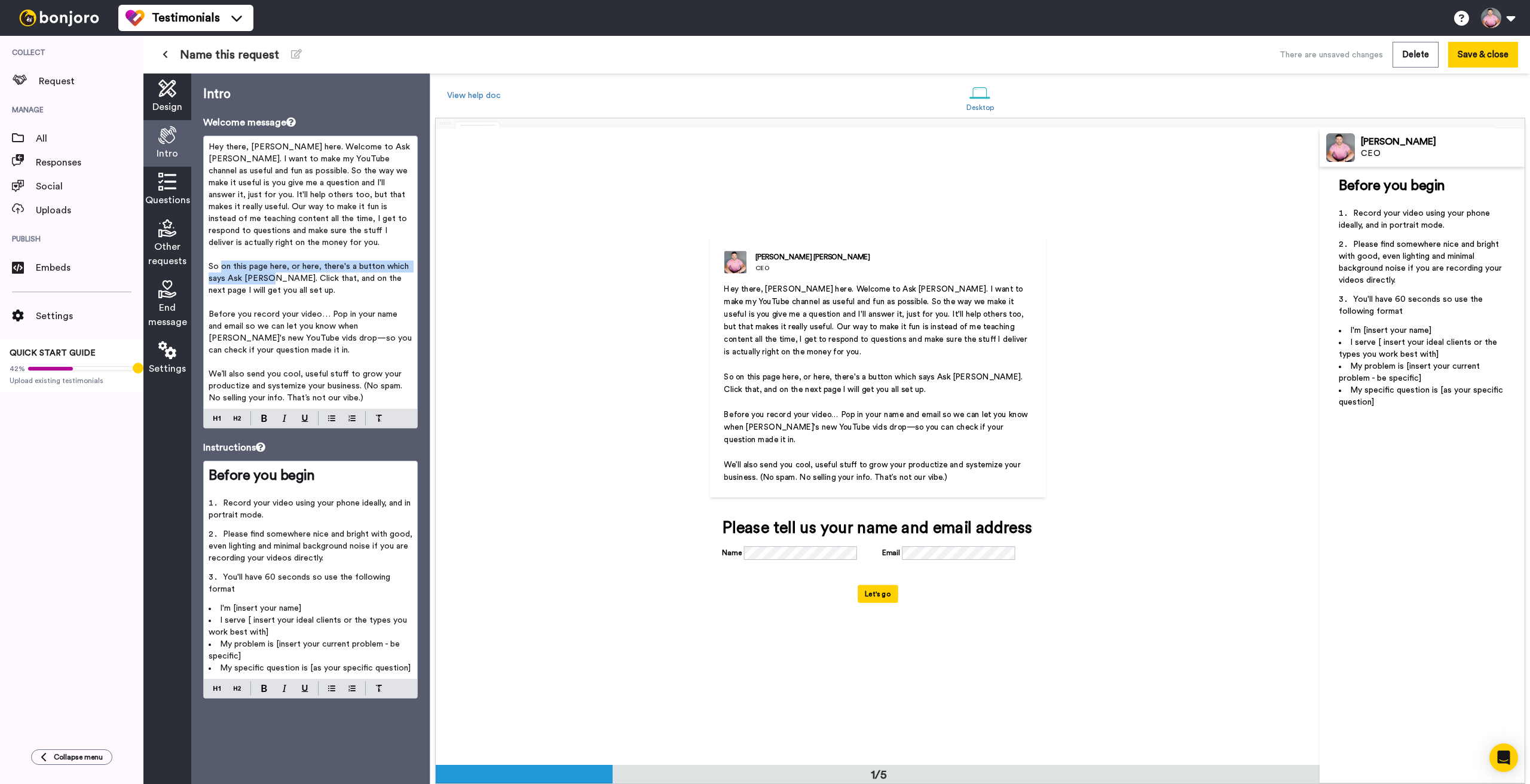
drag, startPoint x: 262, startPoint y: 265, endPoint x: 221, endPoint y: 253, distance: 42.7
click at [221, 262] on span "So on this page here, or here, there's a button which says Ask Taki. Click that…" at bounding box center [310, 278] width 203 height 32
click at [263, 277] on span "So on this page here, or here, there's a button which says Ask Taki. Click that…" at bounding box center [310, 278] width 203 height 32
drag, startPoint x: 278, startPoint y: 279, endPoint x: 209, endPoint y: 253, distance: 73.7
click at [209, 261] on p "So on this page here, or here, there's a button which says Ask Taki. Click that…" at bounding box center [310, 278] width 204 height 36
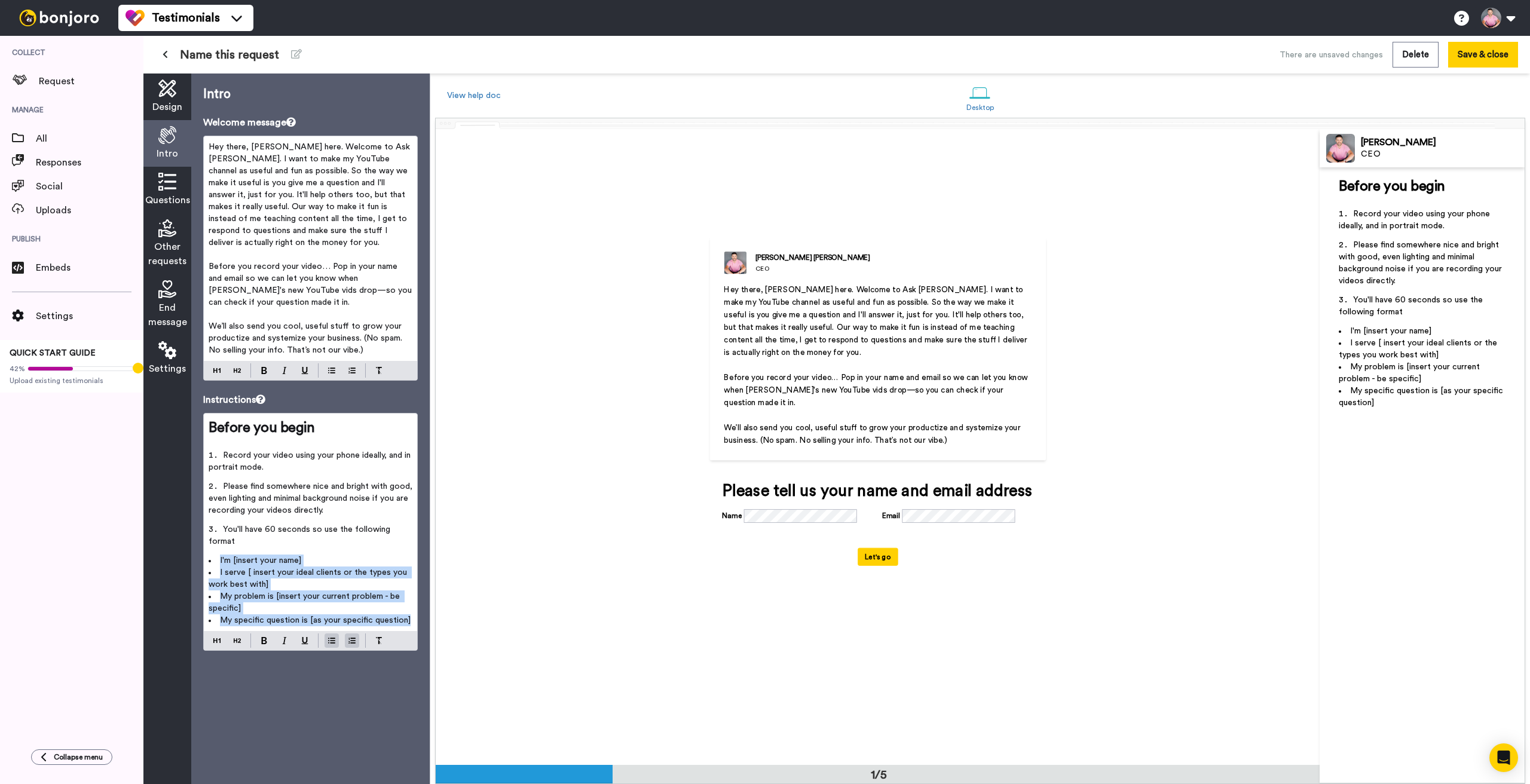
drag, startPoint x: 403, startPoint y: 598, endPoint x: 204, endPoint y: 533, distance: 209.3
click at [204, 533] on div "Before you begin ﻿ Record your video using your phone ideally, and in portrait …" at bounding box center [310, 522] width 213 height 218
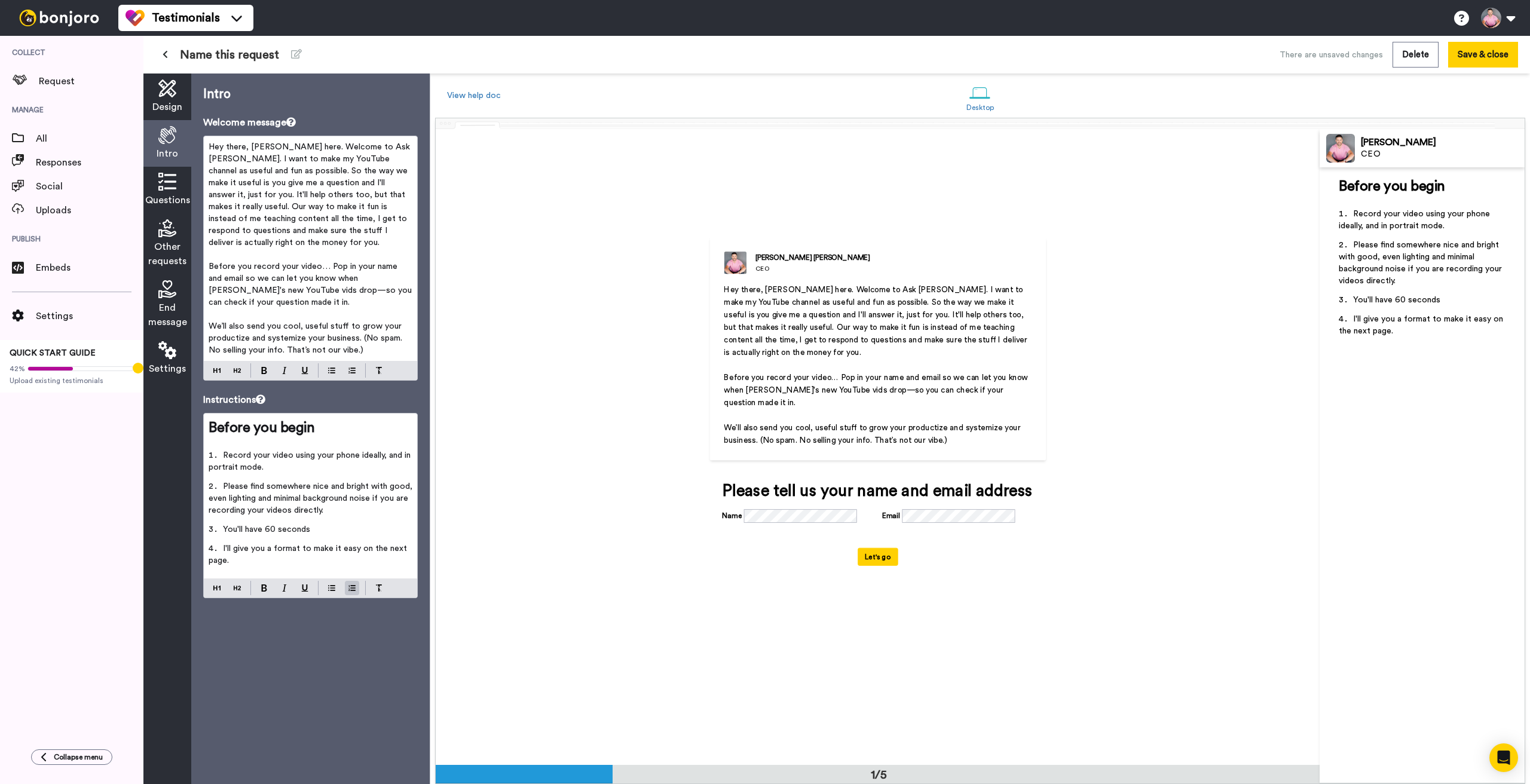
click at [333, 544] on span "I'll give you a format to make it easy on the next page." at bounding box center [309, 554] width 201 height 21
click at [261, 554] on li "I'll give you a format to make your ask easy on the next page." at bounding box center [310, 557] width 204 height 31
click at [987, 92] on div at bounding box center [980, 92] width 21 height 21
click at [1463, 53] on button "Save & close" at bounding box center [1483, 54] width 70 height 25
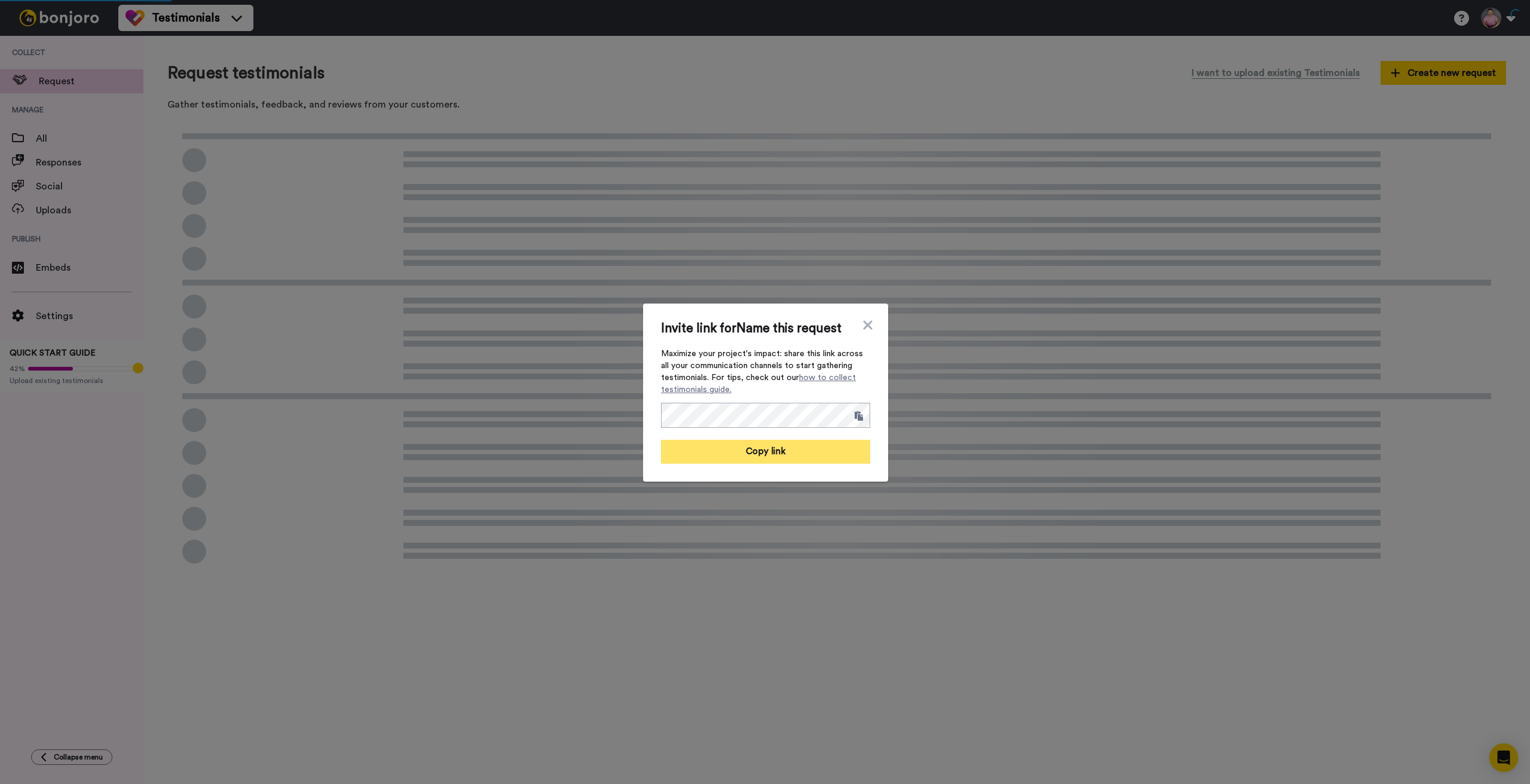
click at [766, 450] on button "Copy link" at bounding box center [766, 452] width 209 height 24
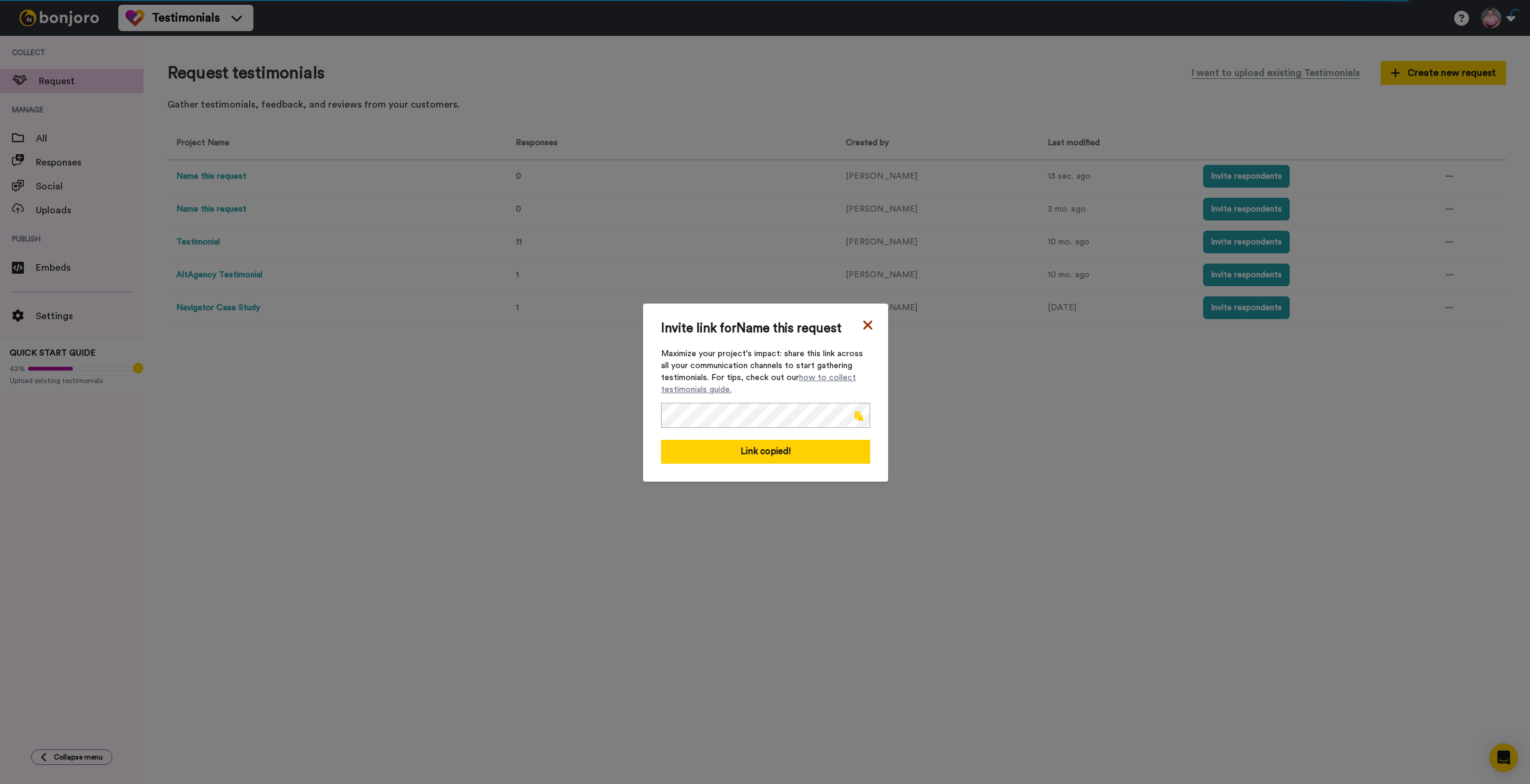
click at [864, 322] on icon at bounding box center [867, 325] width 9 height 9
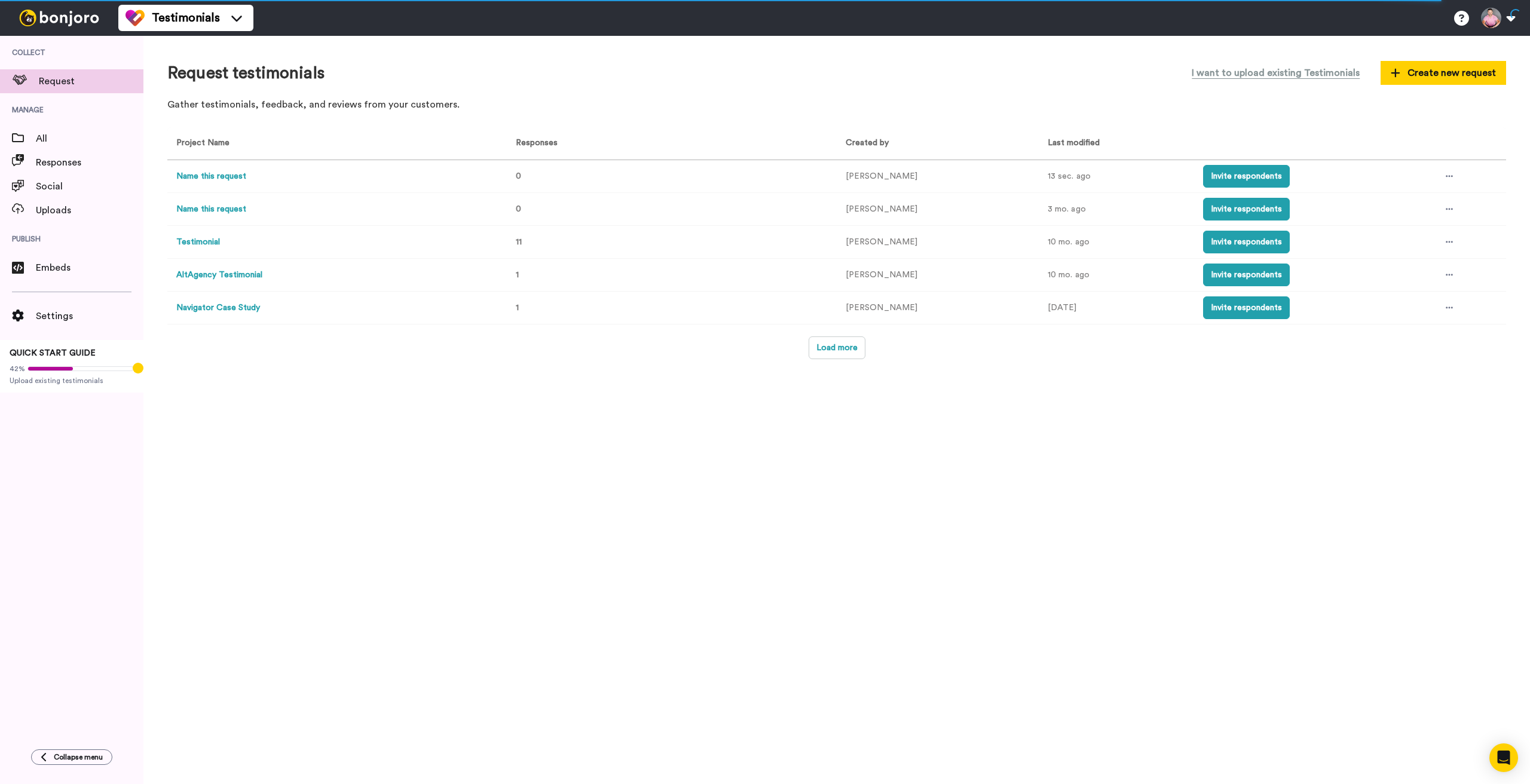
click at [219, 173] on button "Name this request" at bounding box center [212, 177] width 70 height 13
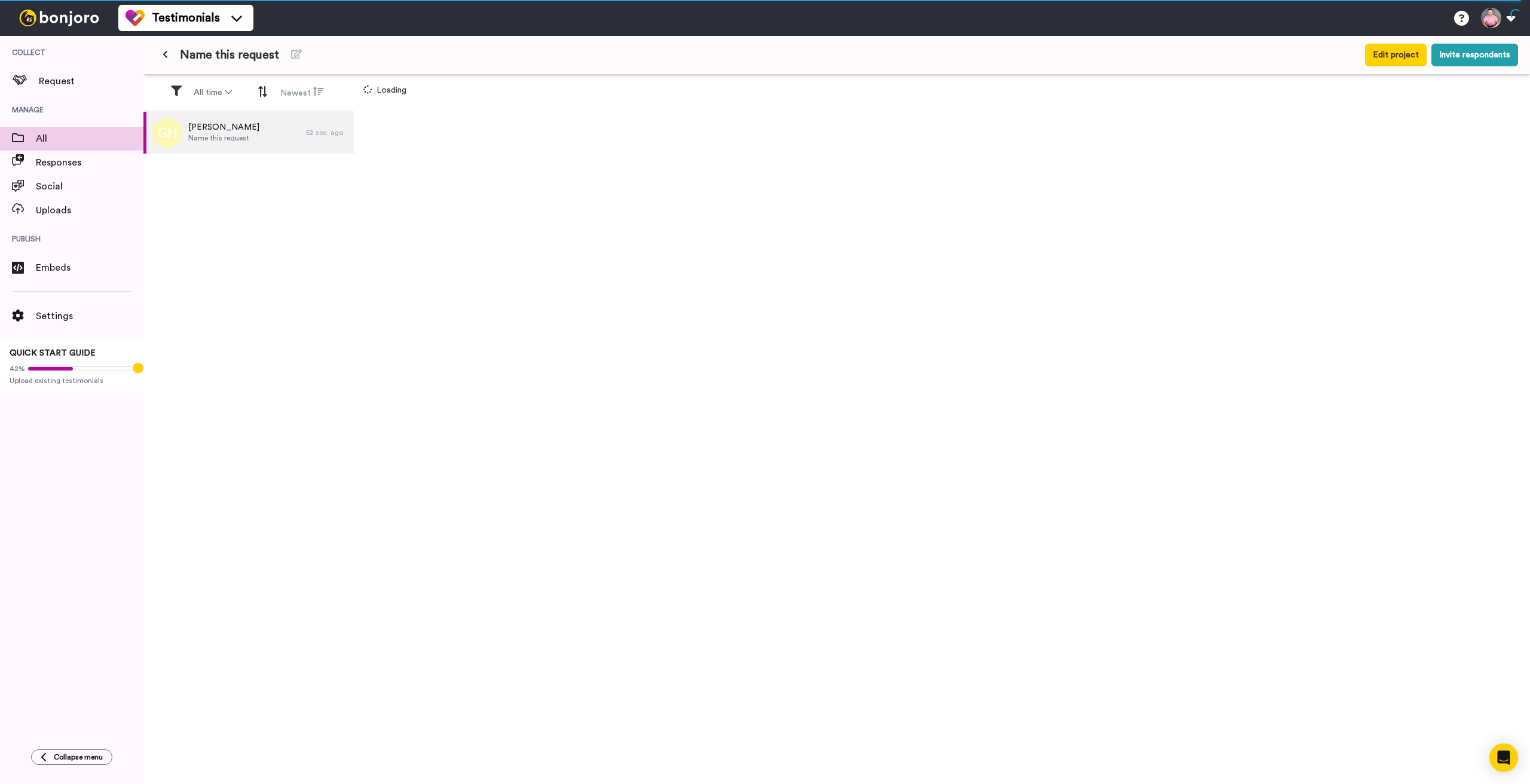
click at [37, 132] on span "All" at bounding box center [90, 138] width 108 height 15
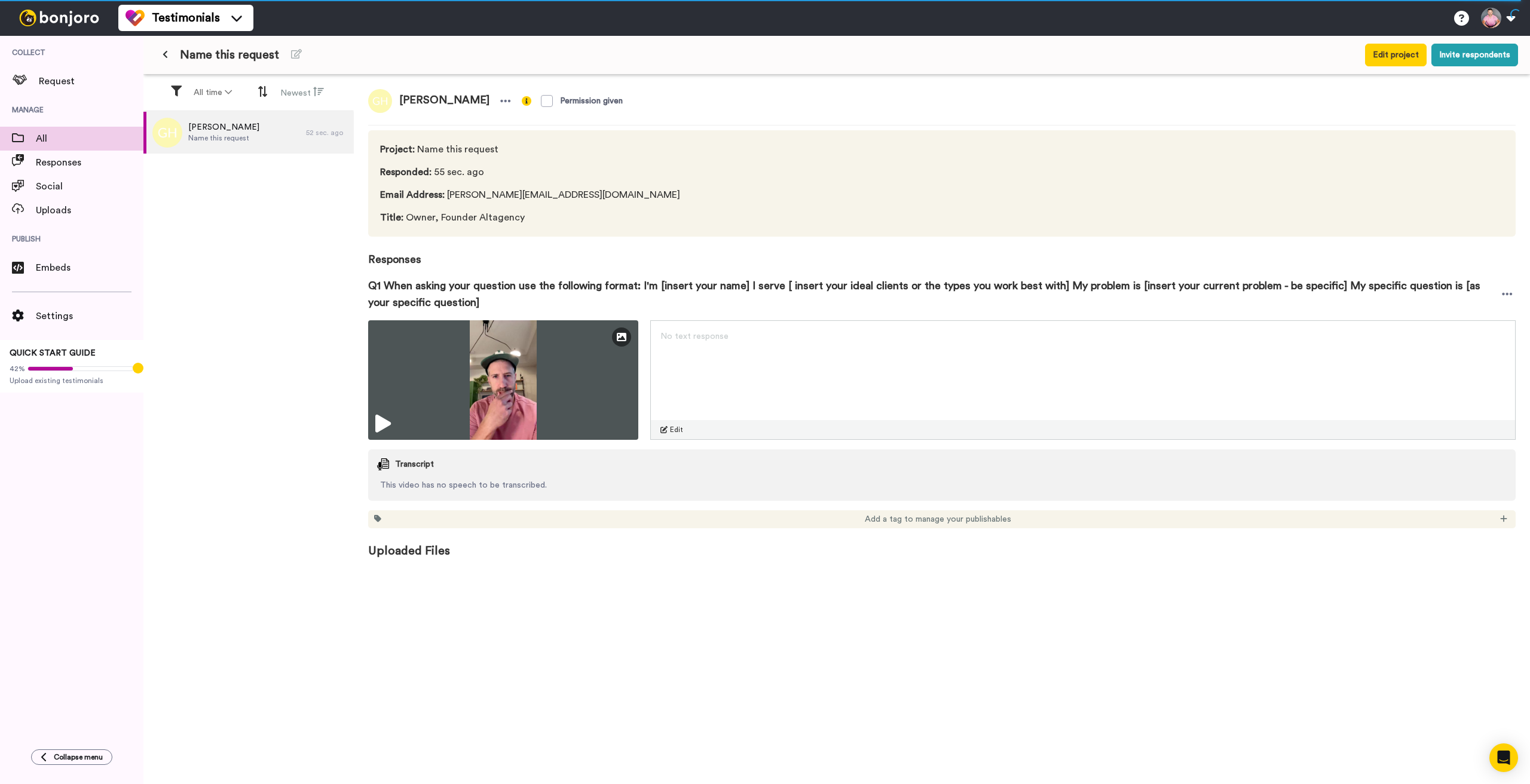
click at [53, 137] on span "All" at bounding box center [90, 138] width 108 height 15
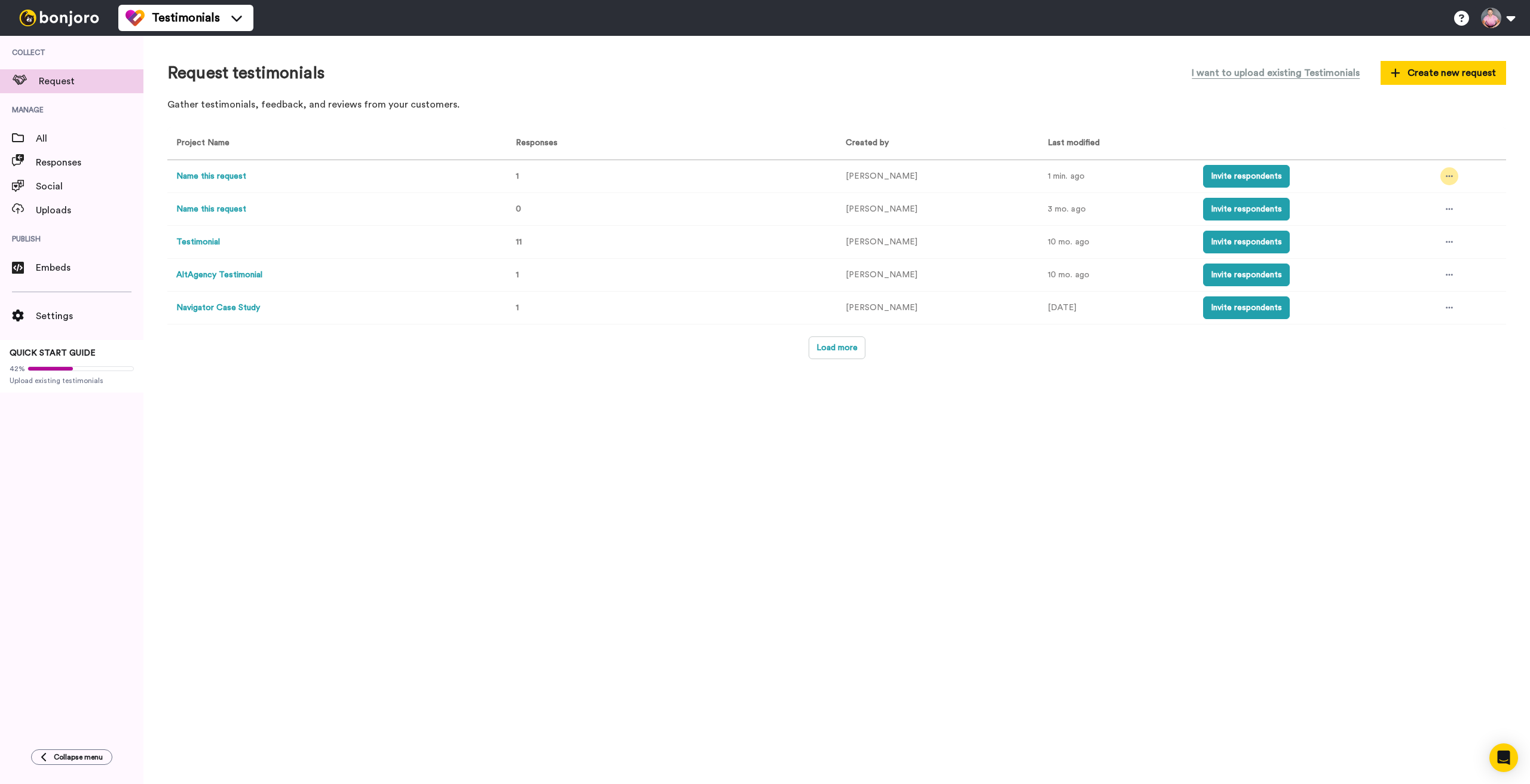
click at [1448, 174] on icon at bounding box center [1450, 177] width 7 height 8
click at [1407, 267] on span "Edit project" at bounding box center [1421, 264] width 46 height 8
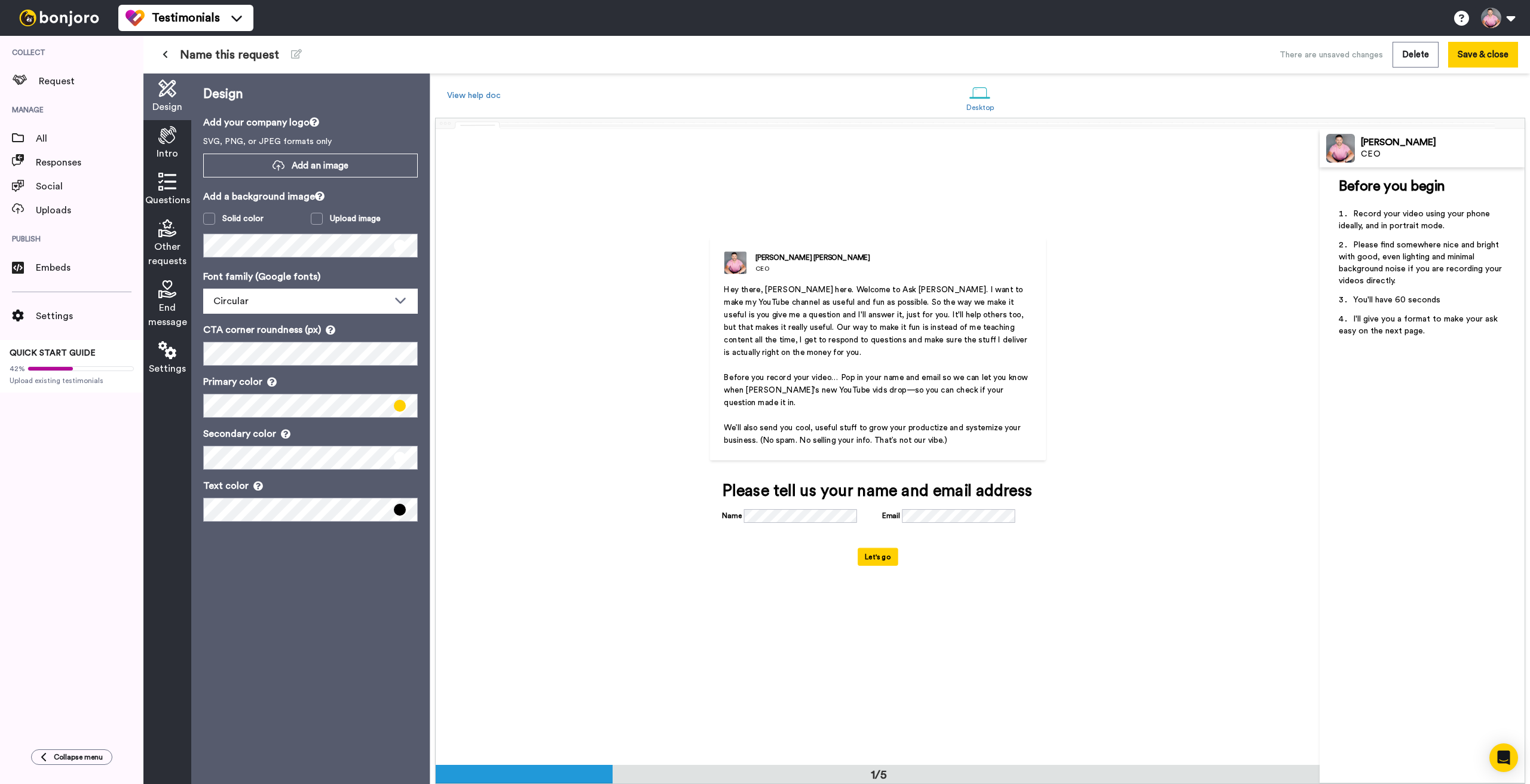
click at [161, 180] on icon at bounding box center [168, 182] width 18 height 18
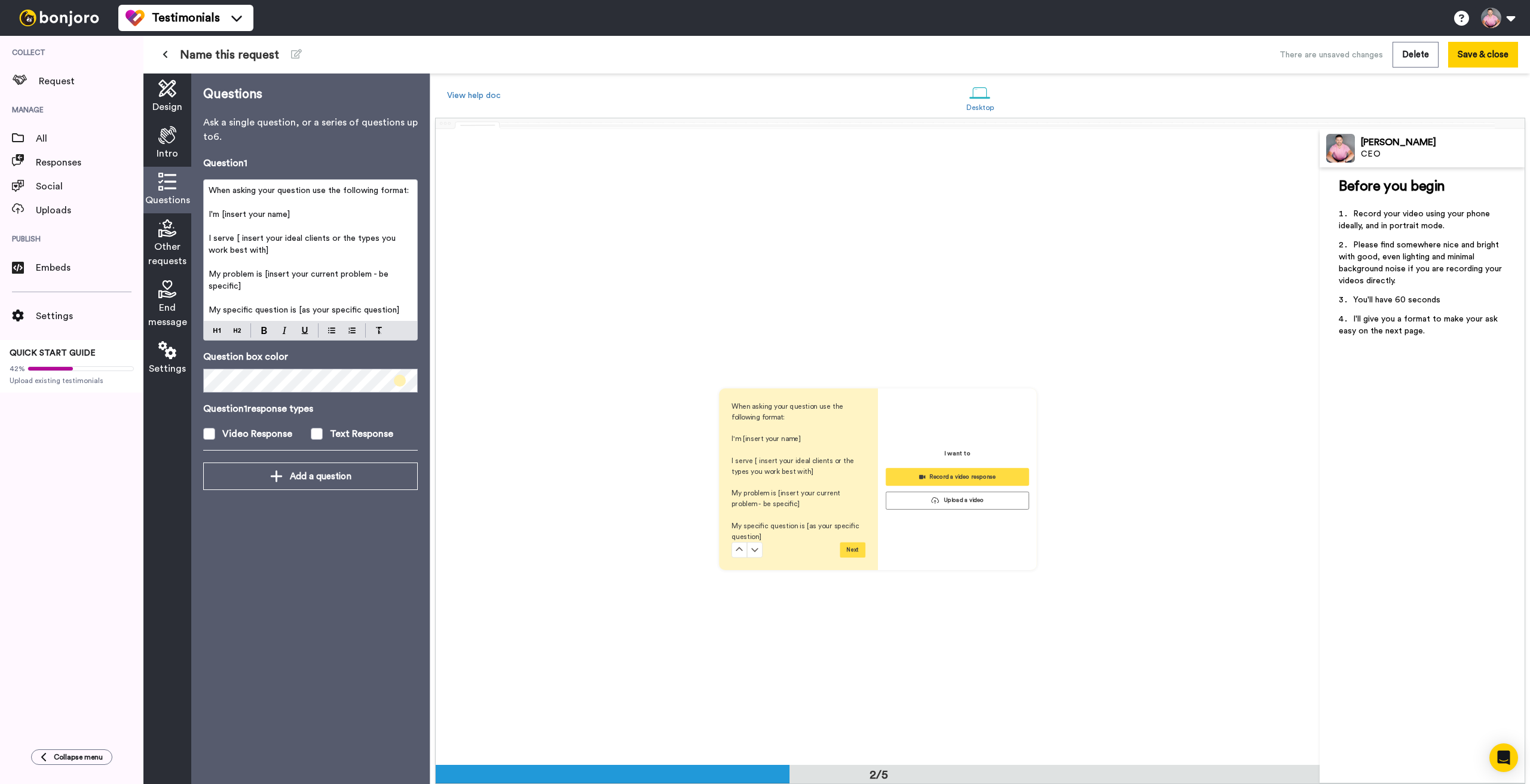
scroll to position [636, 0]
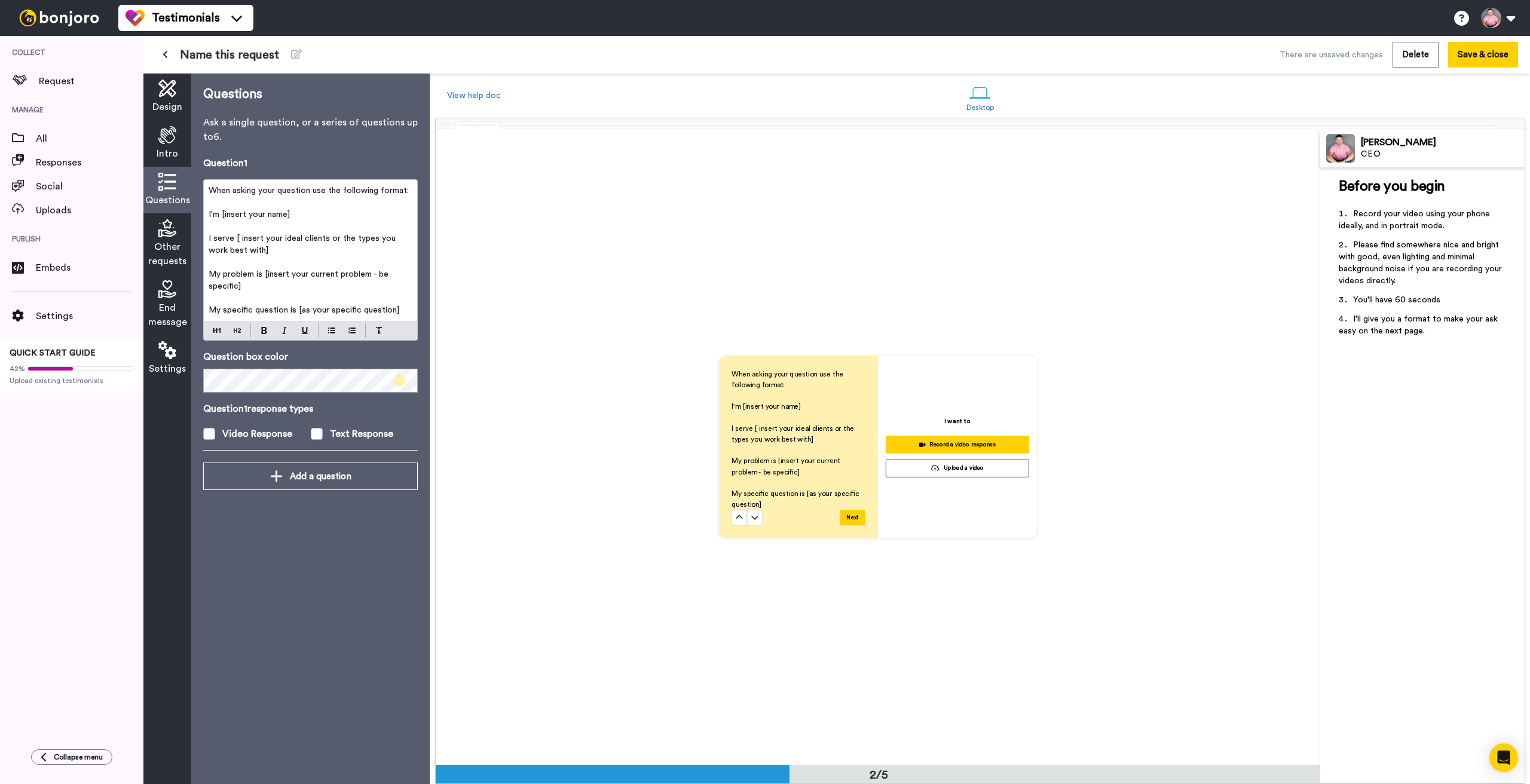
click at [165, 236] on icon at bounding box center [168, 228] width 18 height 18
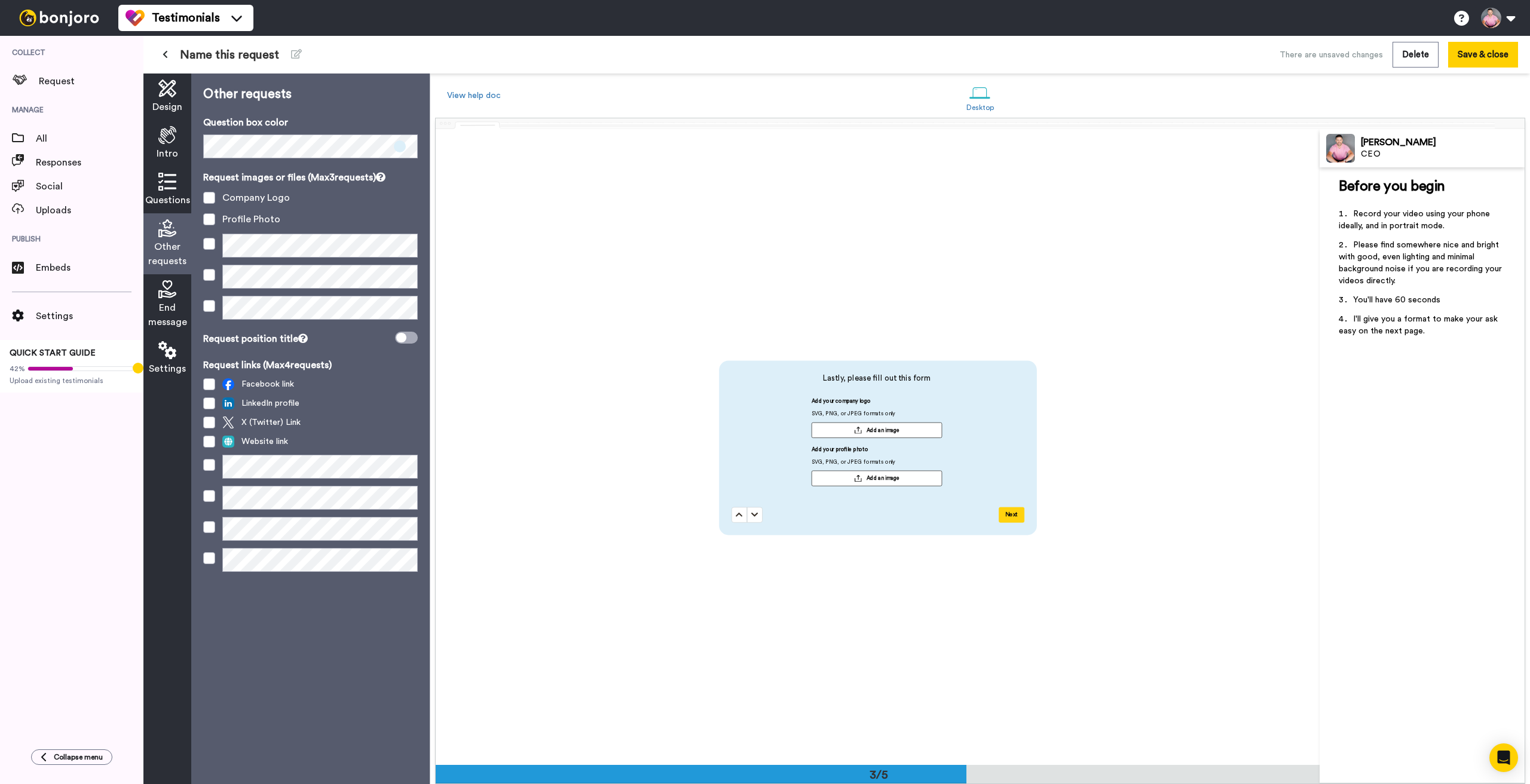
scroll to position [1271, 0]
click at [209, 198] on span at bounding box center [209, 198] width 12 height 12
click at [208, 221] on span at bounding box center [209, 219] width 12 height 12
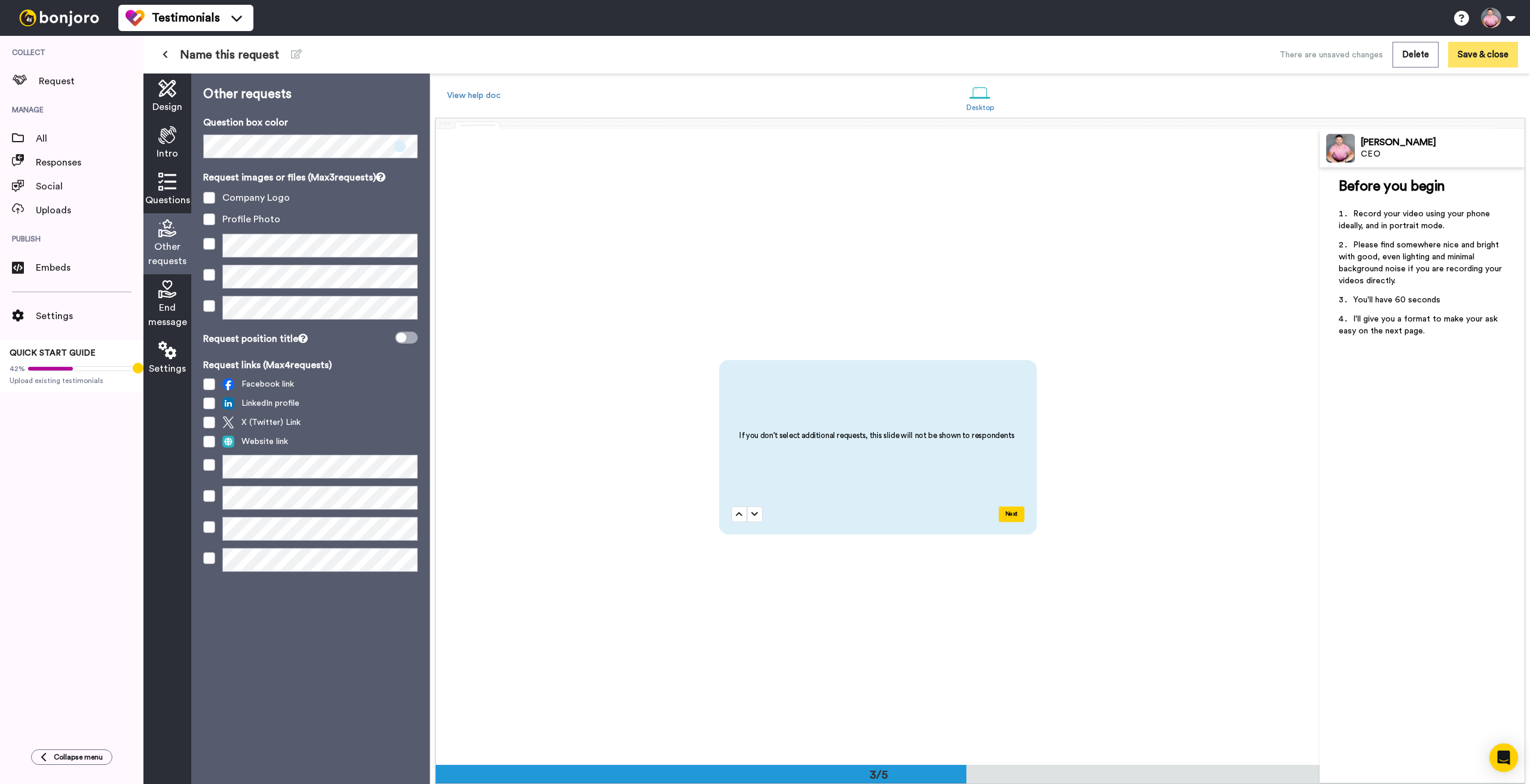
click at [1480, 59] on button "Save & close" at bounding box center [1483, 54] width 70 height 25
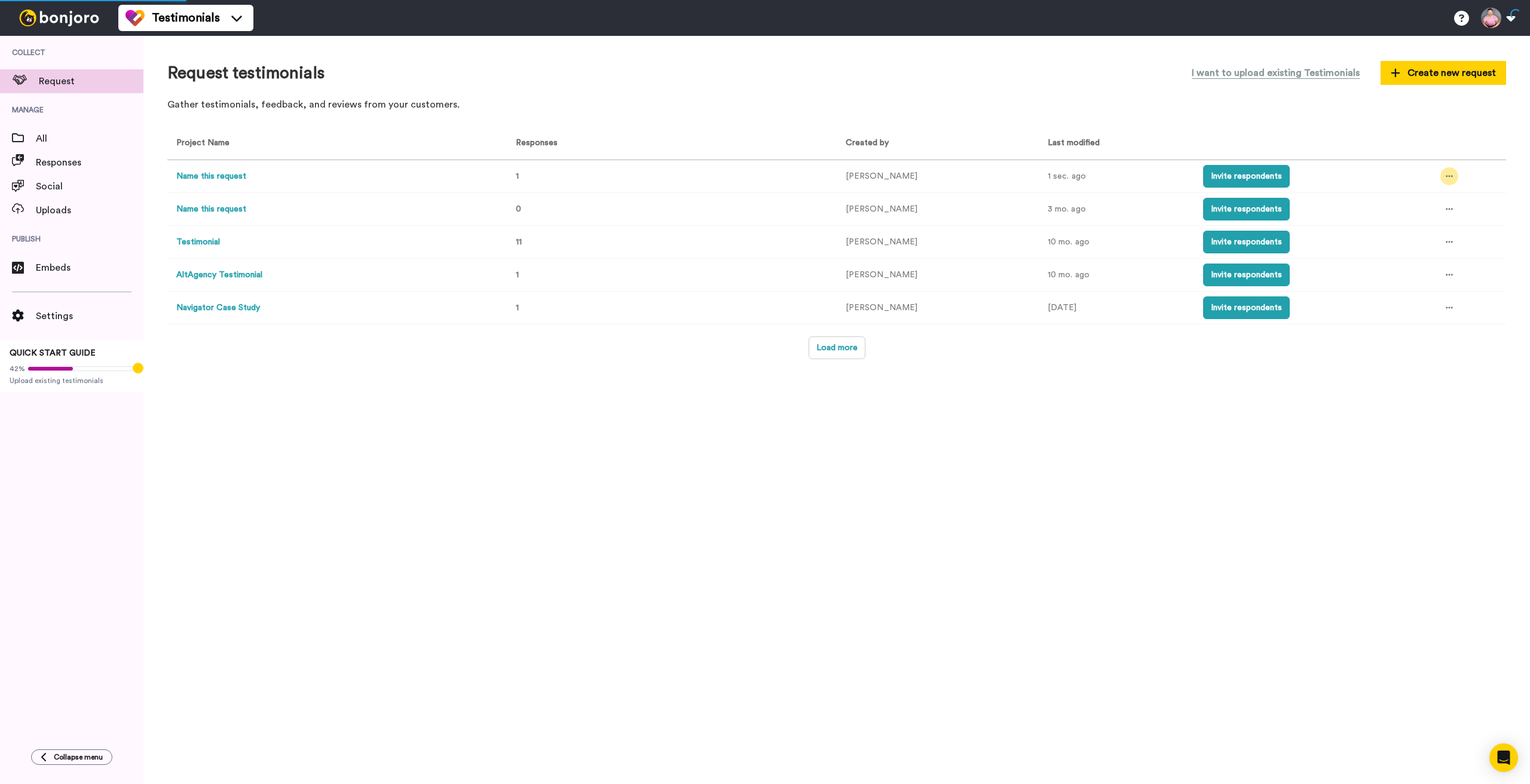
click at [1446, 173] on icon at bounding box center [1450, 177] width 7 height 8
click at [1411, 264] on span "Edit project" at bounding box center [1421, 264] width 46 height 8
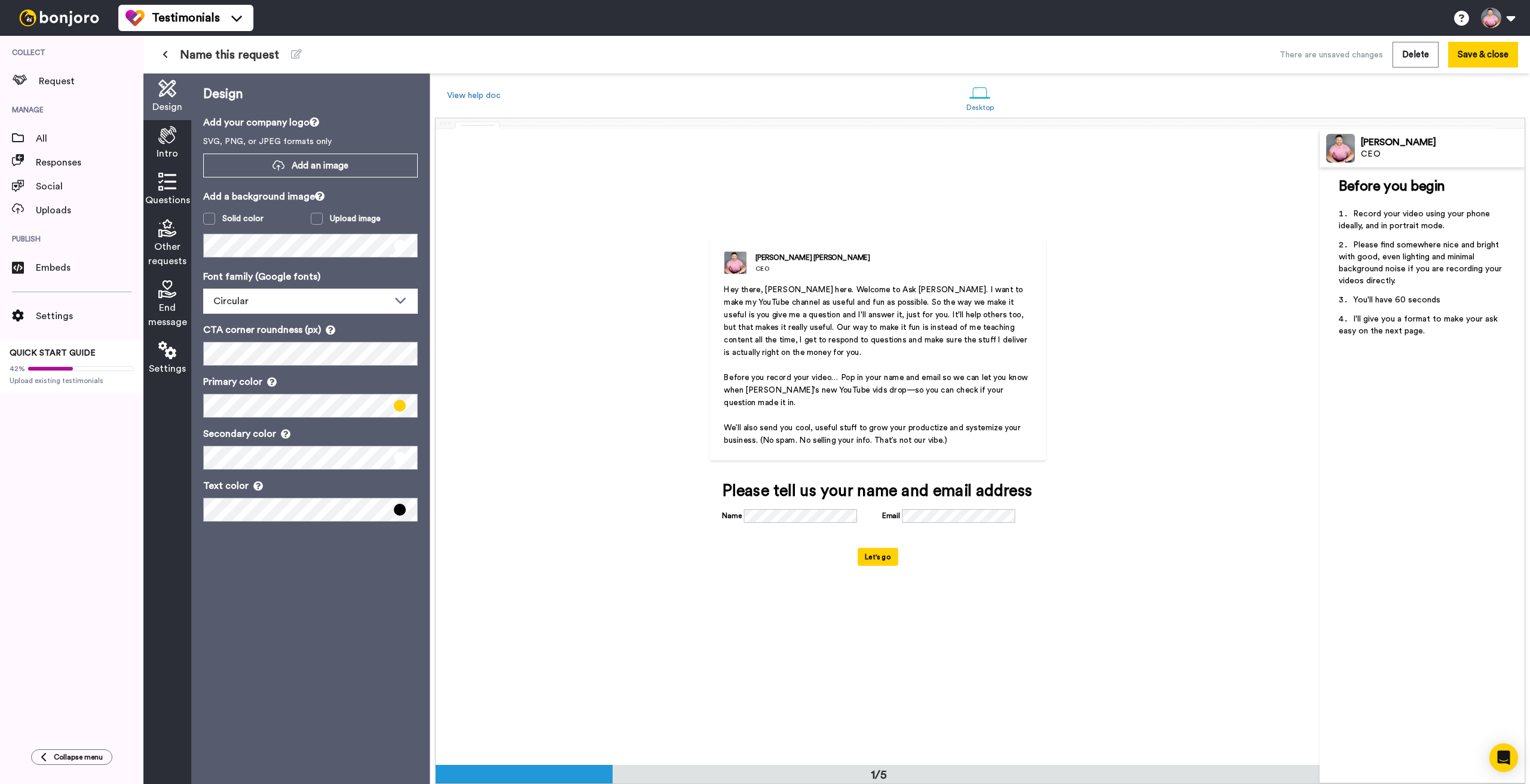
click at [165, 96] on icon at bounding box center [168, 88] width 18 height 18
click at [169, 186] on icon at bounding box center [168, 182] width 18 height 18
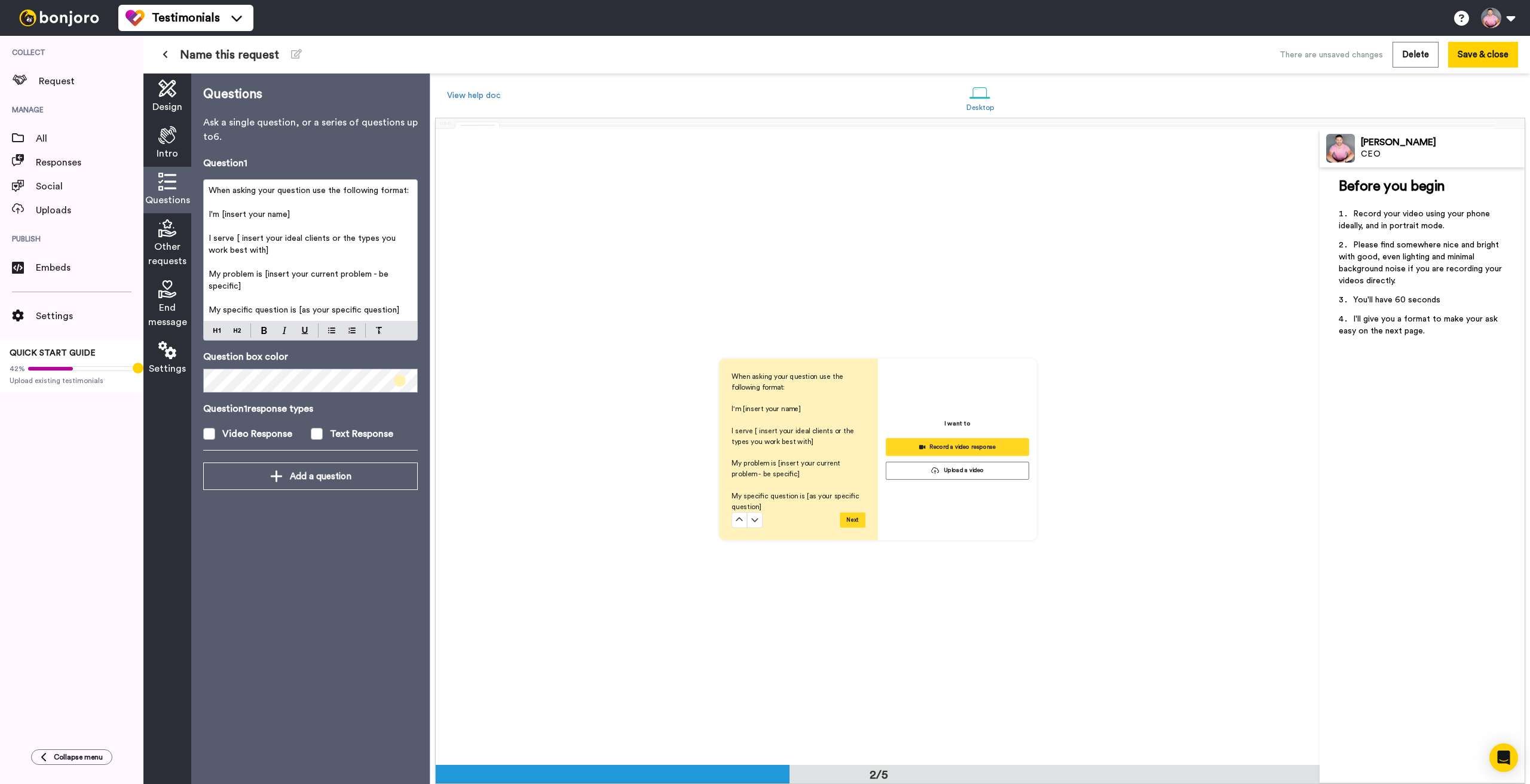
scroll to position [636, 0]
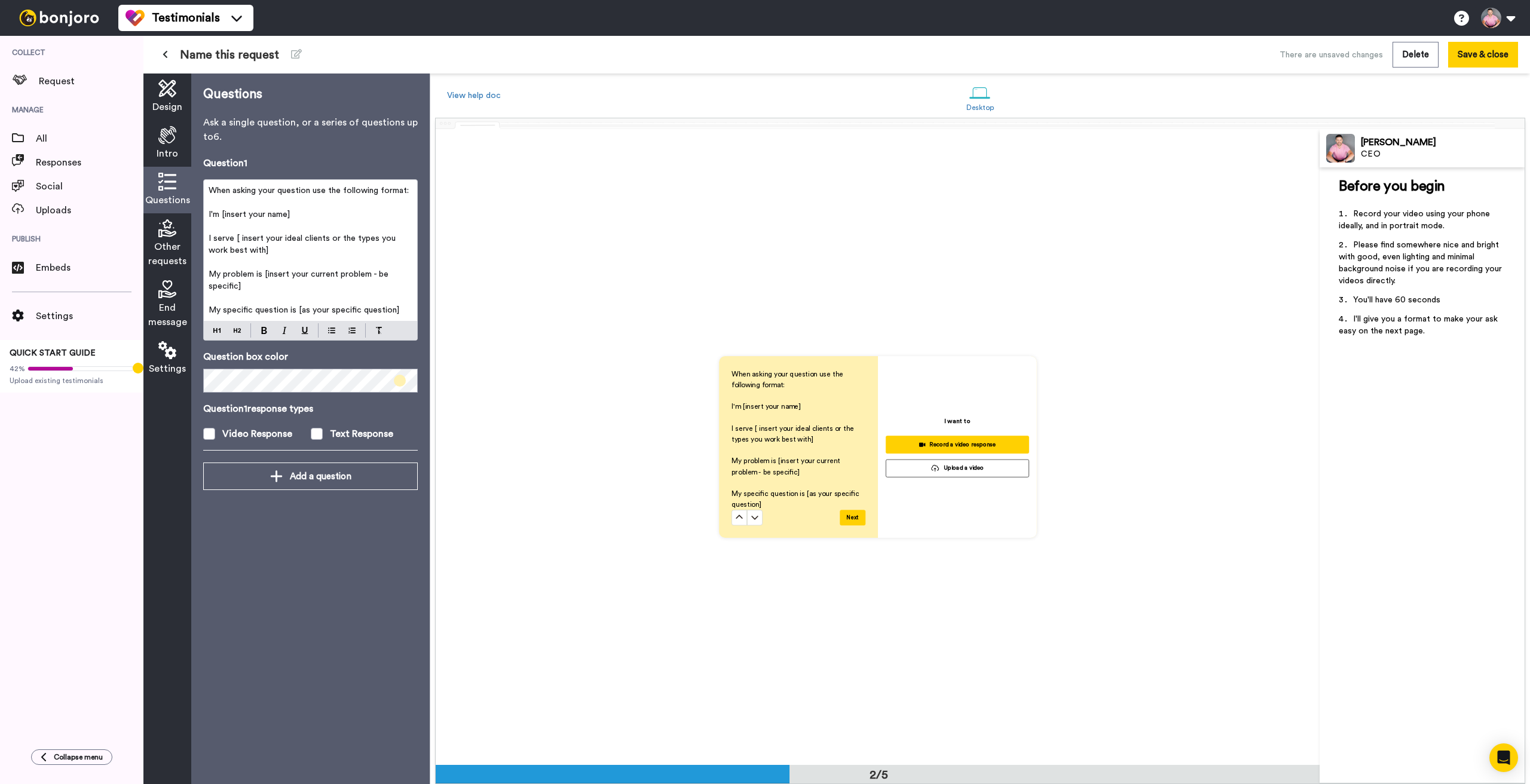
click at [167, 229] on icon at bounding box center [168, 228] width 18 height 18
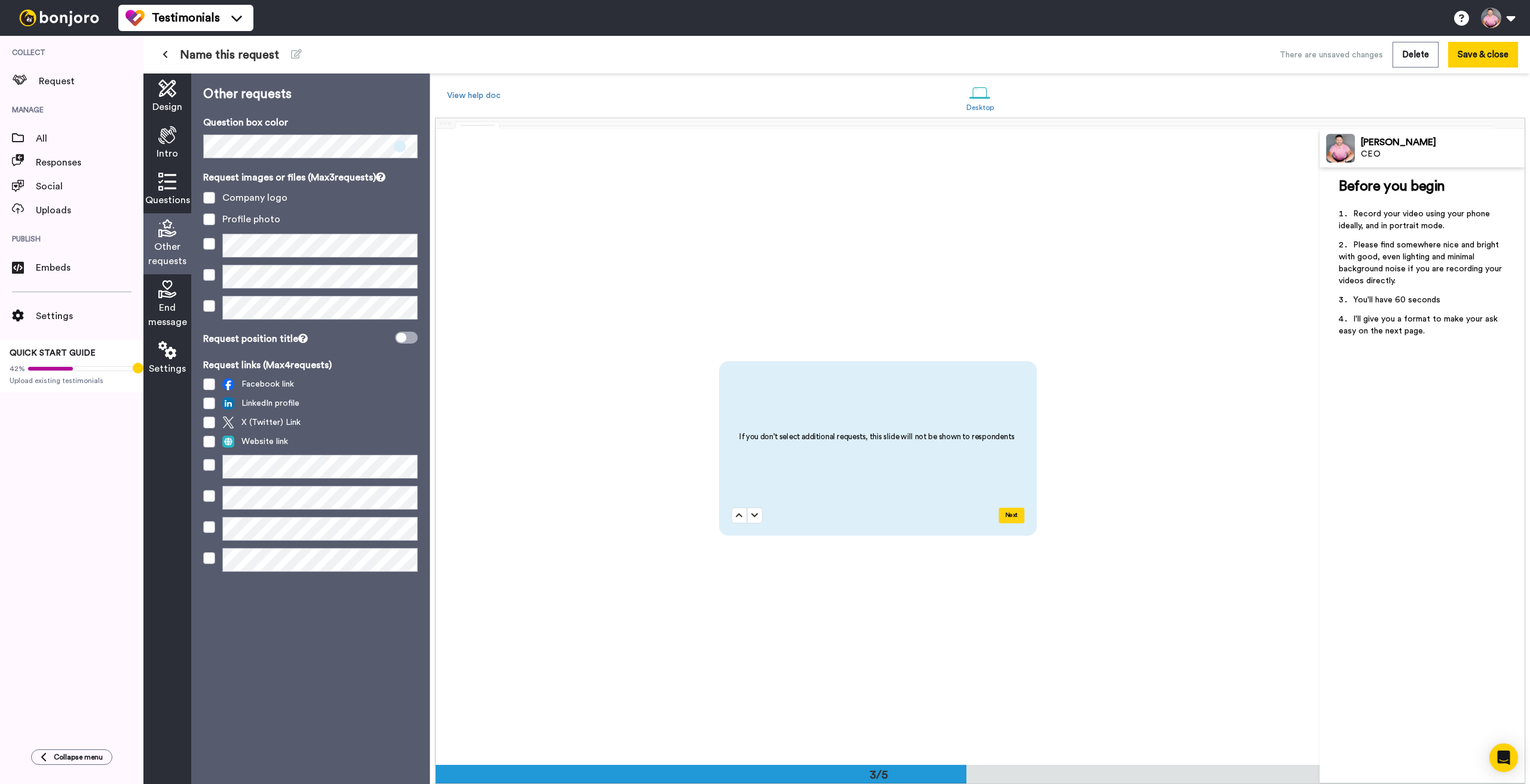
scroll to position [1271, 0]
click at [169, 302] on span "End message" at bounding box center [168, 314] width 39 height 28
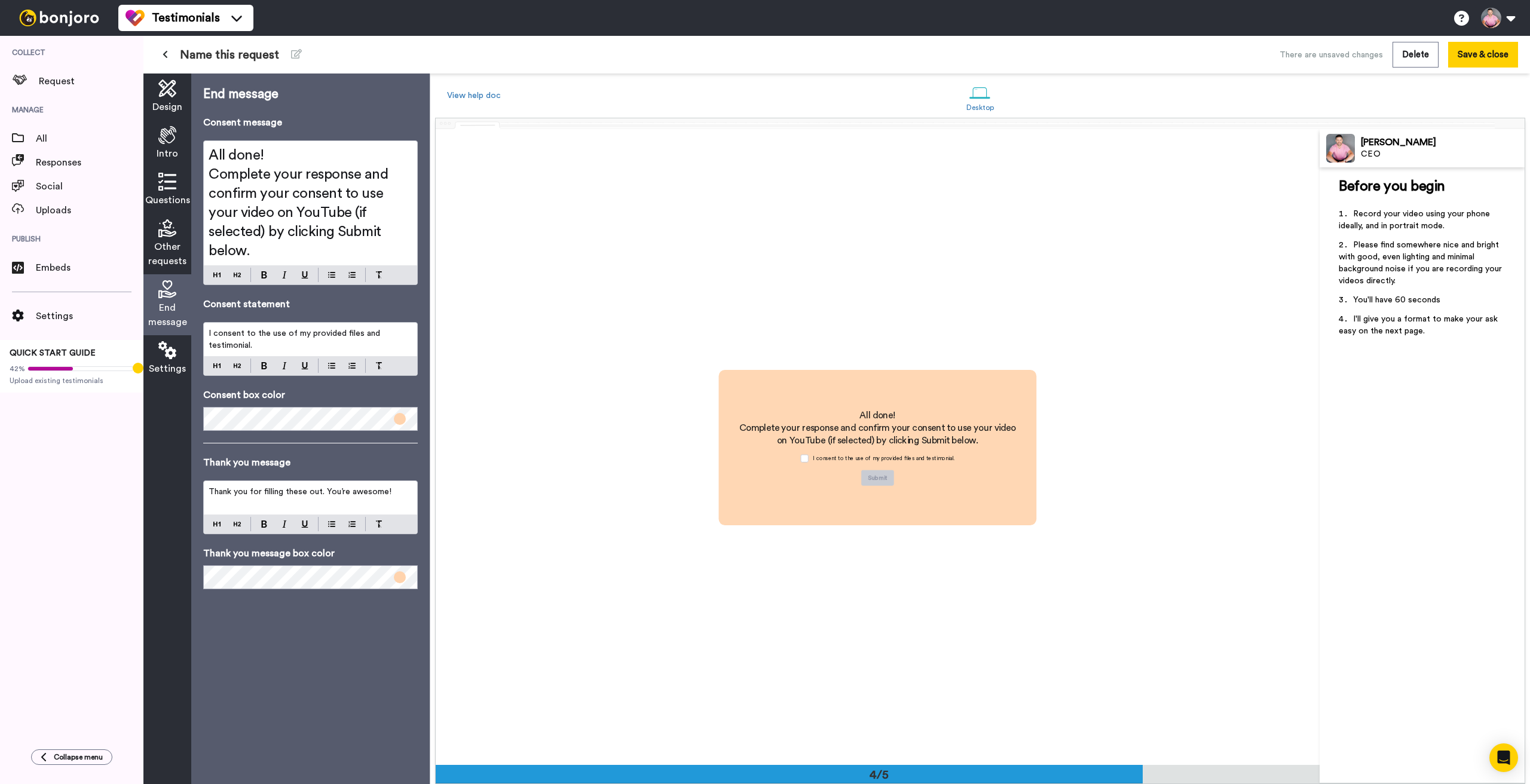
scroll to position [1907, 0]
click at [175, 352] on icon at bounding box center [168, 350] width 18 height 18
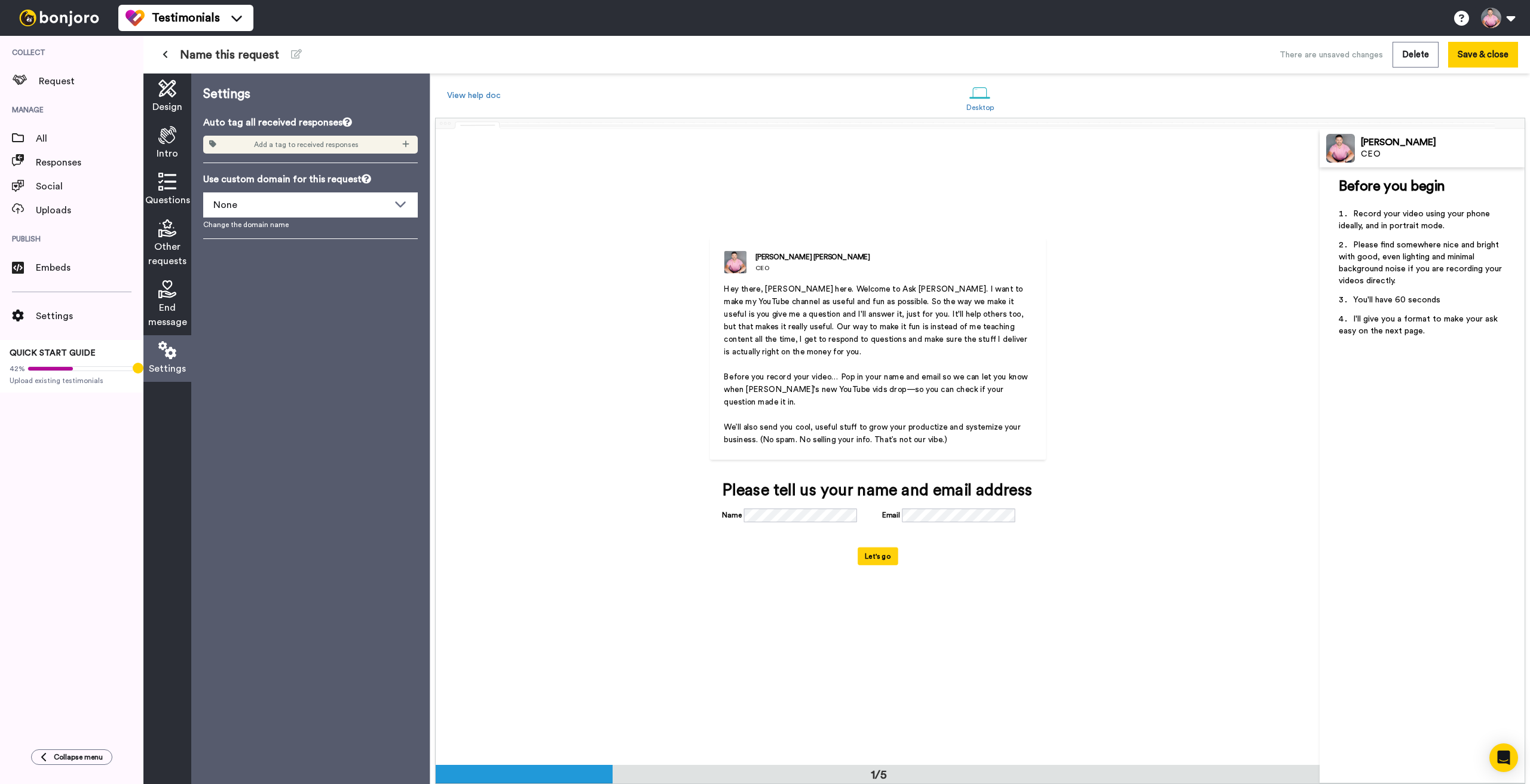
scroll to position [0, 0]
click at [168, 89] on icon at bounding box center [168, 88] width 18 height 18
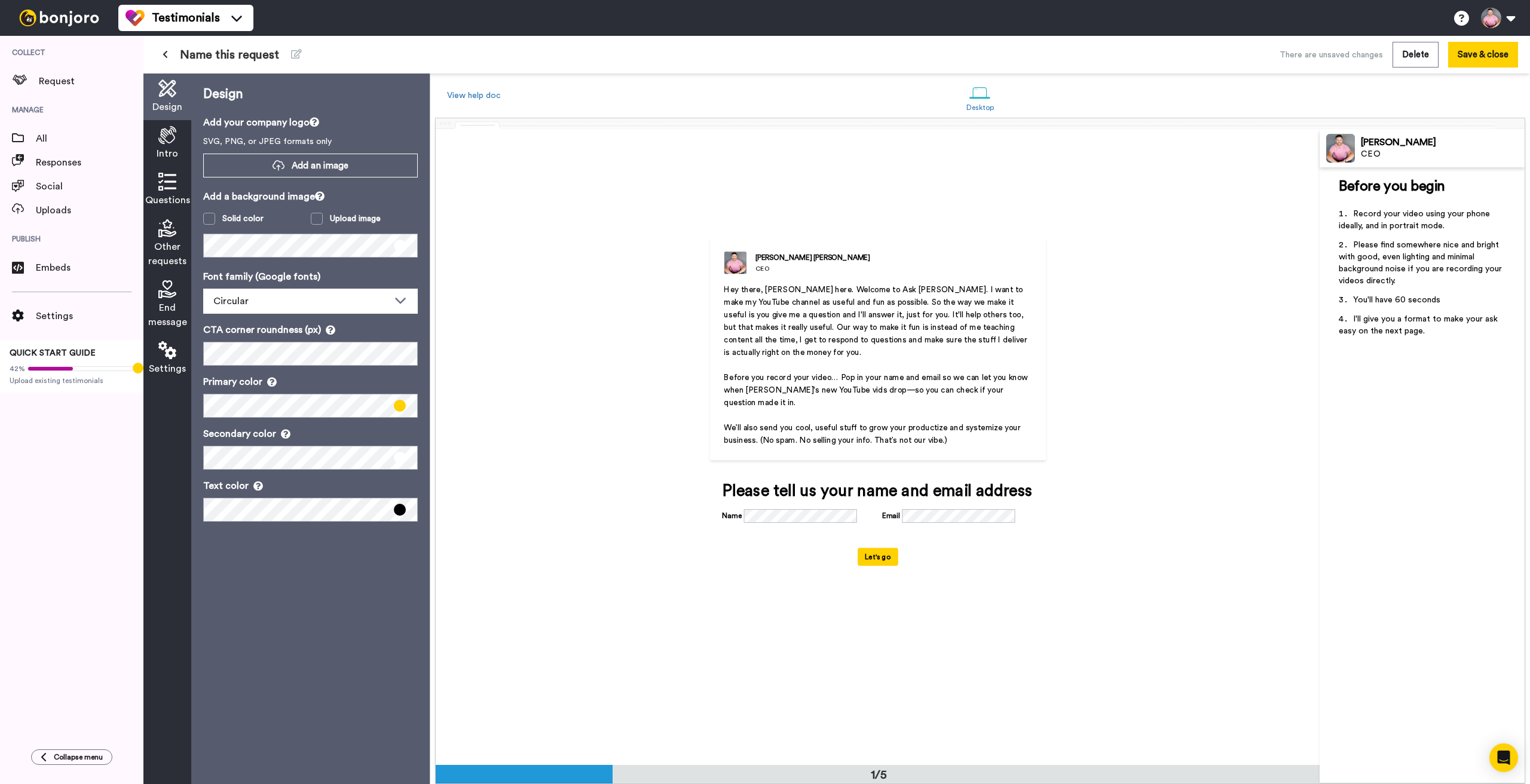
click at [238, 60] on span "Name this request" at bounding box center [229, 55] width 99 height 17
click at [239, 59] on span "Name this request" at bounding box center [229, 55] width 99 height 17
click at [239, 58] on span "Name this request" at bounding box center [229, 55] width 99 height 17
click at [297, 53] on icon at bounding box center [296, 54] width 11 height 10
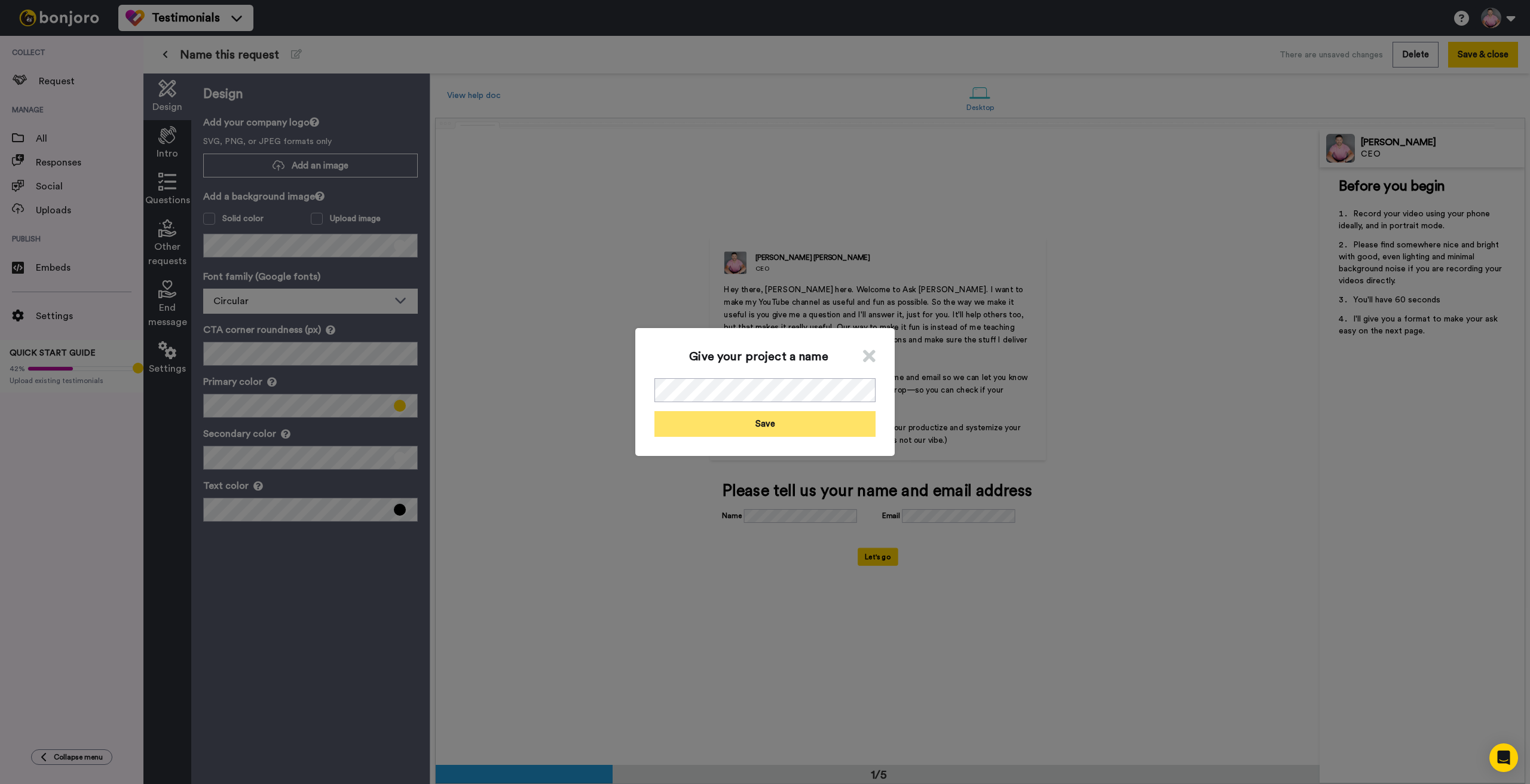
click at [783, 430] on button "Save" at bounding box center [765, 424] width 221 height 25
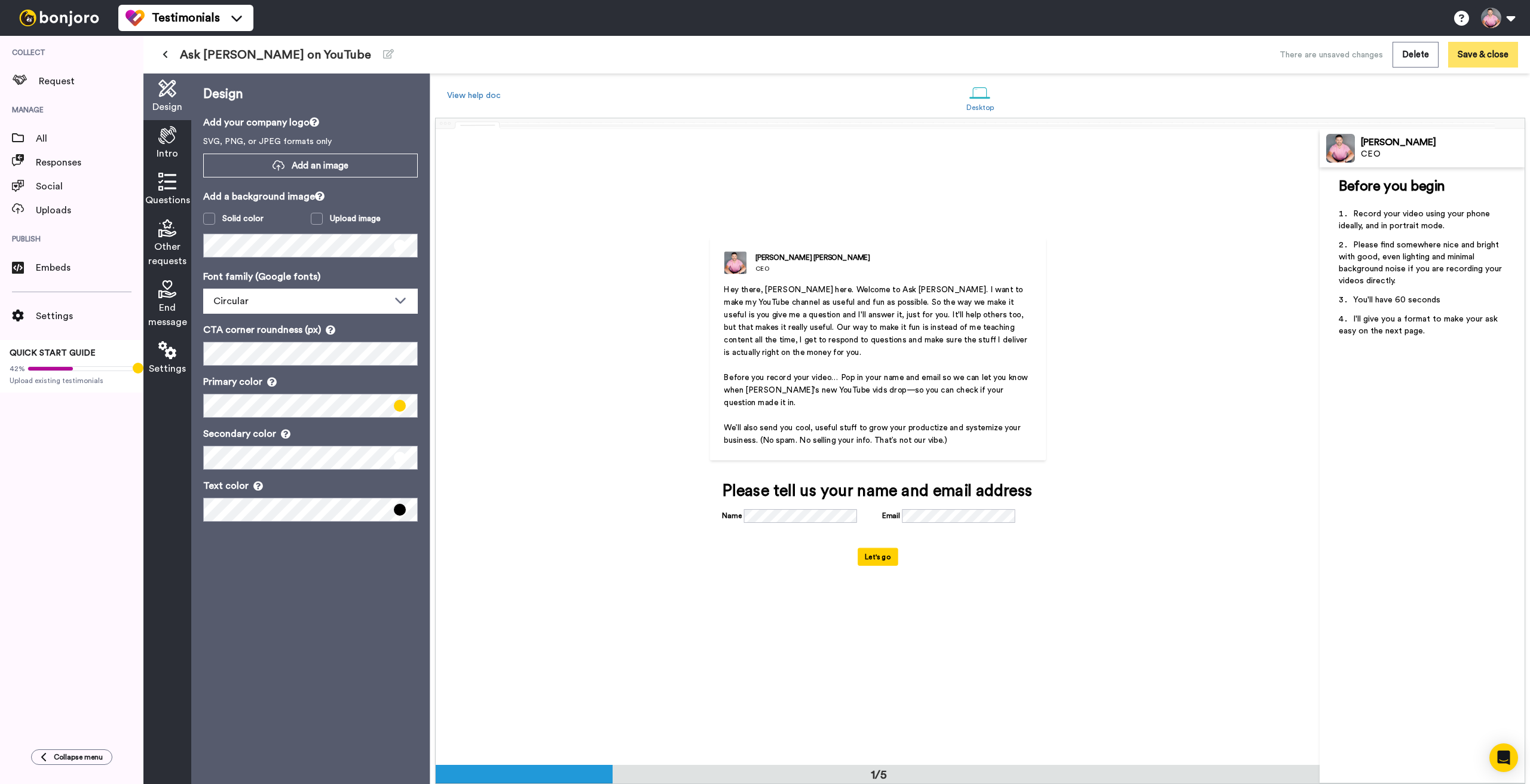
click at [1477, 52] on button "Save & close" at bounding box center [1483, 54] width 70 height 25
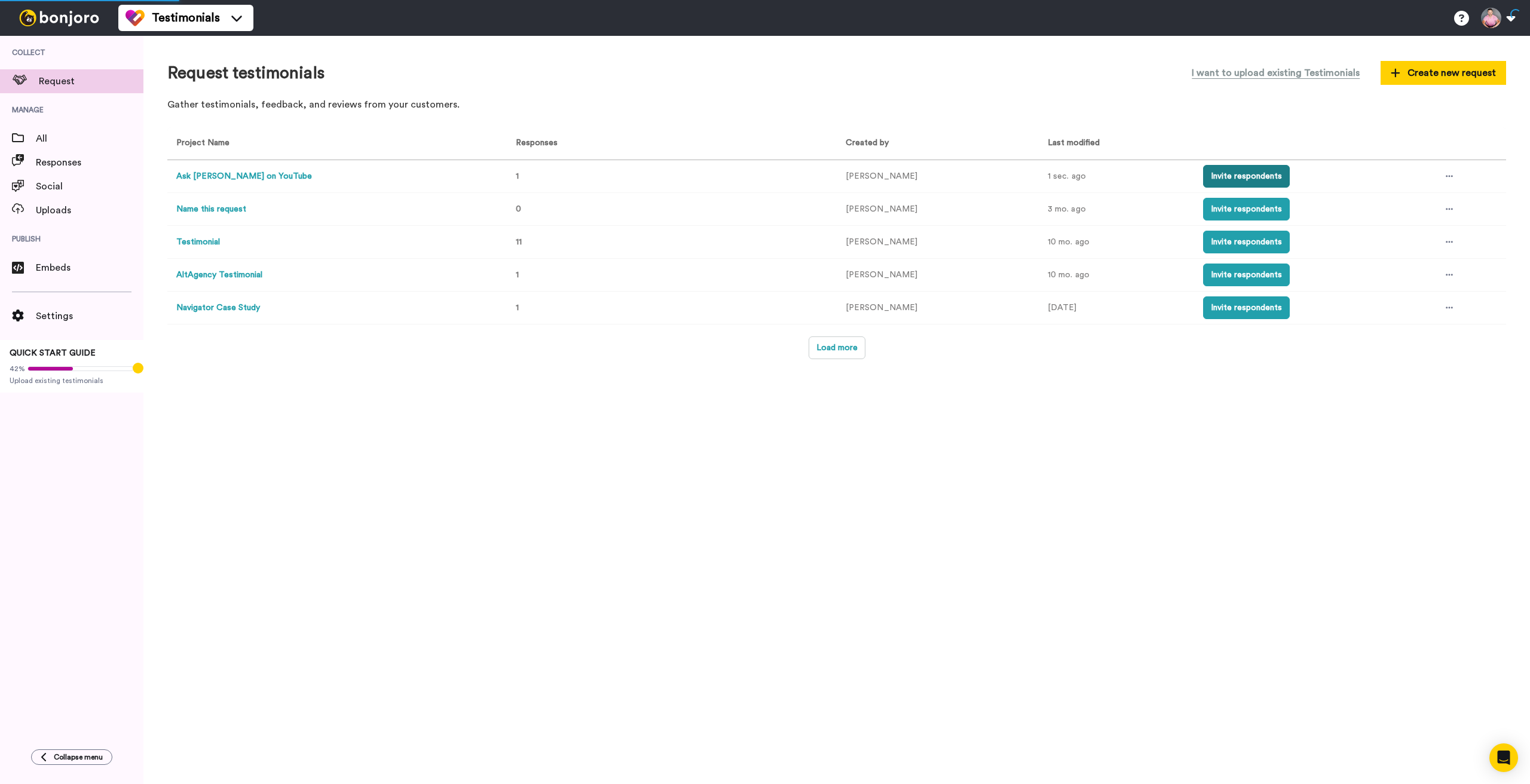
click at [1213, 185] on button "Invite respondents" at bounding box center [1246, 177] width 86 height 23
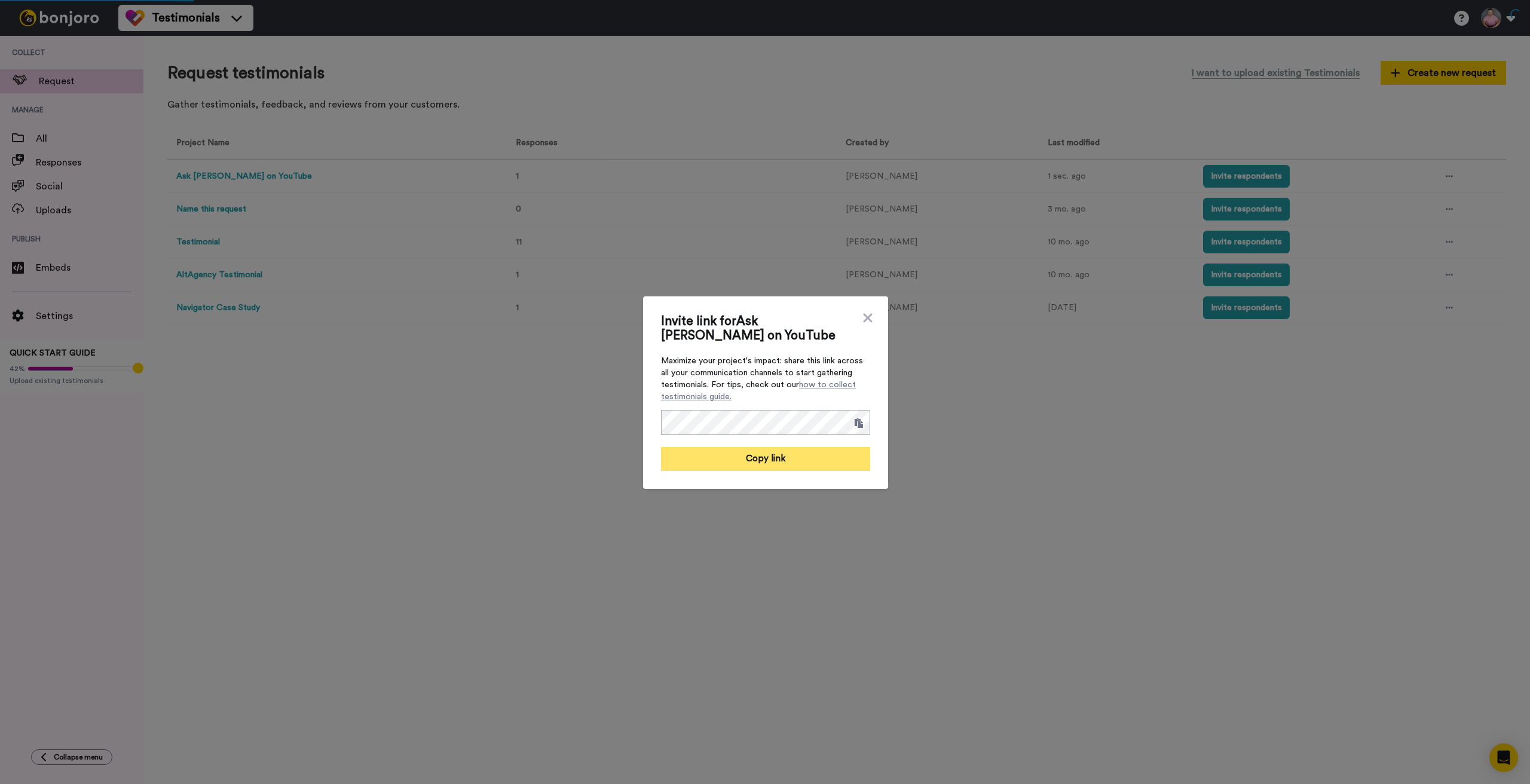
click at [786, 459] on button "Copy link" at bounding box center [766, 459] width 209 height 24
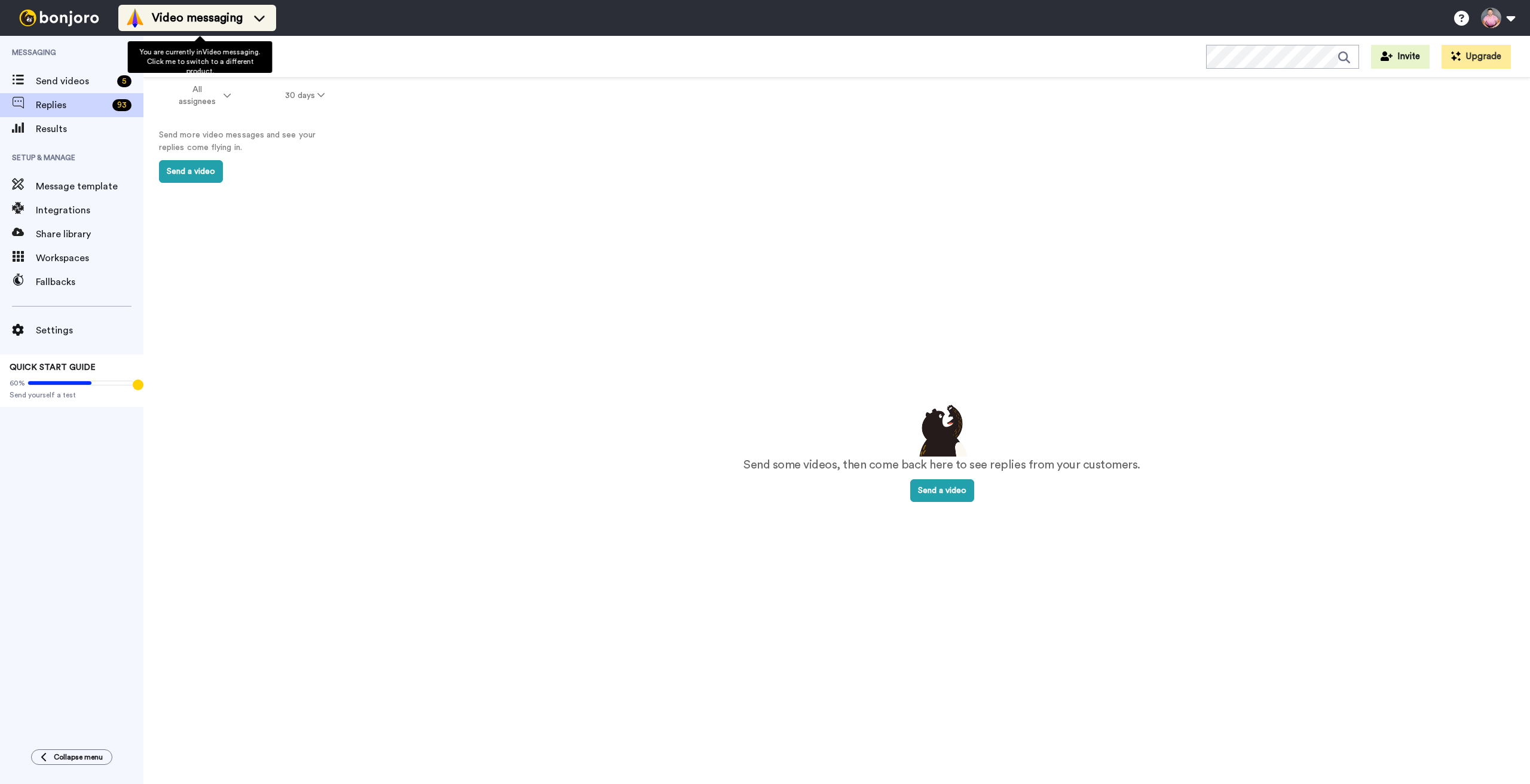
click at [176, 20] on span "Video messaging" at bounding box center [197, 18] width 91 height 17
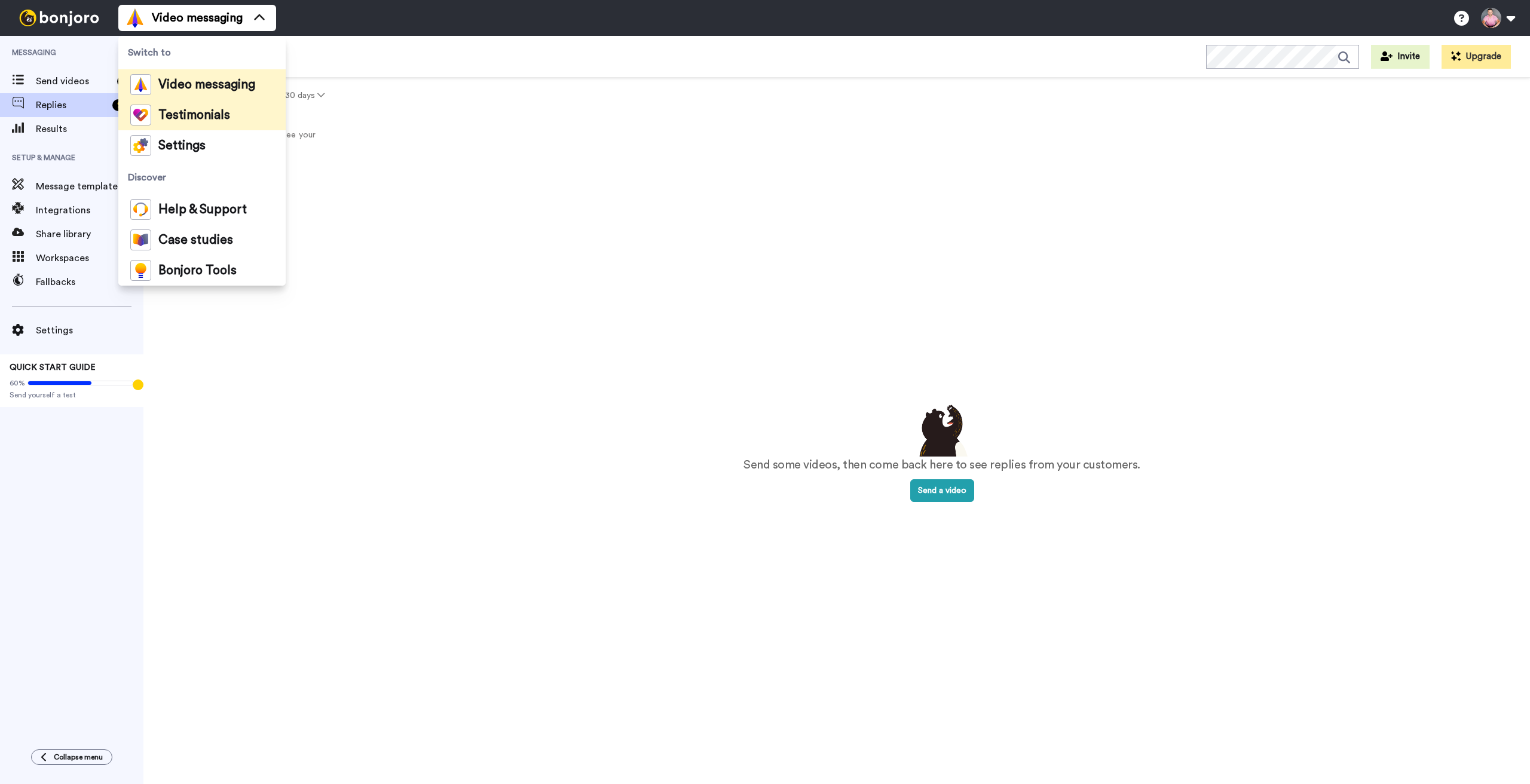
click at [164, 118] on span "Testimonials" at bounding box center [194, 115] width 72 height 12
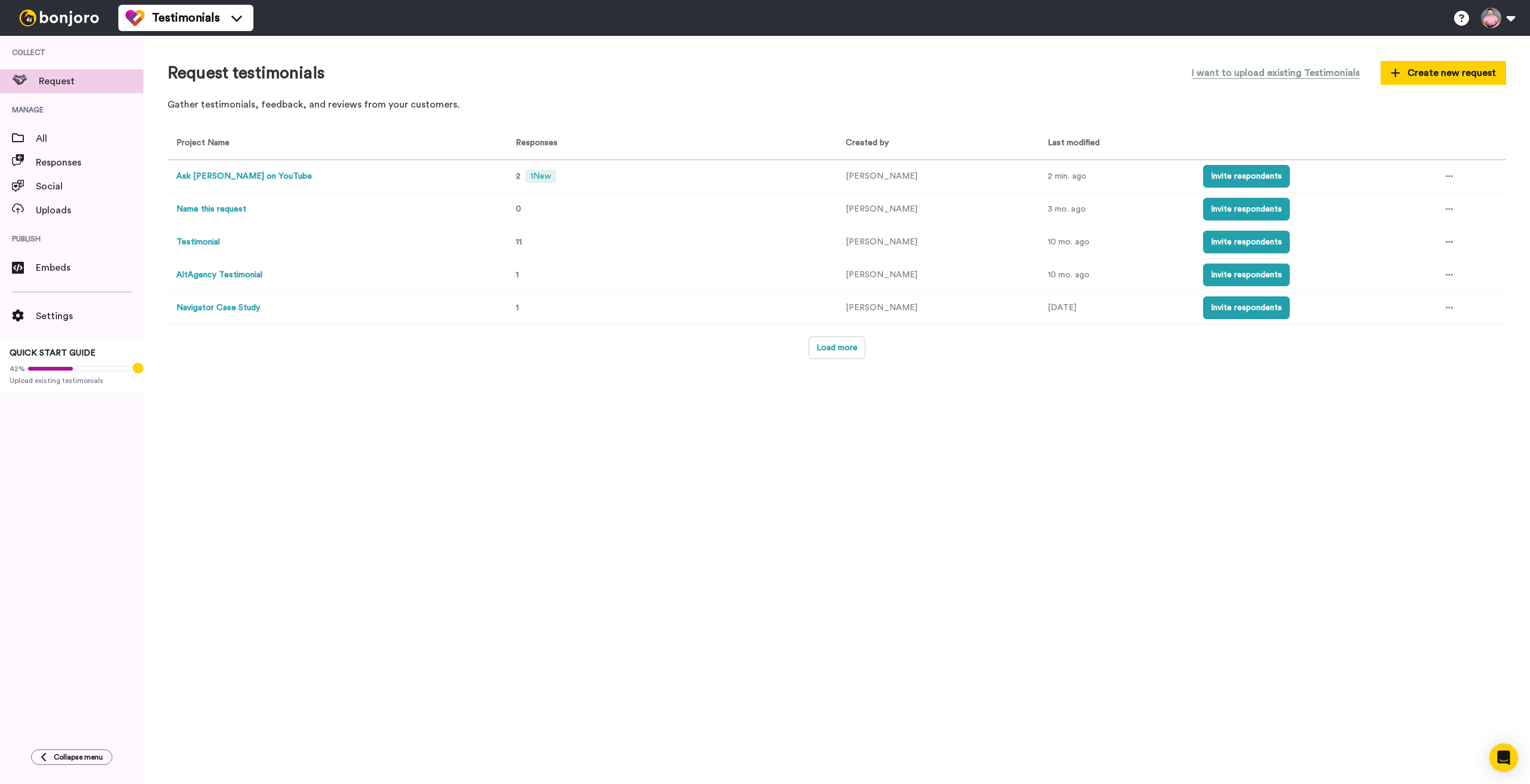
click at [246, 175] on button "Ask [PERSON_NAME] on YouTube" at bounding box center [244, 177] width 135 height 13
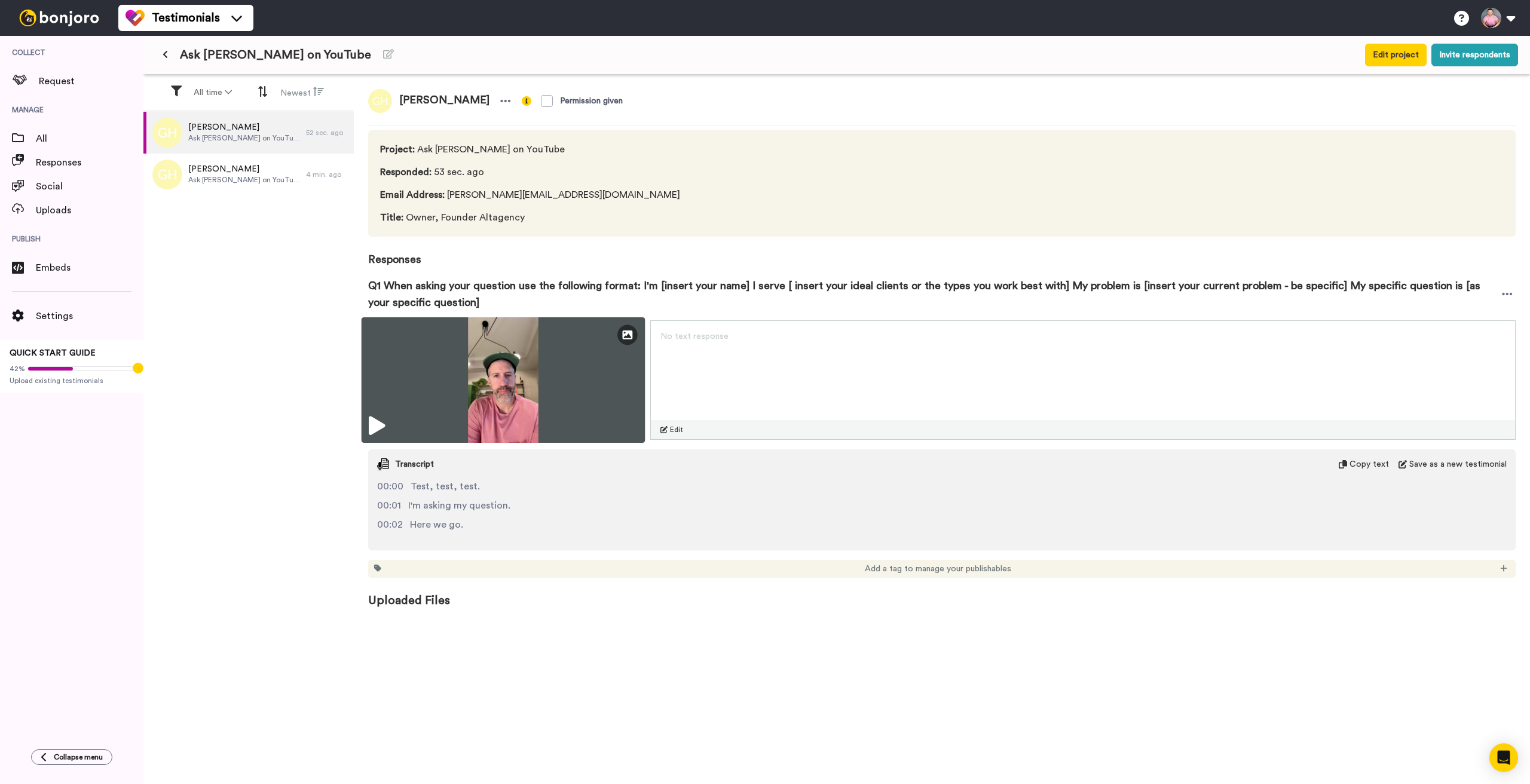
click at [373, 426] on img at bounding box center [503, 380] width 284 height 126
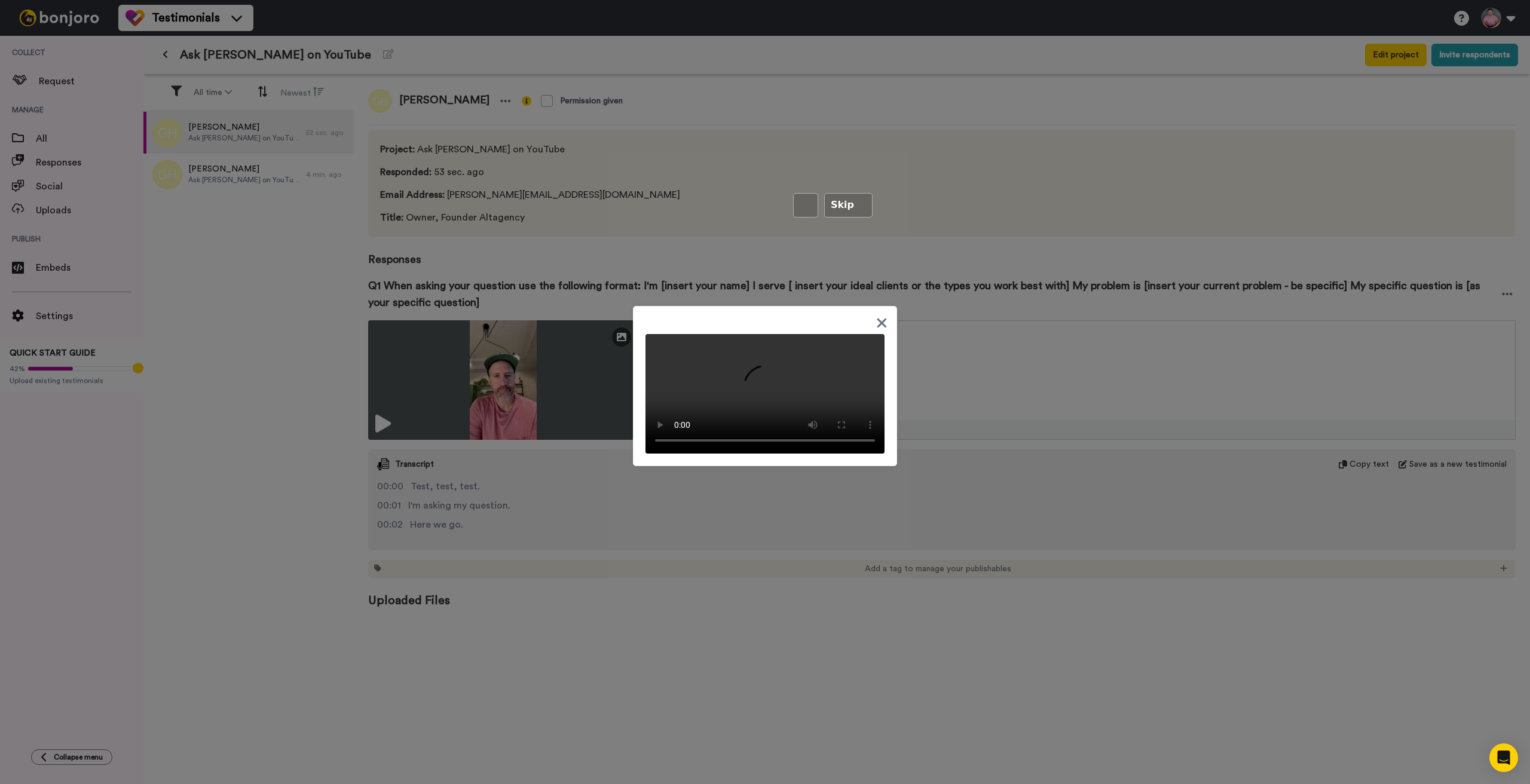
click at [880, 316] on icon at bounding box center [882, 323] width 11 height 15
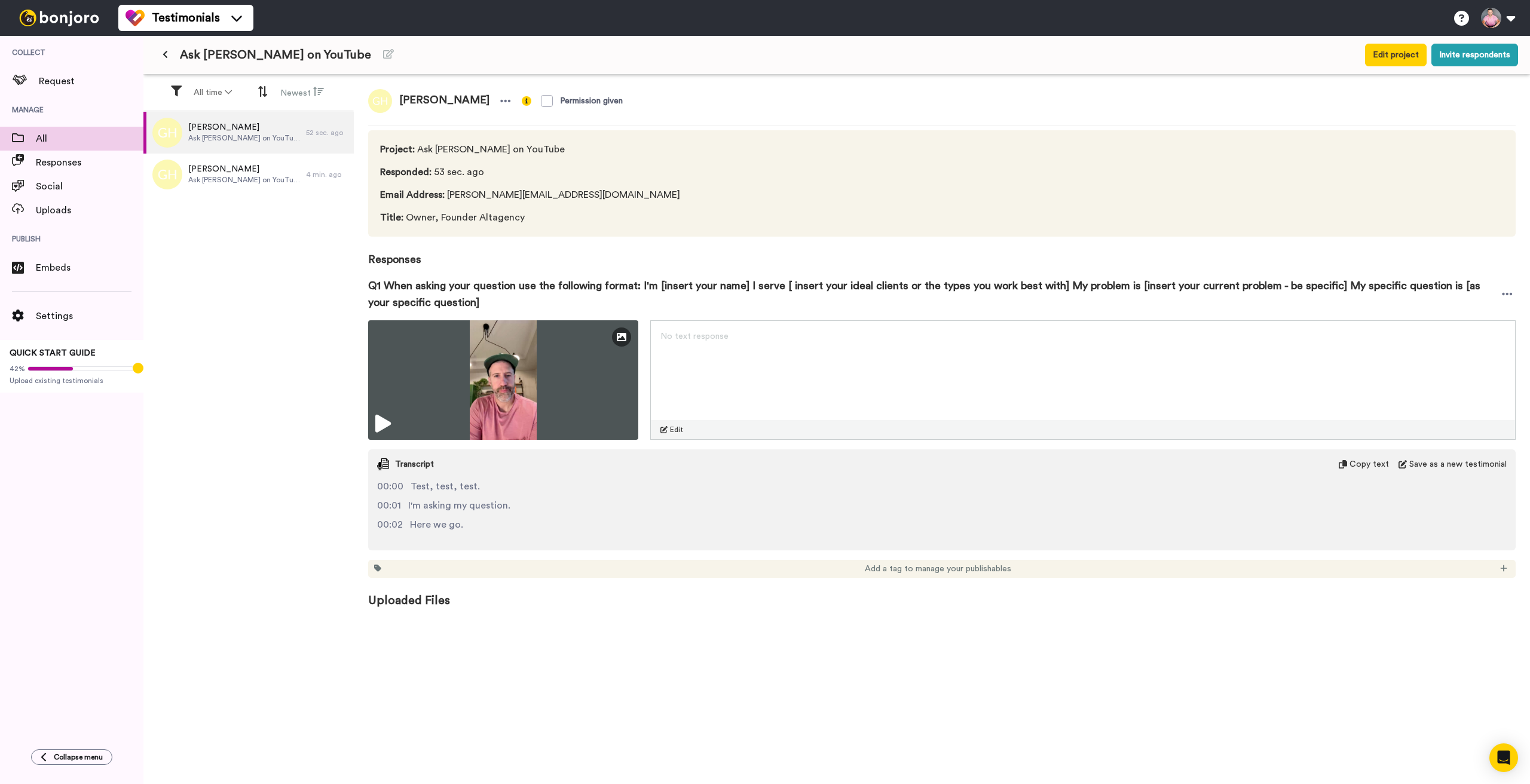
click at [54, 135] on span "All" at bounding box center [90, 138] width 108 height 15
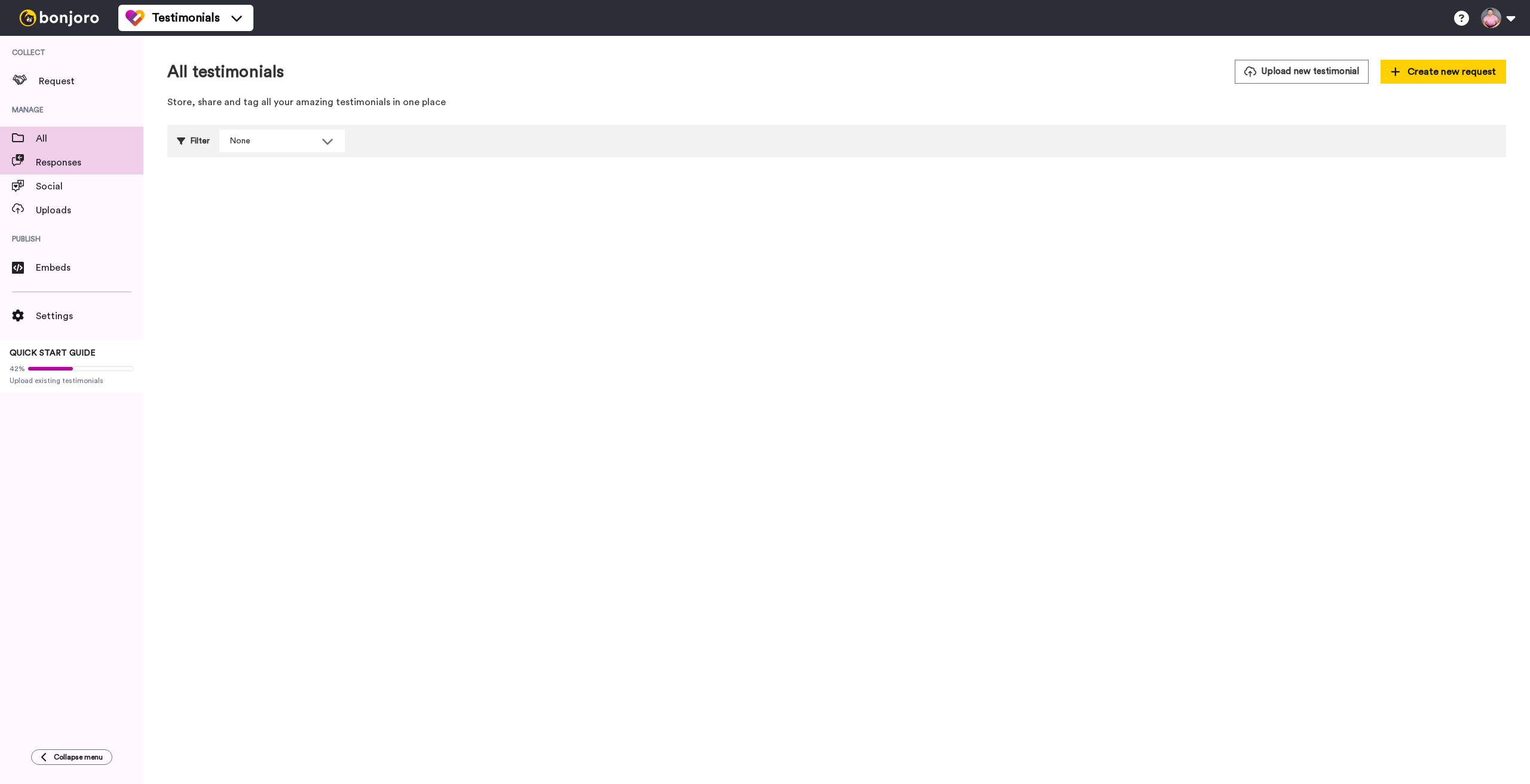
click at [47, 164] on span "Responses" at bounding box center [90, 163] width 108 height 15
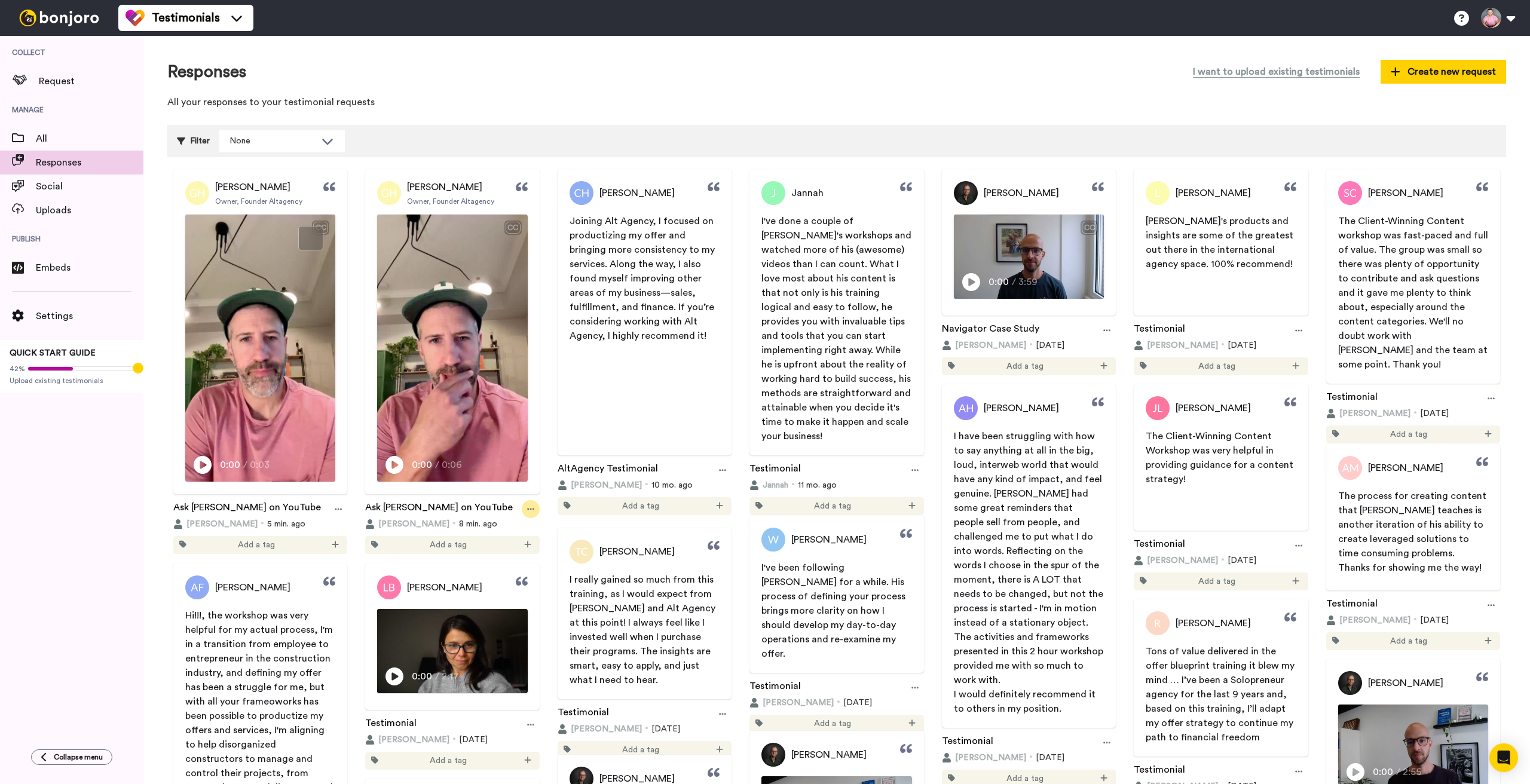
click at [529, 506] on icon at bounding box center [531, 509] width 7 height 8
click at [520, 571] on div "Delete" at bounding box center [507, 574] width 72 height 12
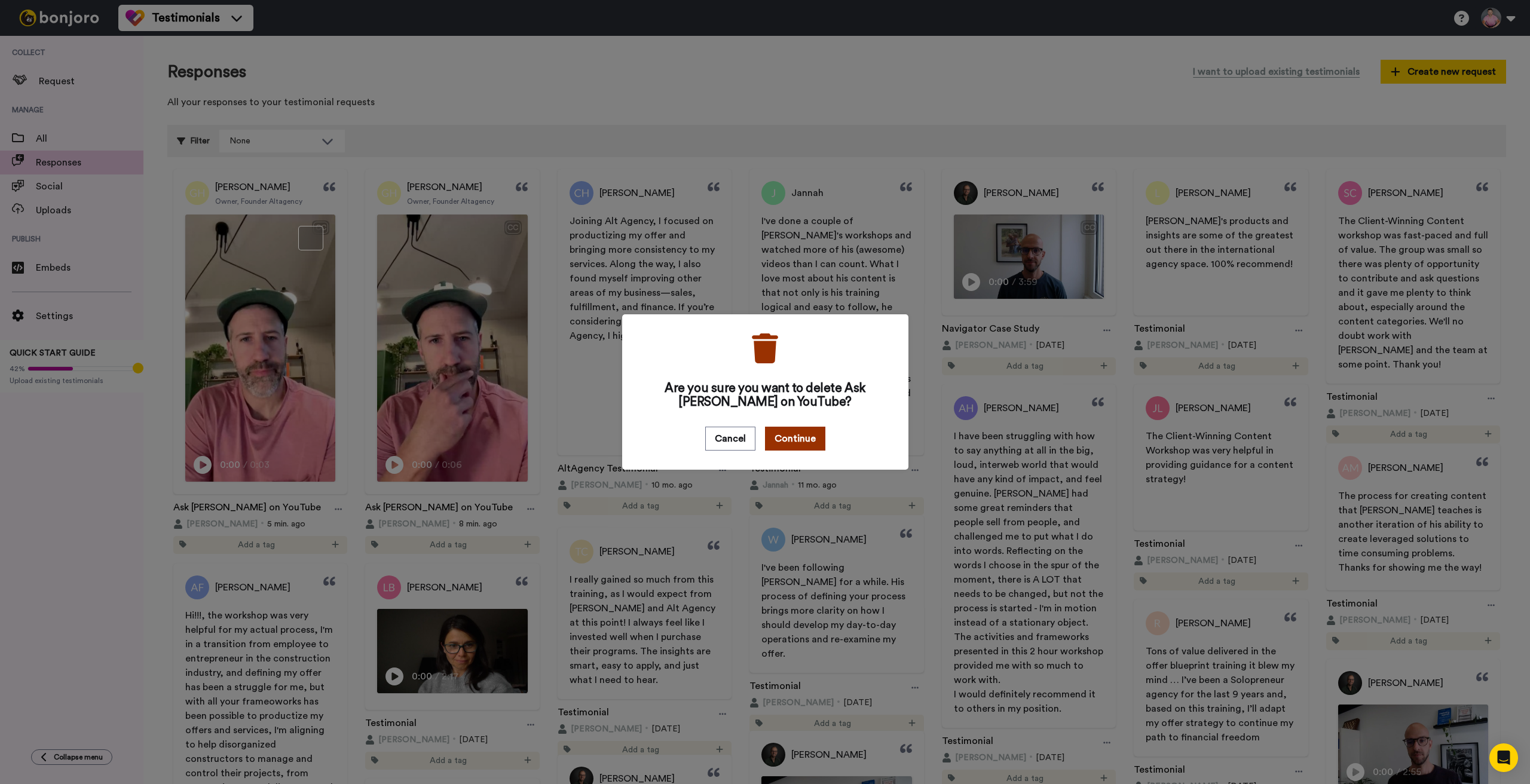
click at [787, 439] on button "Continue" at bounding box center [795, 439] width 60 height 24
click at [793, 435] on button "Continue" at bounding box center [795, 439] width 60 height 24
click at [789, 434] on button "Continue" at bounding box center [795, 439] width 60 height 24
click at [796, 437] on button "Continue" at bounding box center [795, 439] width 60 height 24
click at [801, 437] on button "Continue" at bounding box center [795, 439] width 60 height 24
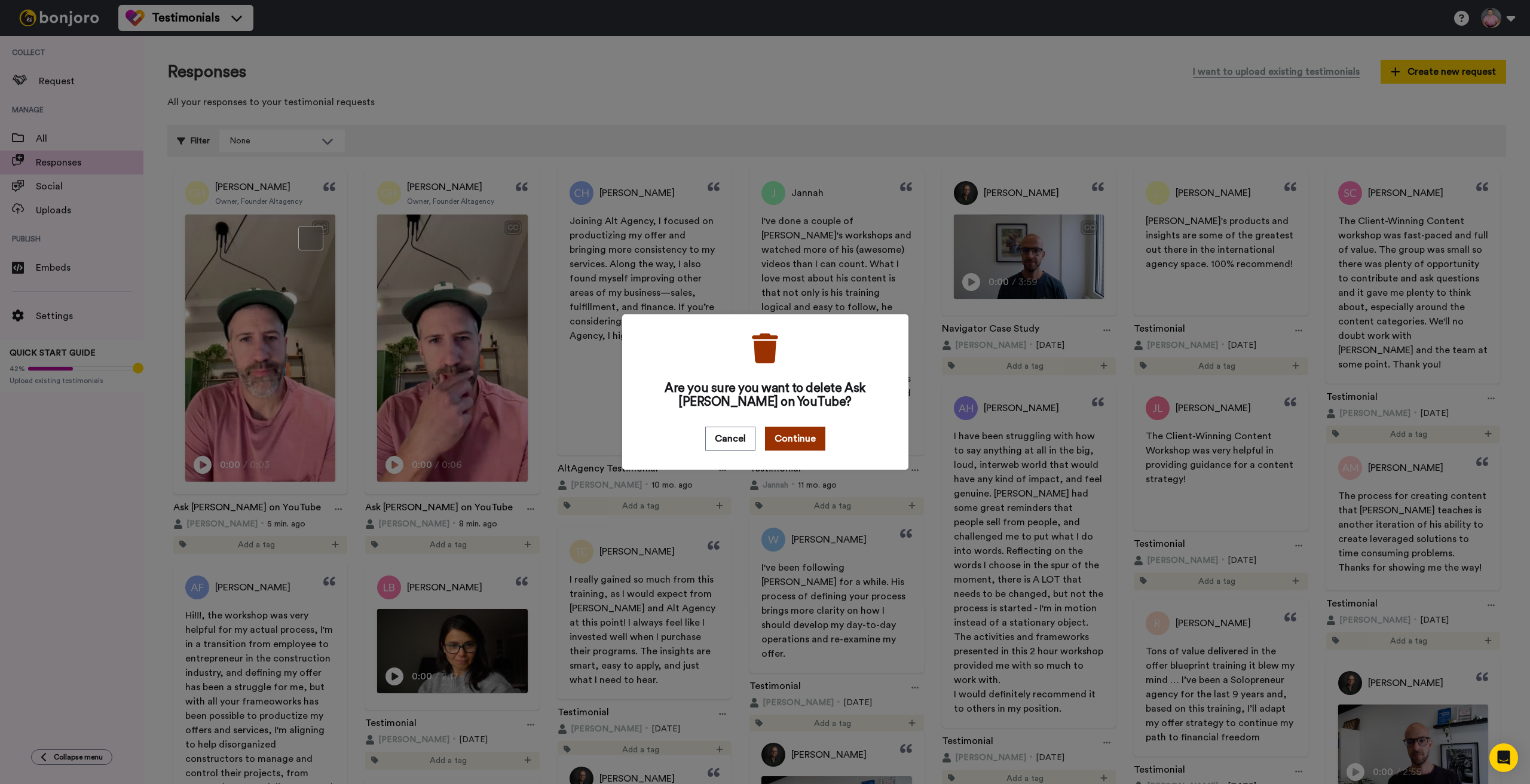
click at [789, 436] on button "Continue" at bounding box center [795, 439] width 60 height 24
